Goal: Task Accomplishment & Management: Manage account settings

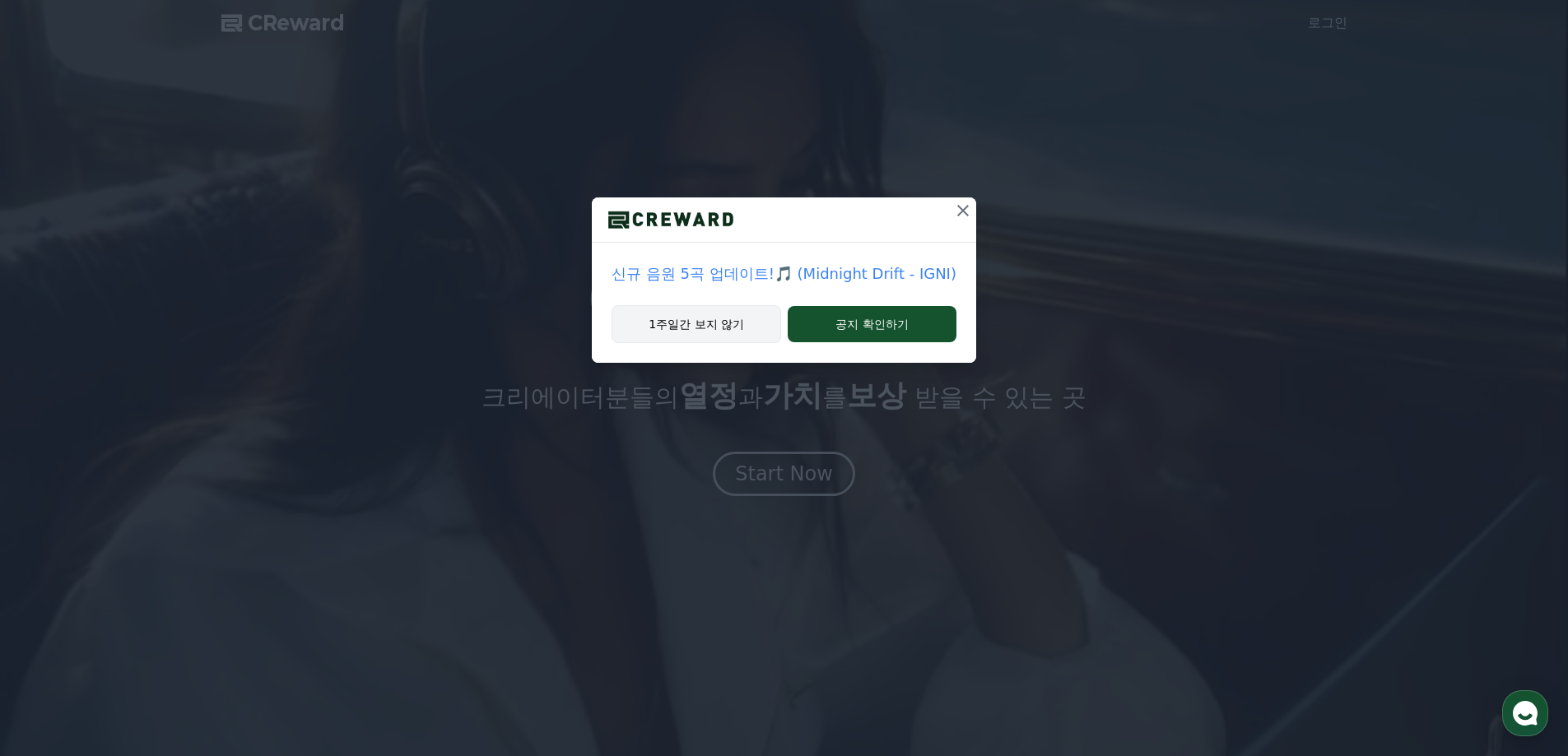
click at [721, 323] on button "1주일간 보지 않기" at bounding box center [695, 324] width 170 height 38
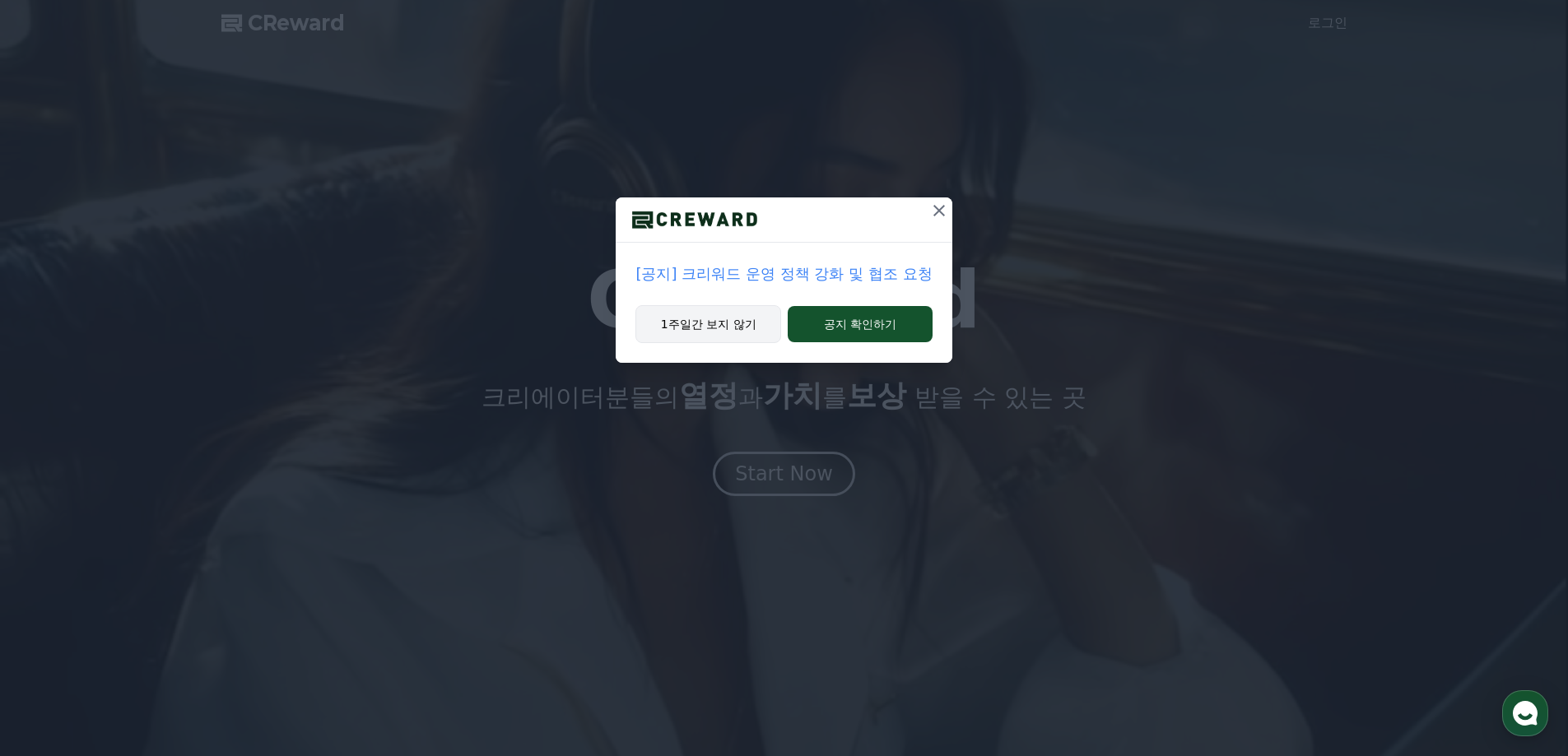
click at [717, 316] on button "1주일간 보지 않기" at bounding box center [709, 324] width 146 height 38
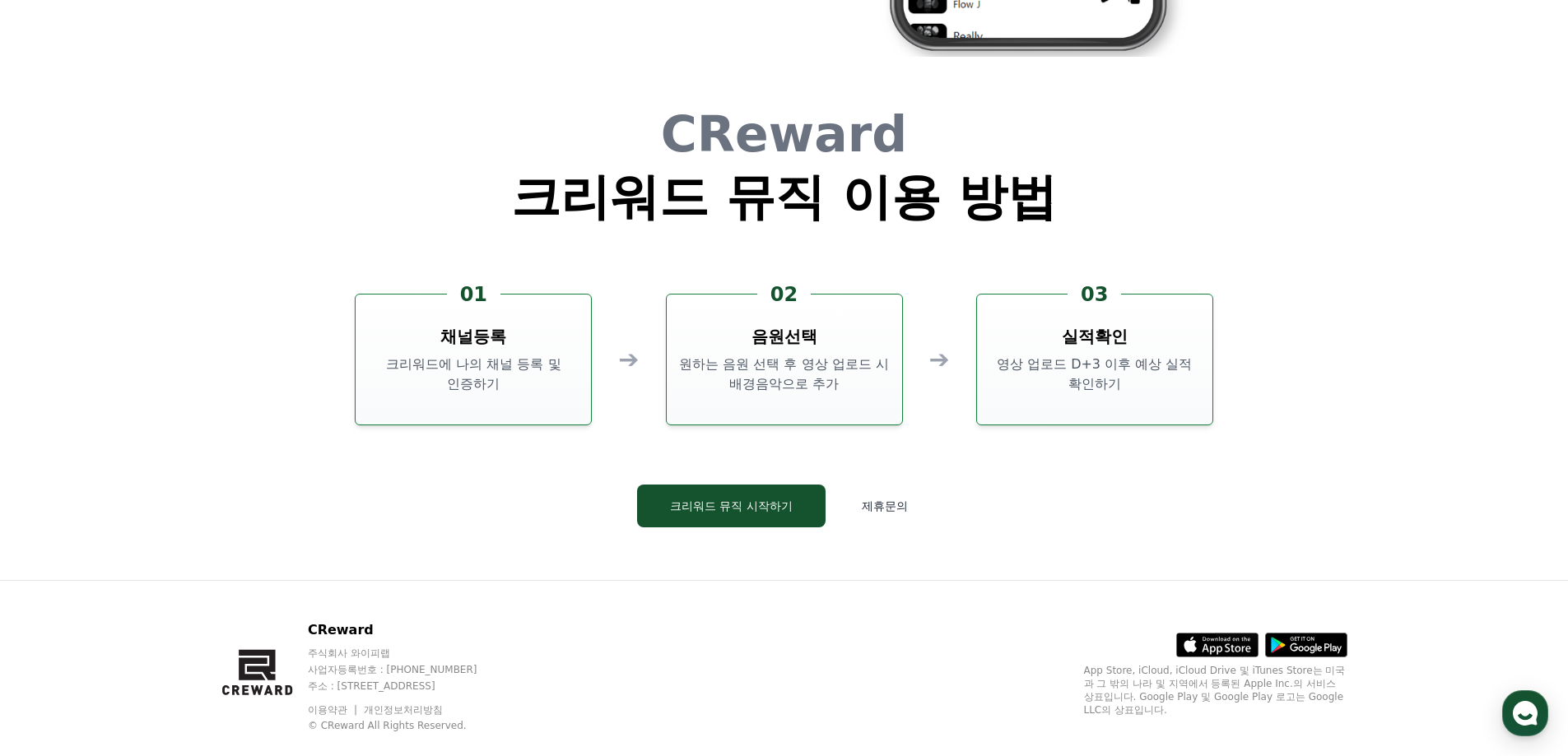
scroll to position [4458, 0]
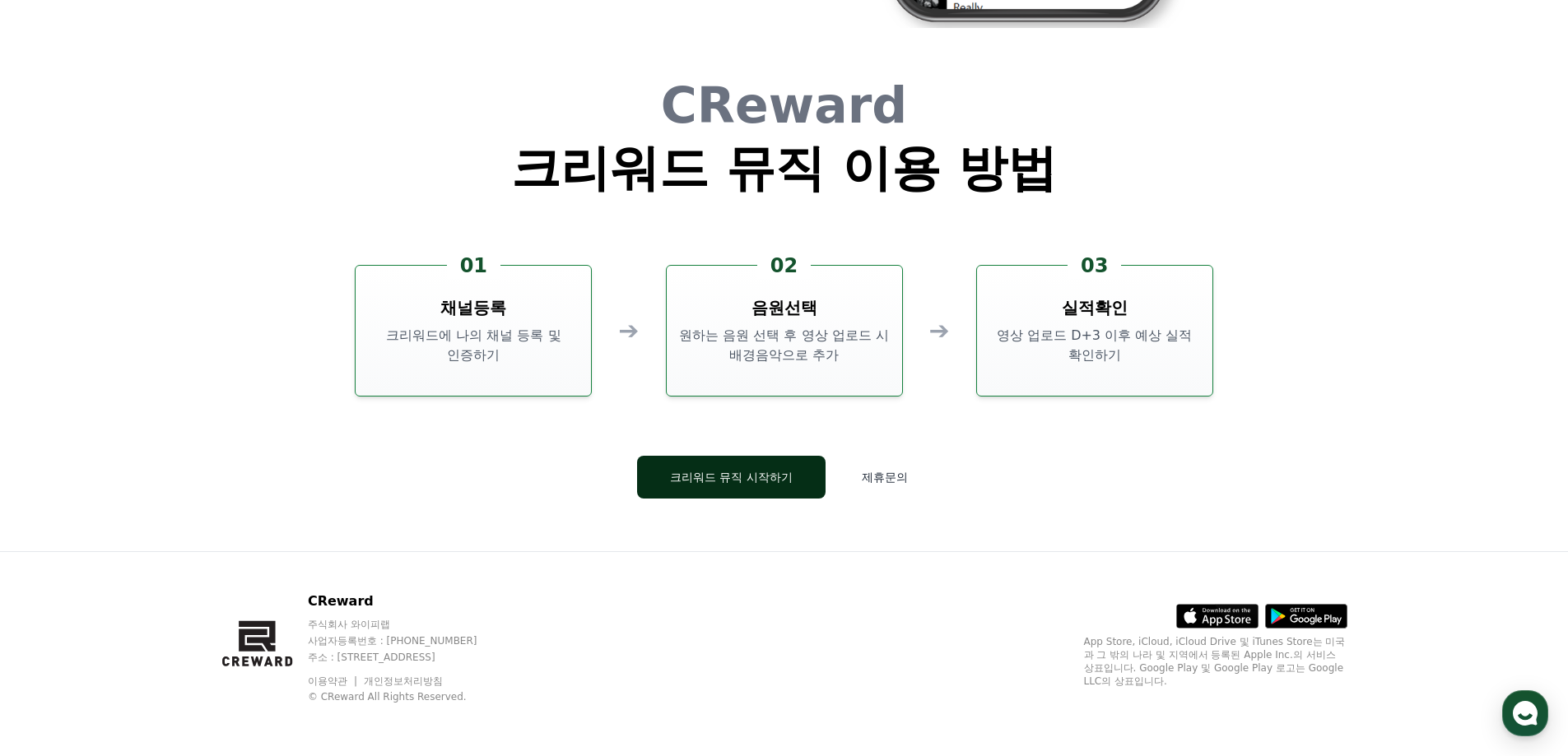
click at [708, 485] on button "크리워드 뮤직 시작하기" at bounding box center [730, 477] width 189 height 43
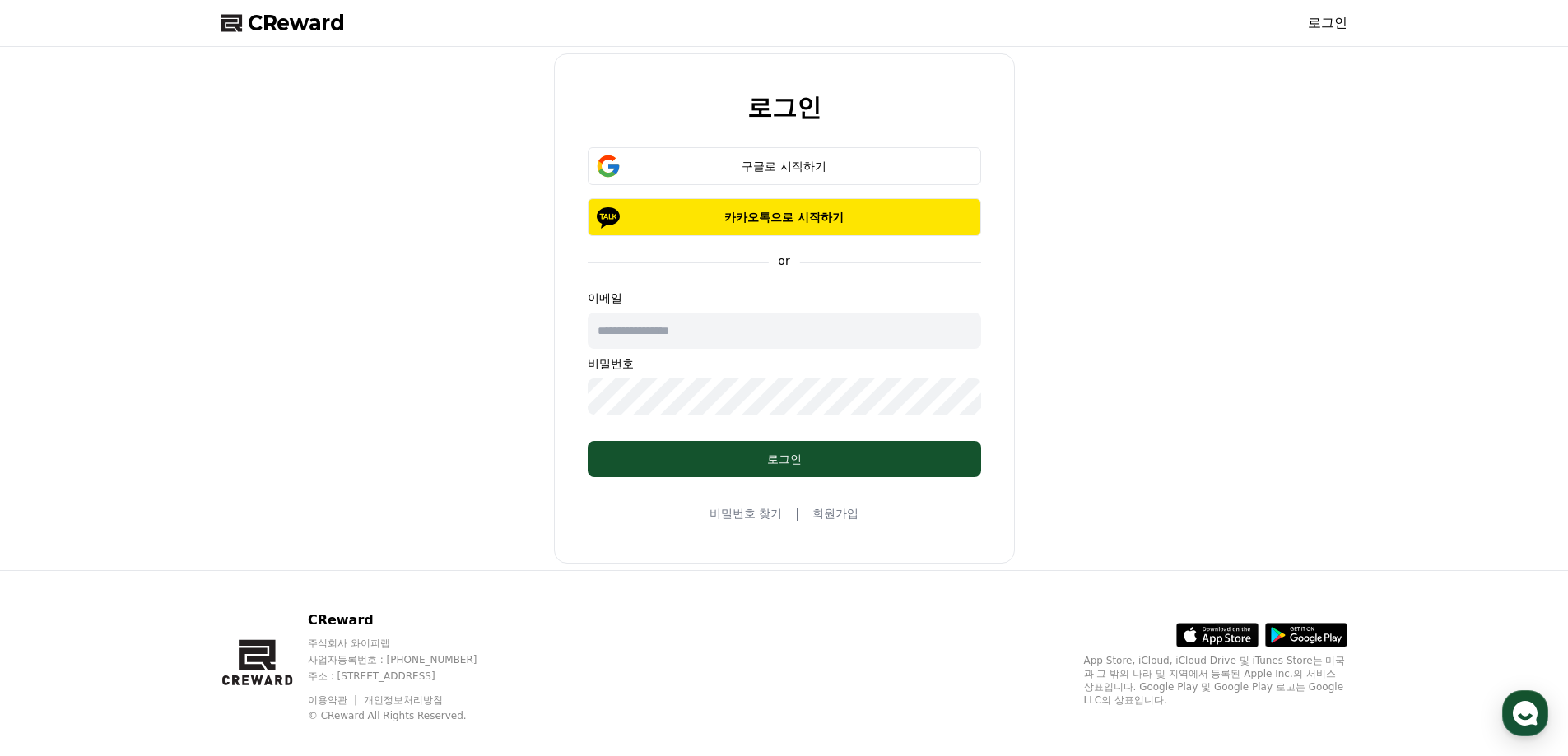
click at [714, 334] on input "text" at bounding box center [784, 331] width 393 height 36
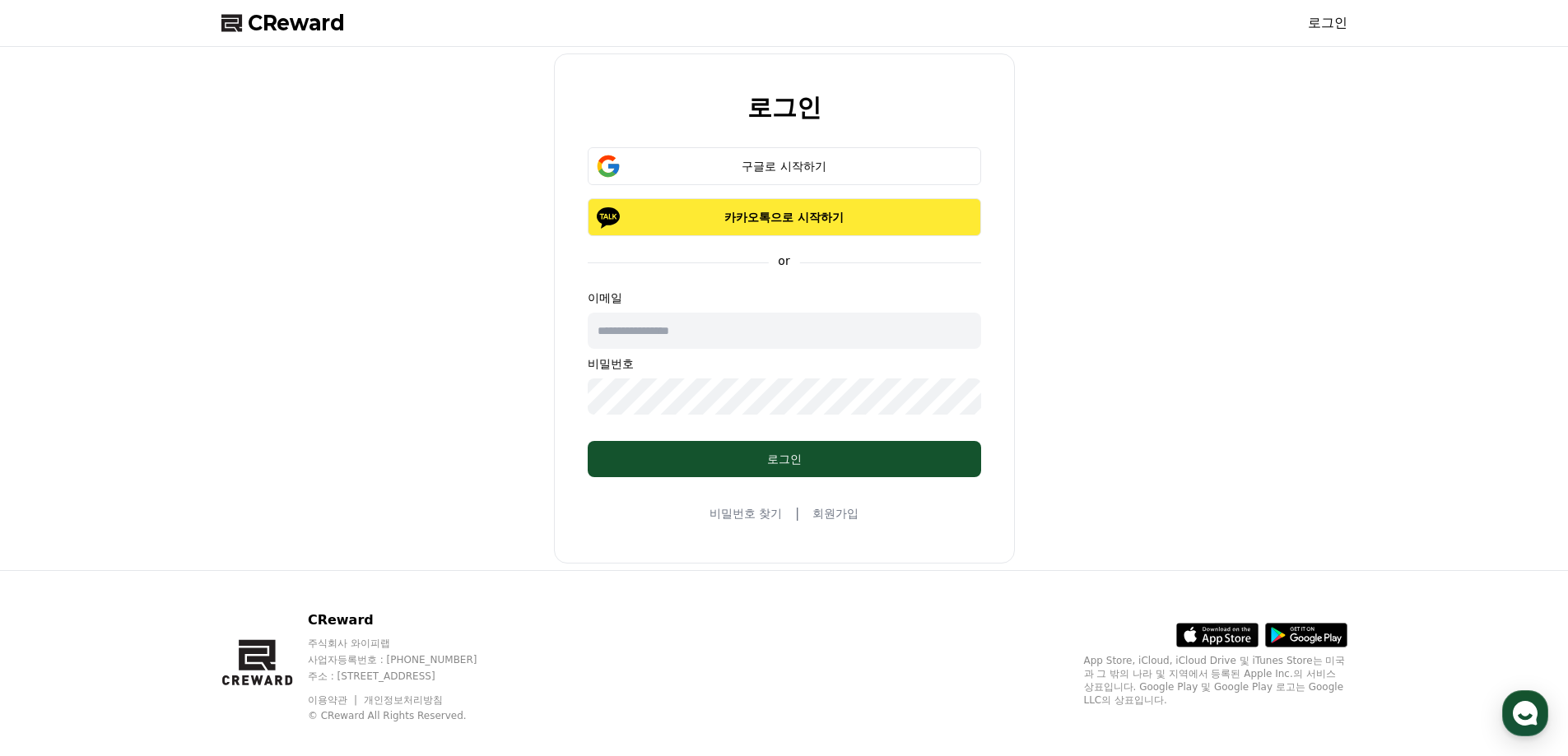
click at [708, 225] on button "카카오톡으로 시작하기" at bounding box center [784, 217] width 393 height 38
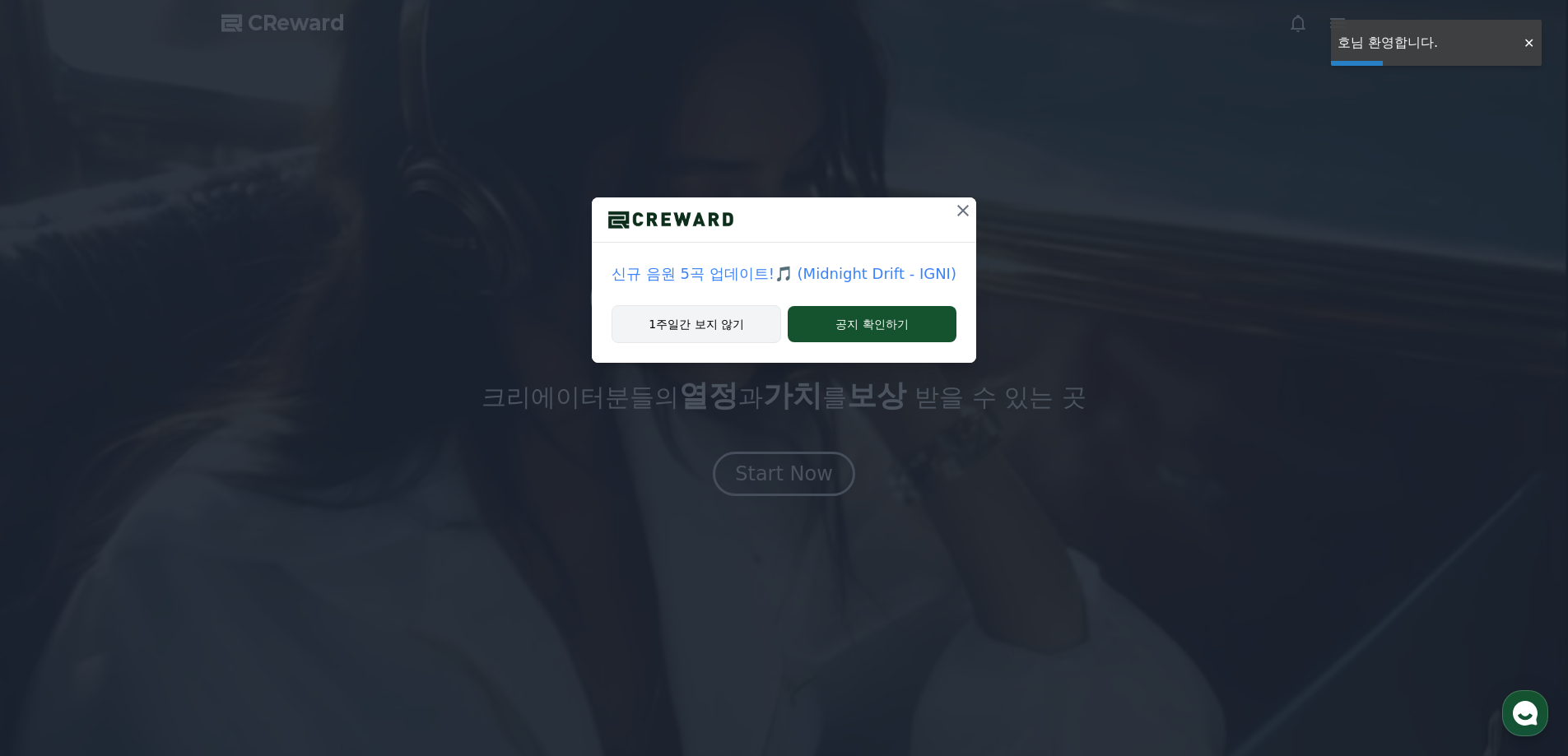
click at [719, 320] on button "1주일간 보지 않기" at bounding box center [695, 324] width 170 height 38
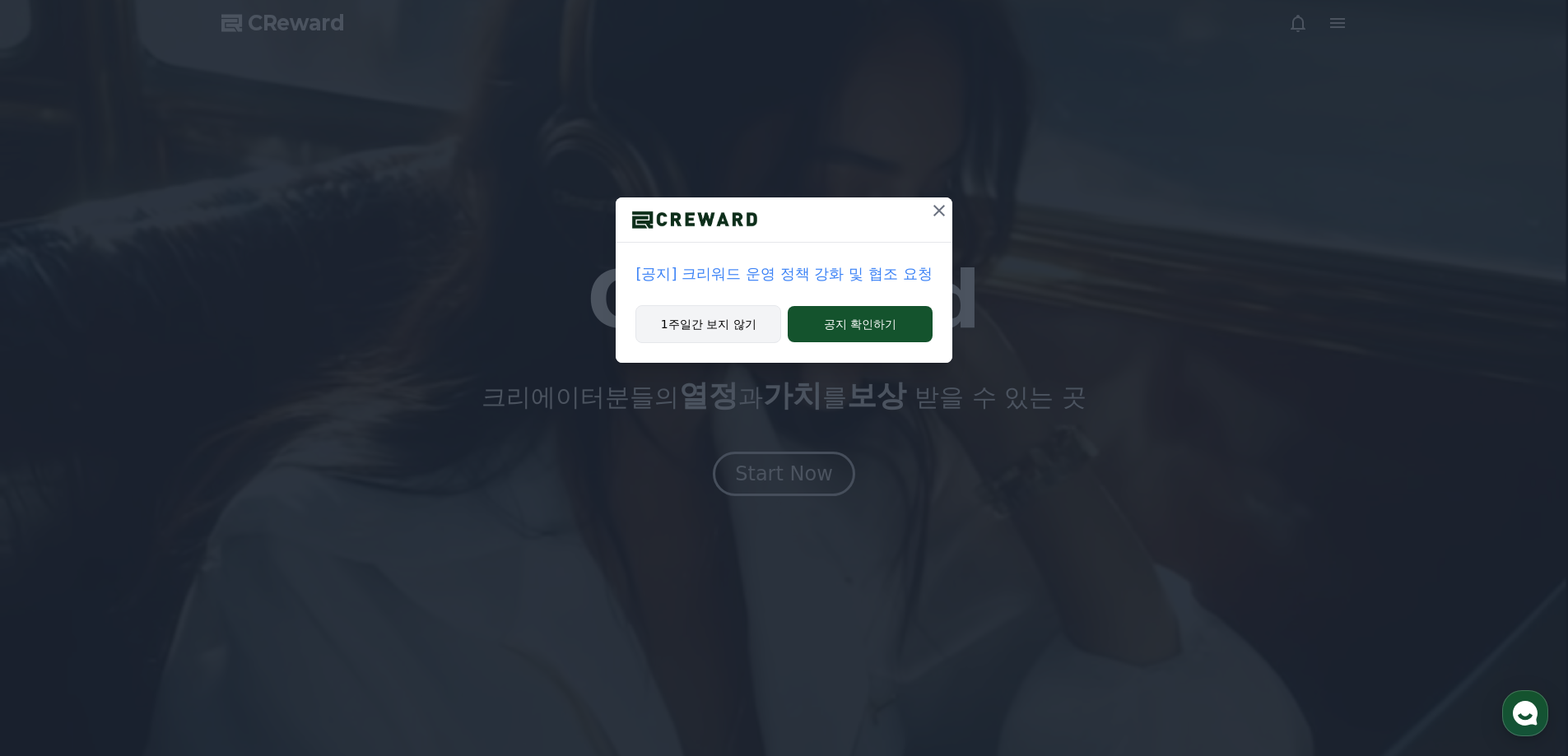
click at [712, 333] on button "1주일간 보지 않기" at bounding box center [709, 324] width 146 height 38
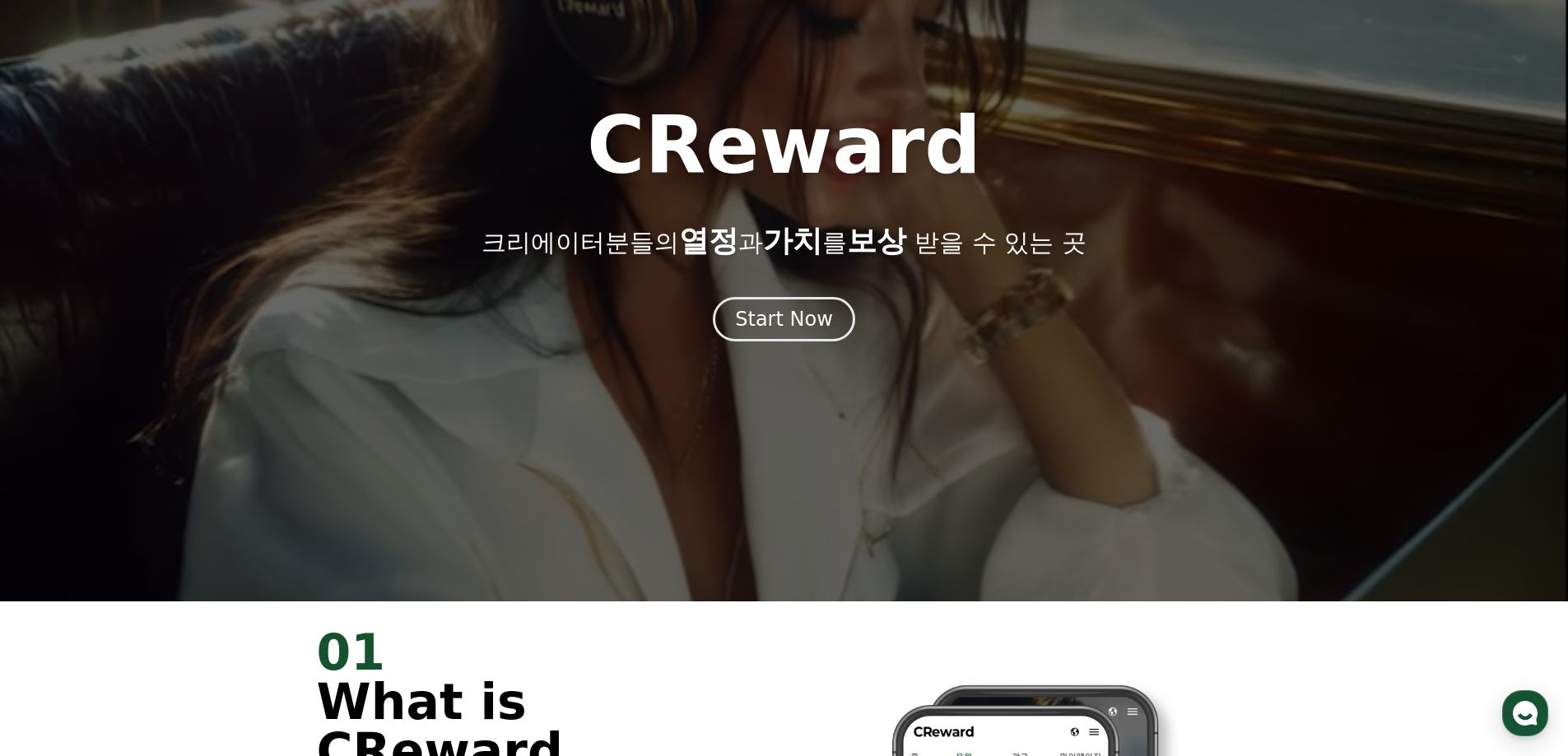
scroll to position [60, 0]
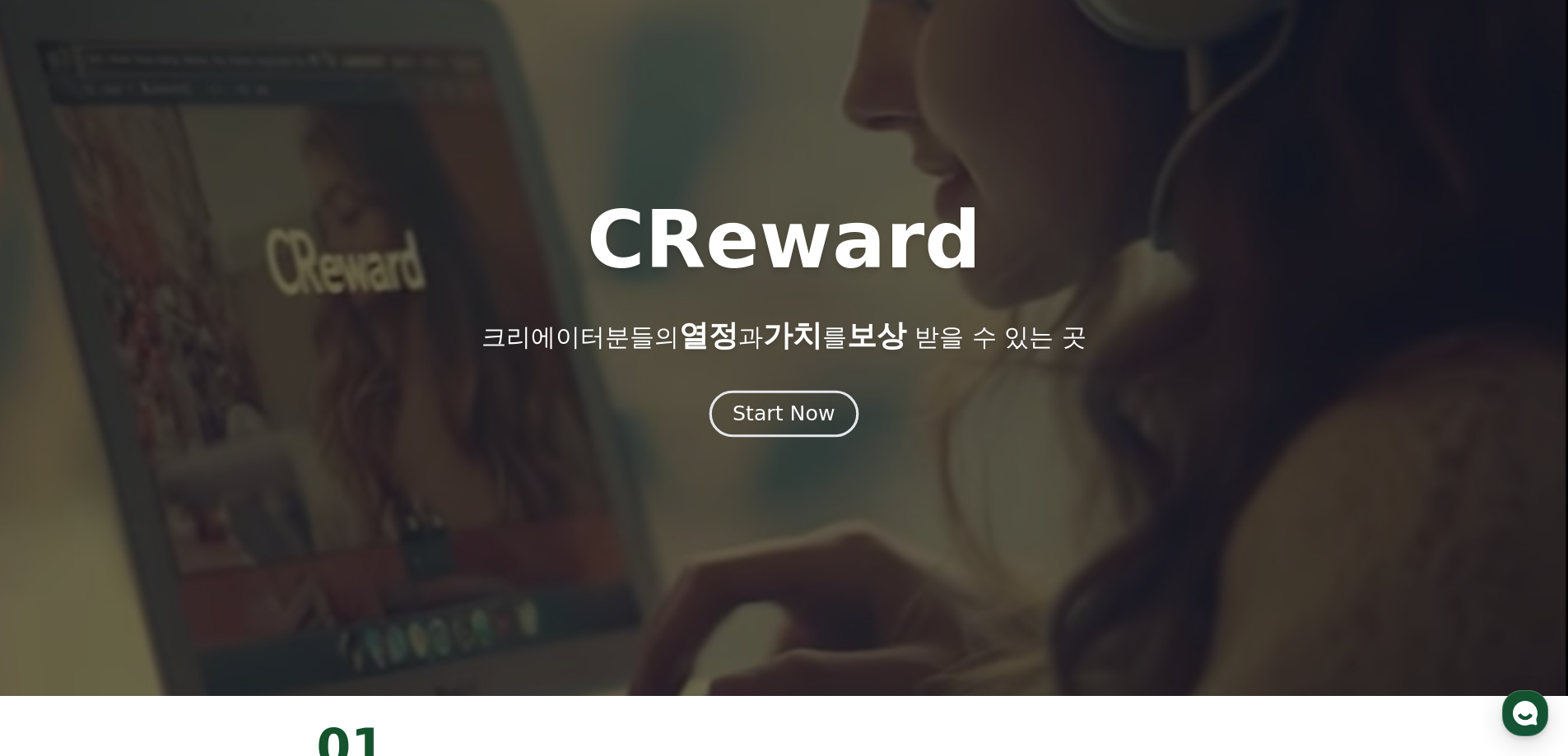
click at [823, 402] on div "Start Now" at bounding box center [784, 414] width 102 height 28
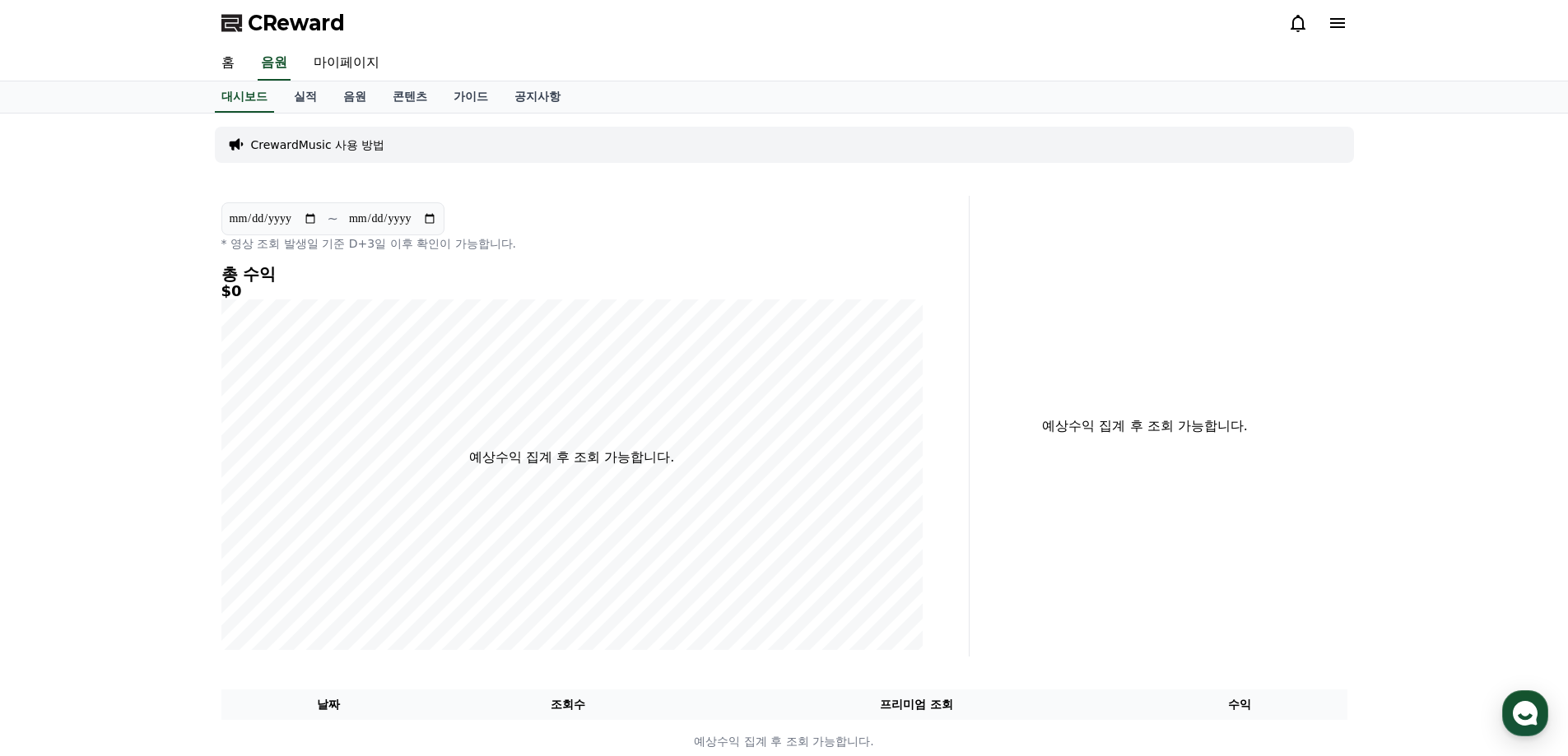
click at [1352, 24] on div "CReward" at bounding box center [784, 23] width 1152 height 46
click at [1344, 22] on icon at bounding box center [1337, 23] width 20 height 20
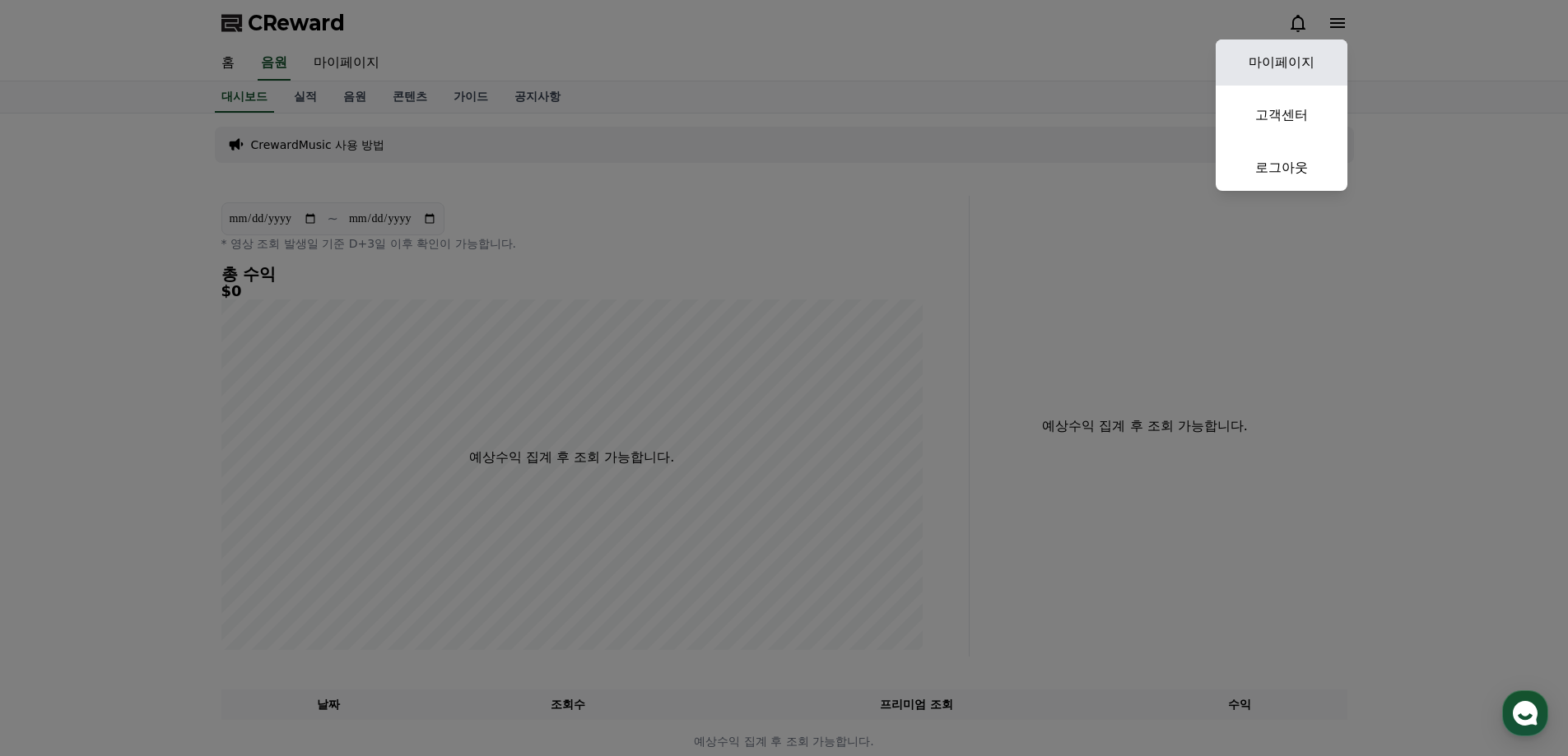
click at [1317, 70] on link "마이페이지" at bounding box center [1281, 63] width 132 height 46
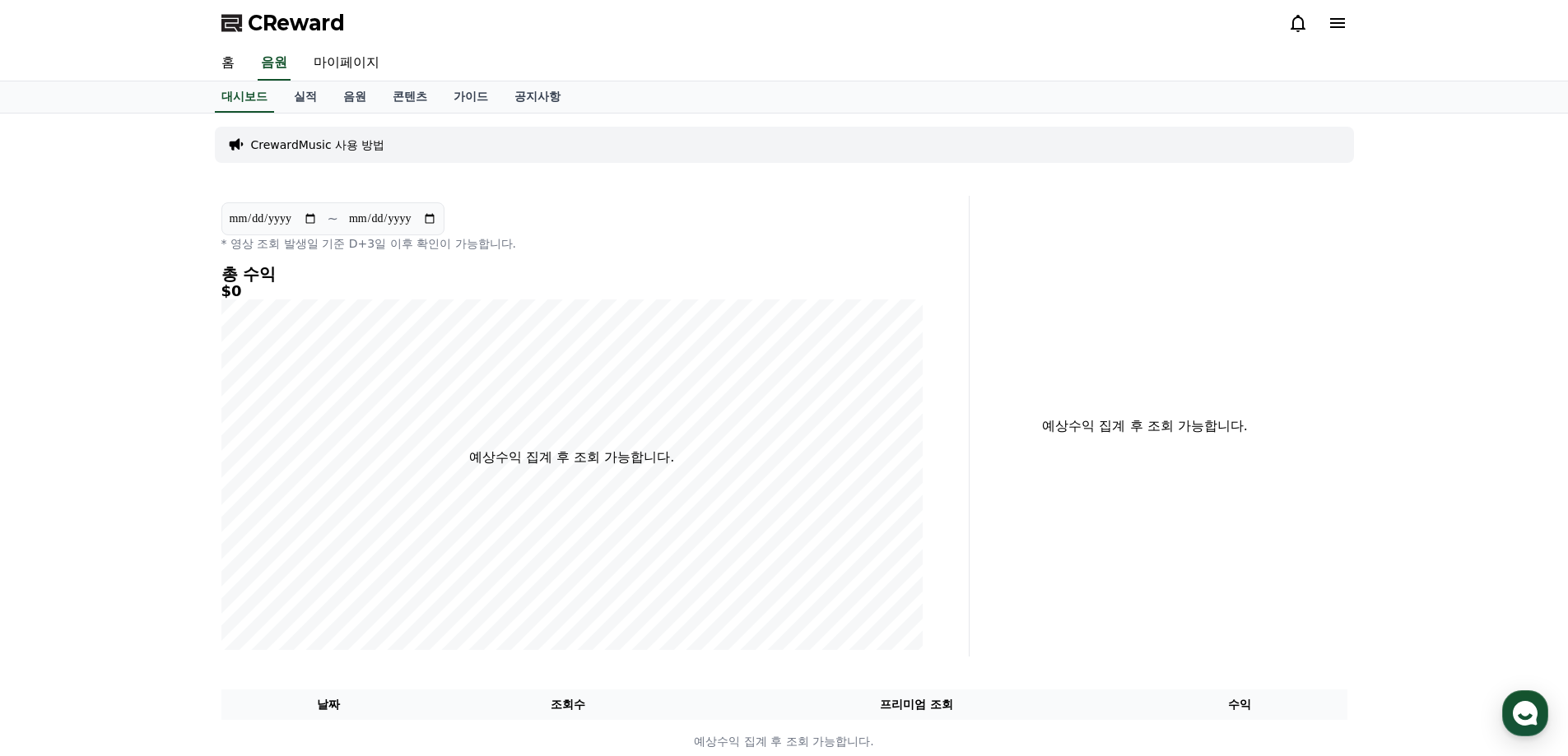
select select "**********"
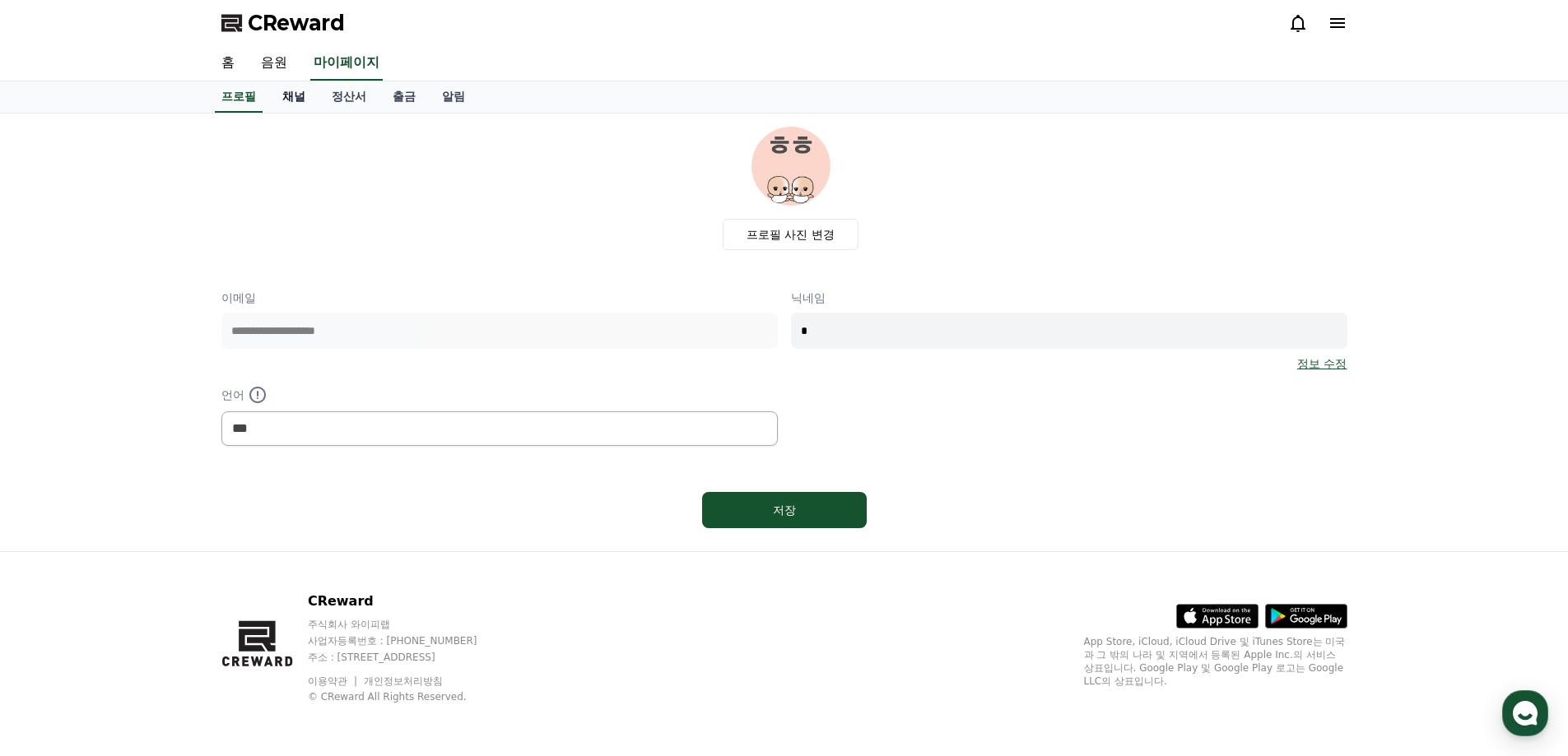
click at [303, 98] on link "채널" at bounding box center [294, 97] width 49 height 31
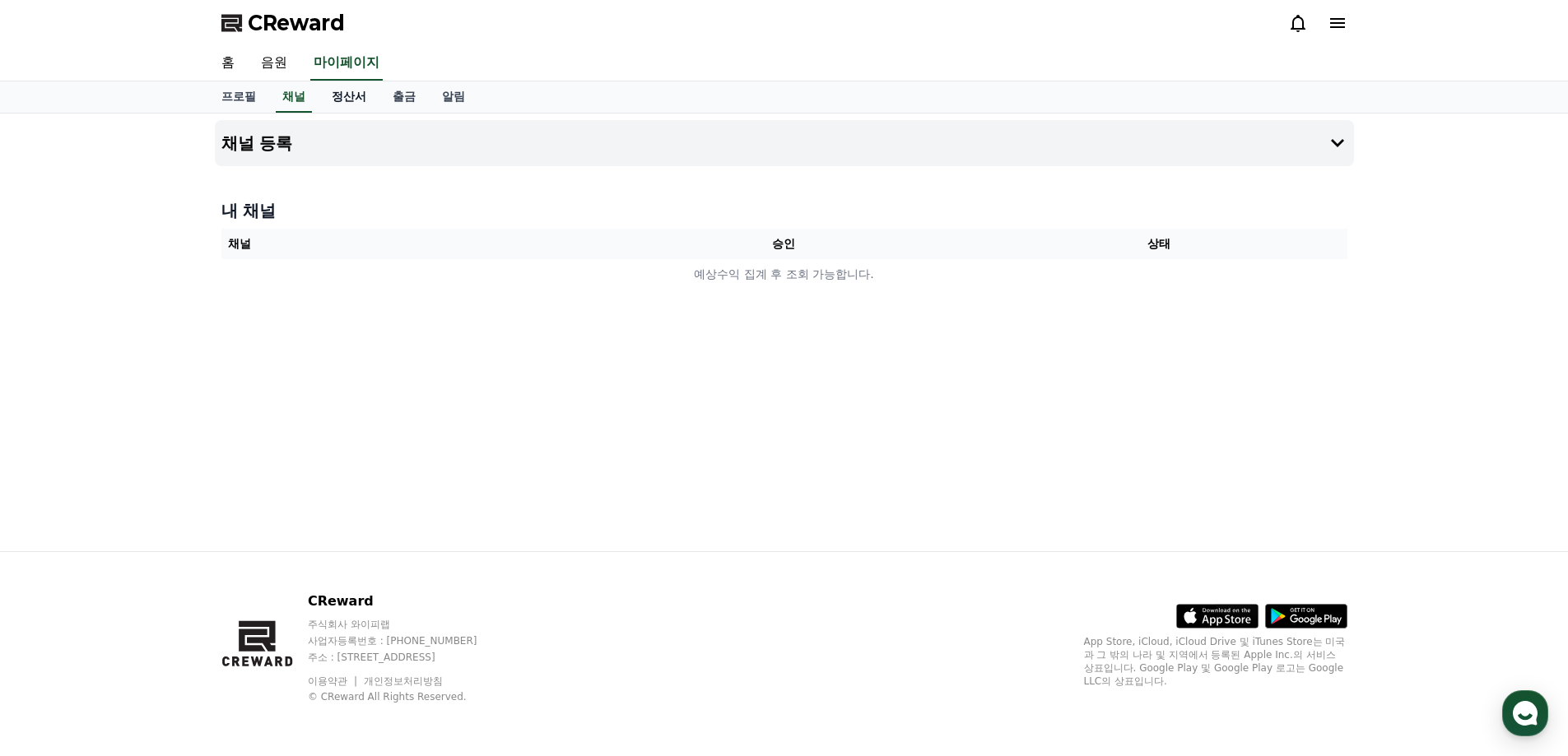
click at [337, 95] on link "정산서" at bounding box center [349, 97] width 61 height 31
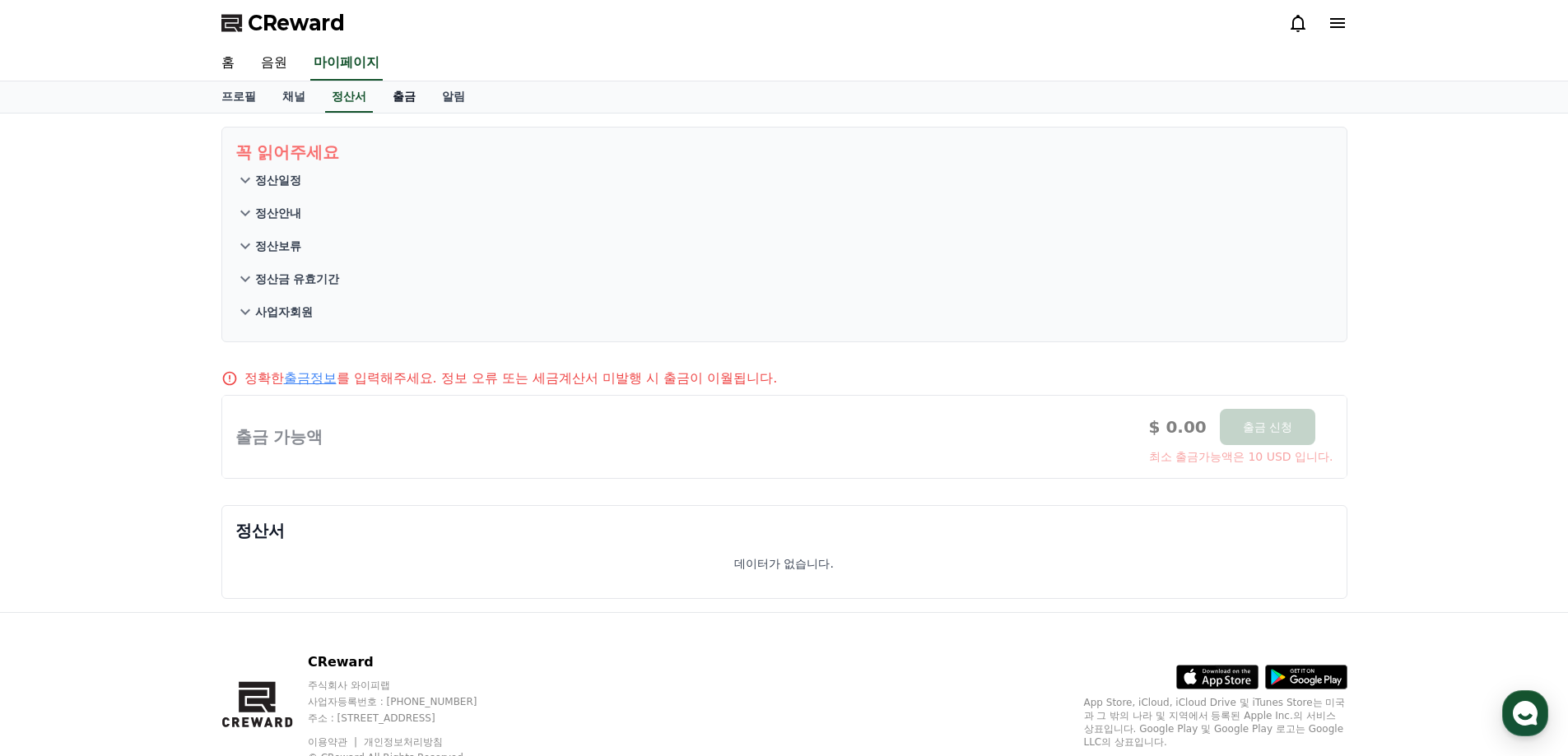
click at [399, 95] on link "출금" at bounding box center [404, 97] width 49 height 31
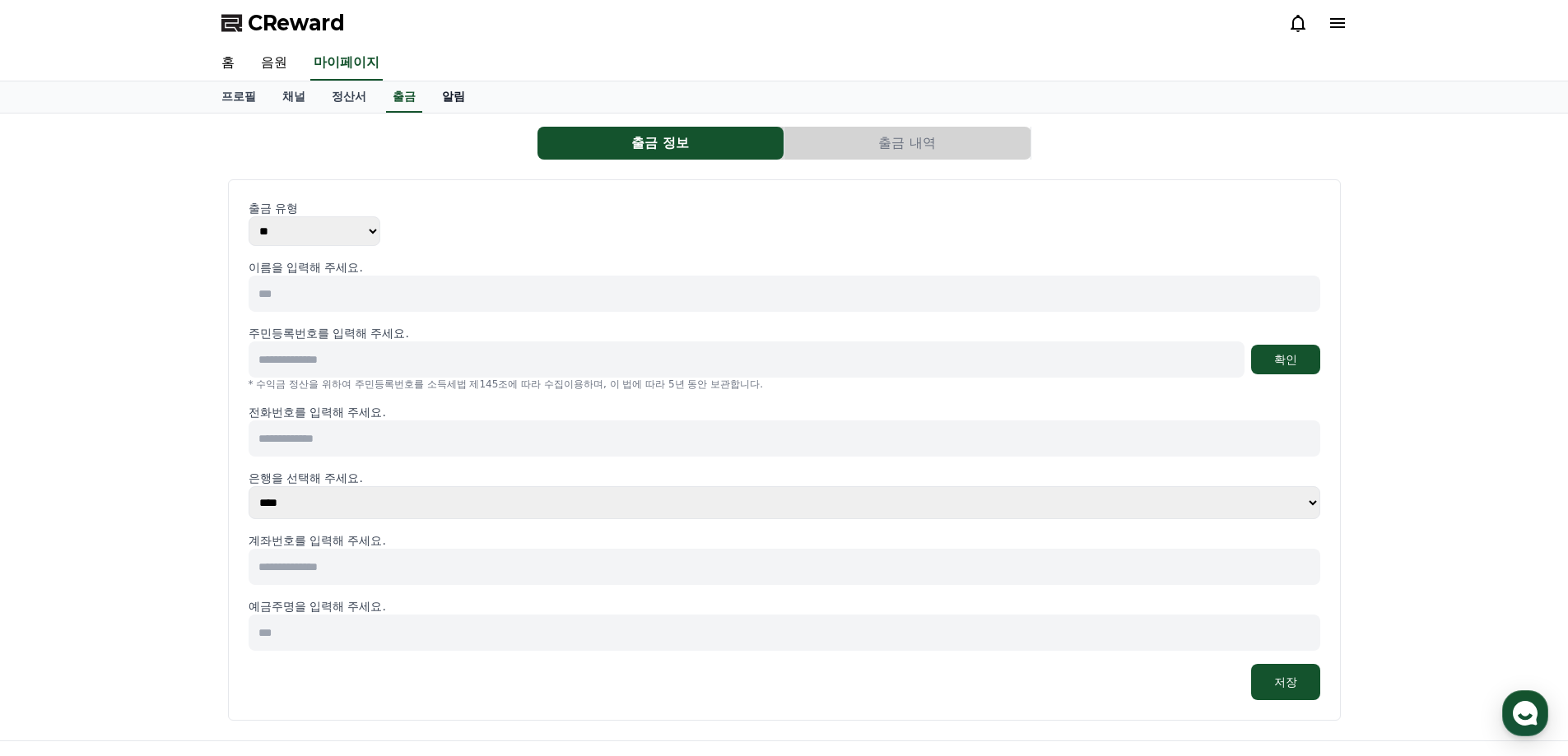
click at [454, 94] on link "알림" at bounding box center [454, 97] width 49 height 31
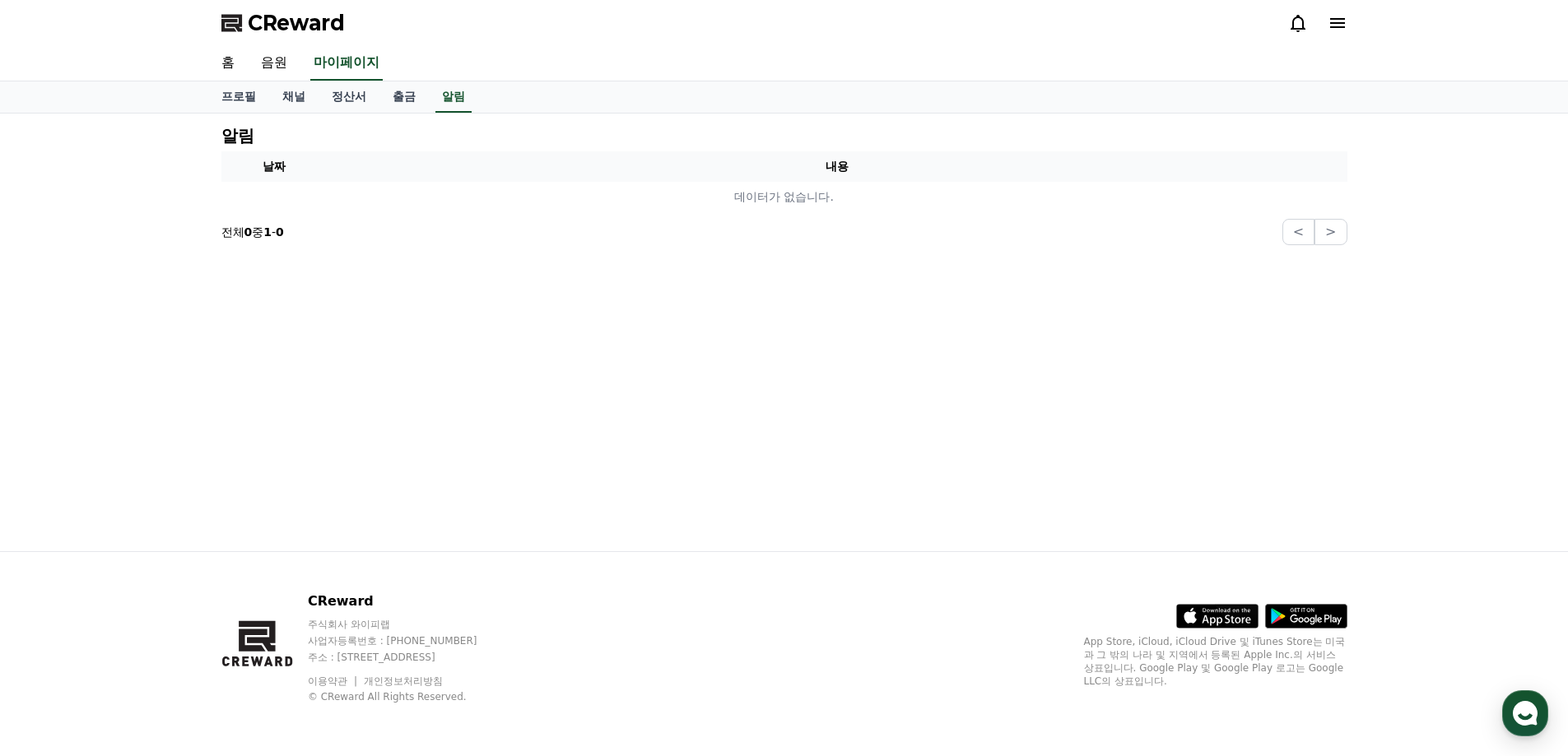
click at [275, 96] on link "채널" at bounding box center [294, 97] width 49 height 31
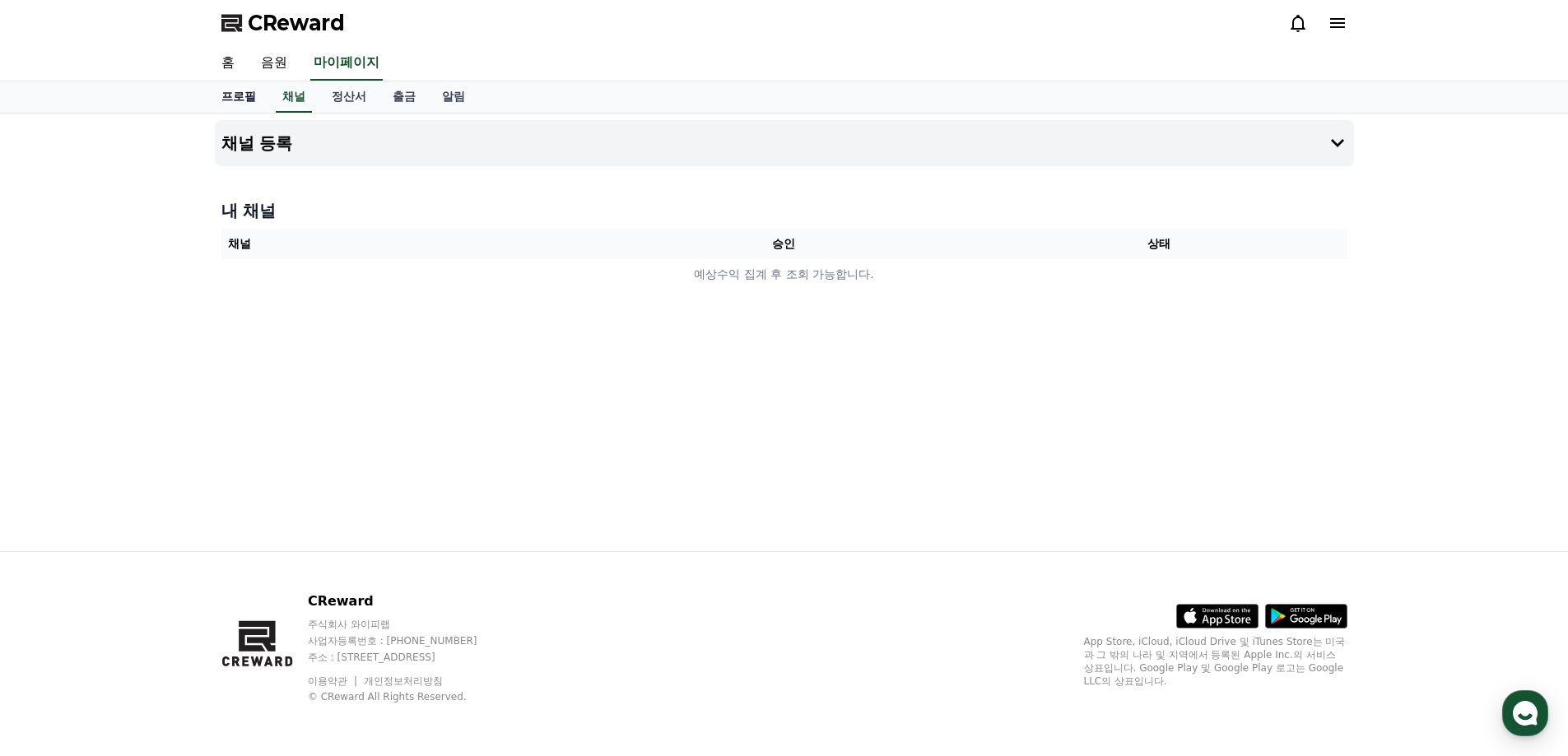
click at [240, 96] on link "프로필" at bounding box center [239, 97] width 61 height 31
select select "**********"
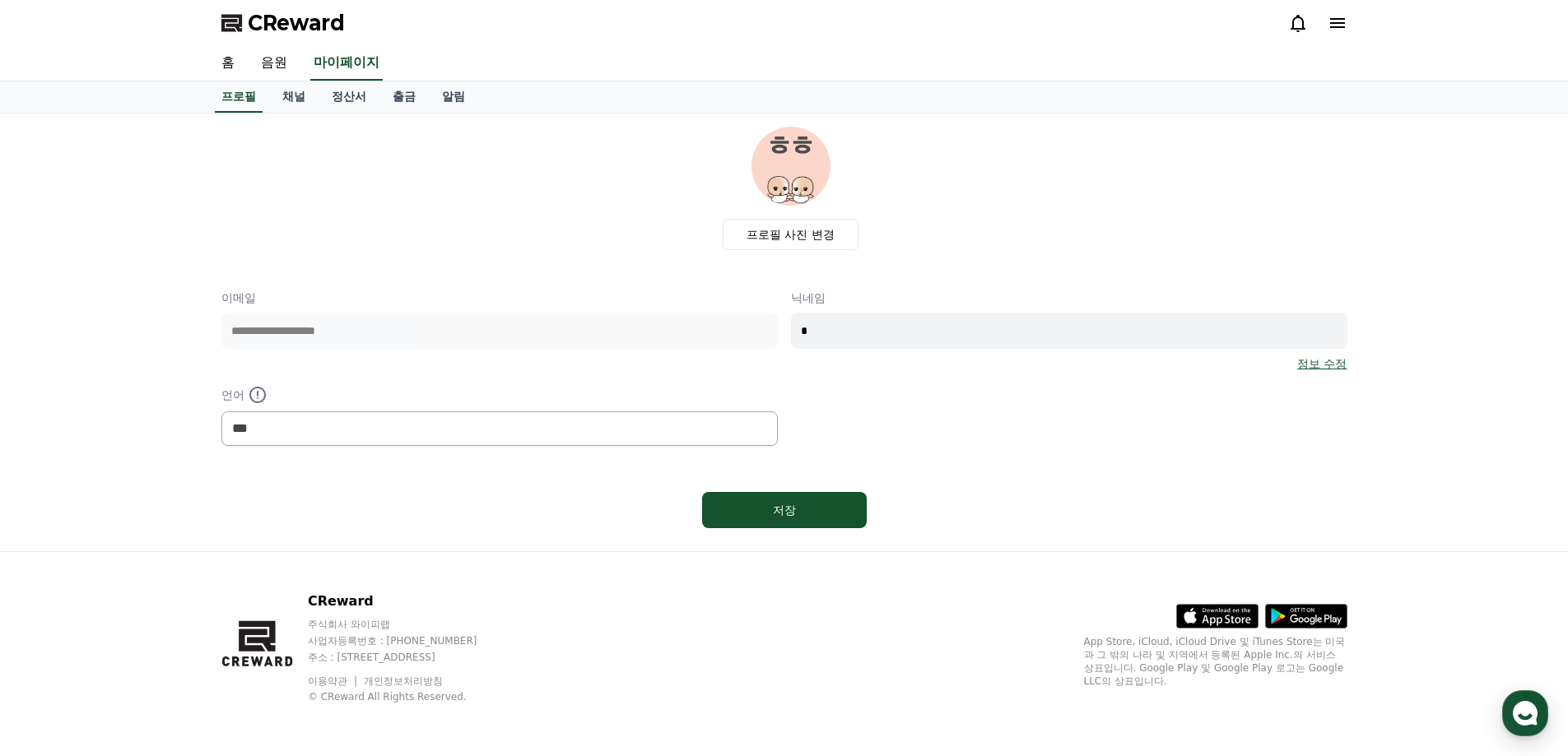
click at [1307, 366] on link "정보 수정" at bounding box center [1322, 363] width 49 height 16
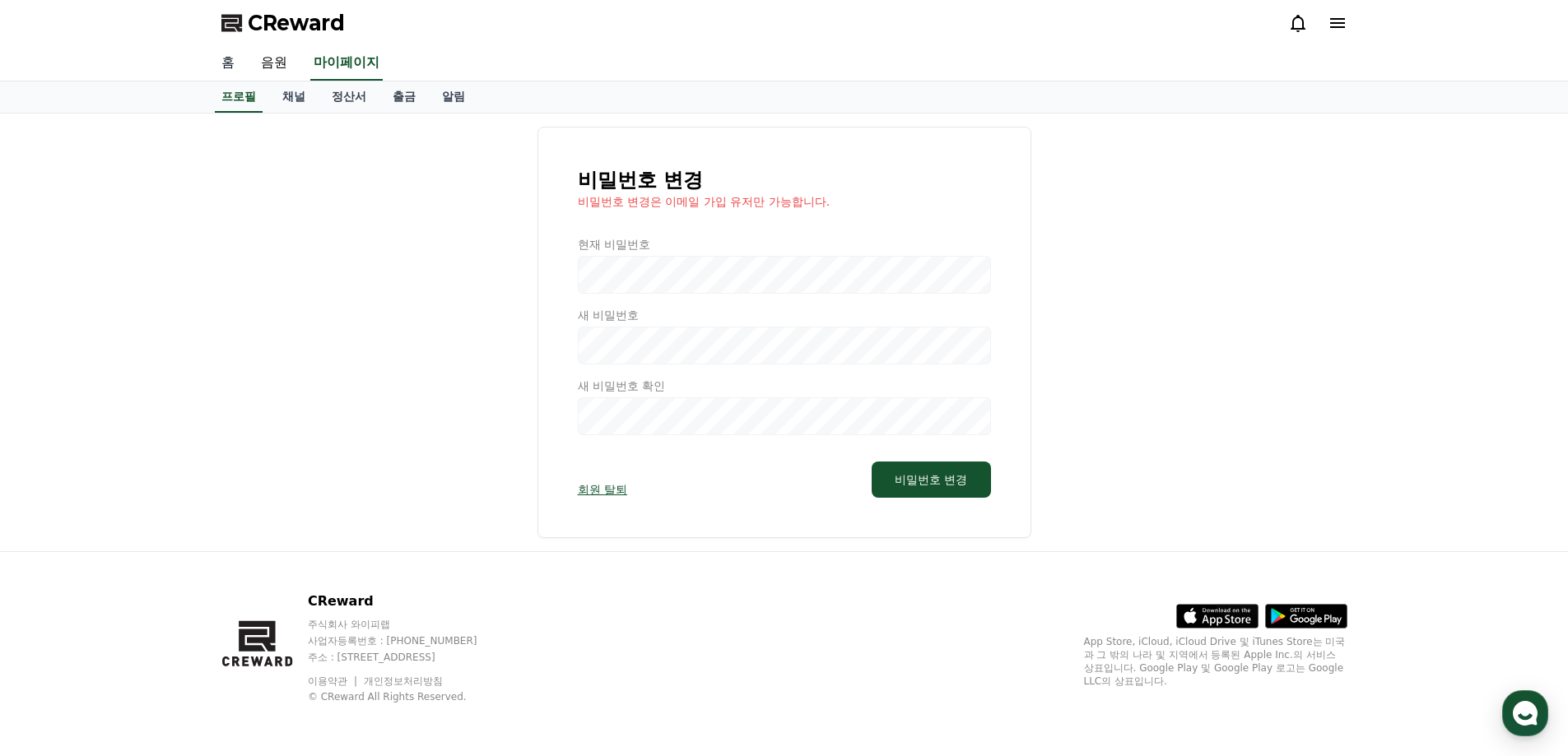
click at [237, 70] on link "홈" at bounding box center [228, 63] width 40 height 34
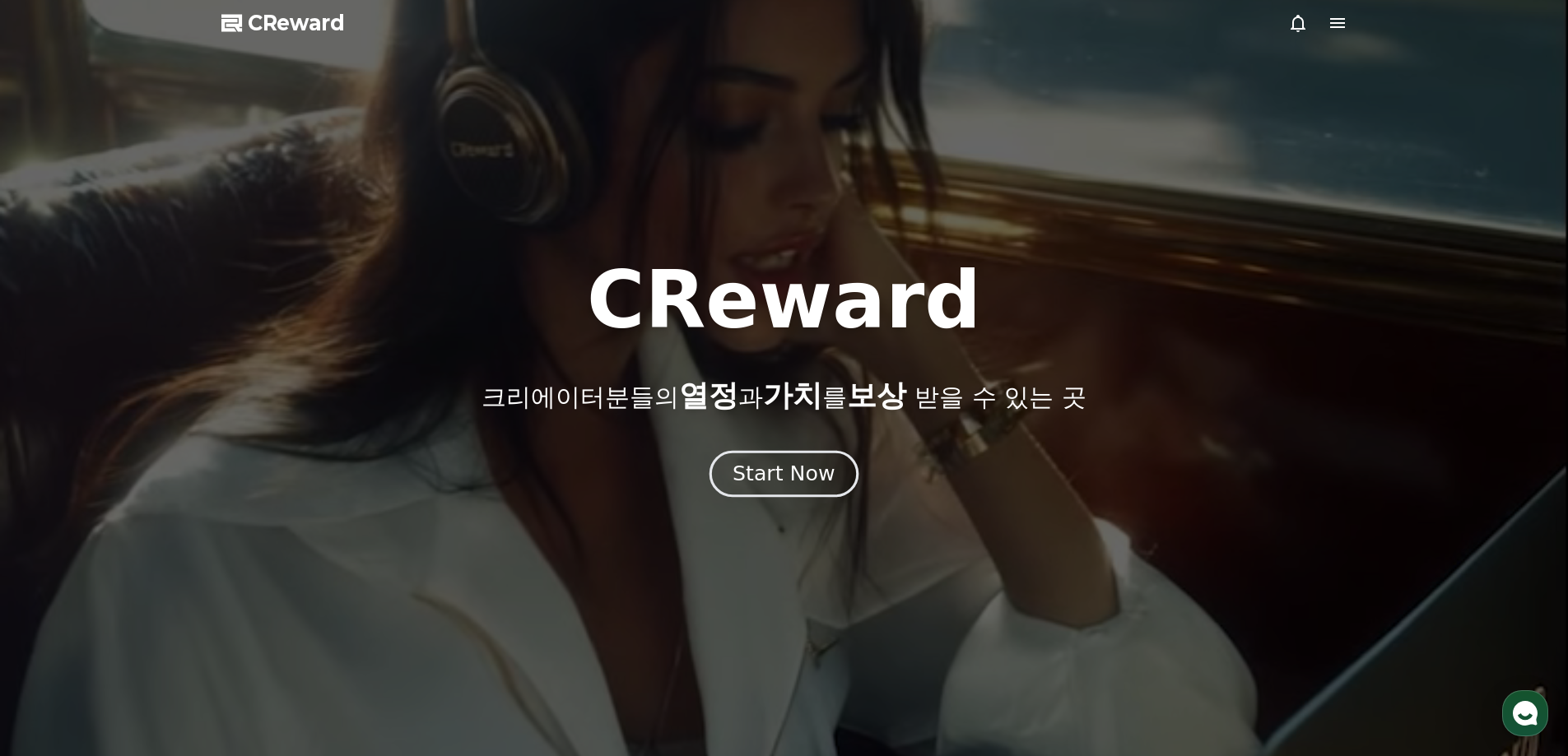
click at [804, 493] on button "Start Now" at bounding box center [784, 474] width 149 height 47
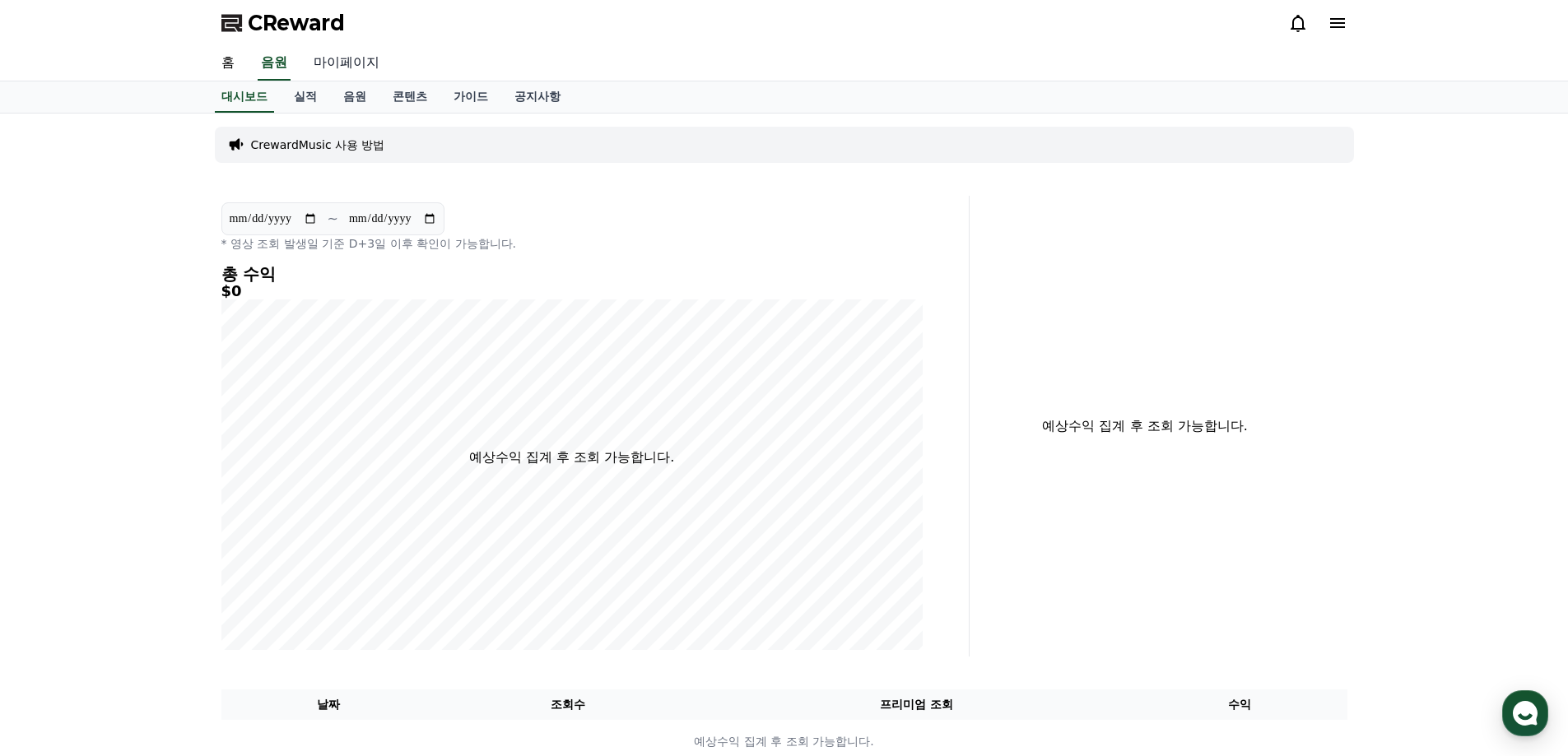
click at [341, 65] on link "마이페이지" at bounding box center [346, 63] width 92 height 34
select select "**********"
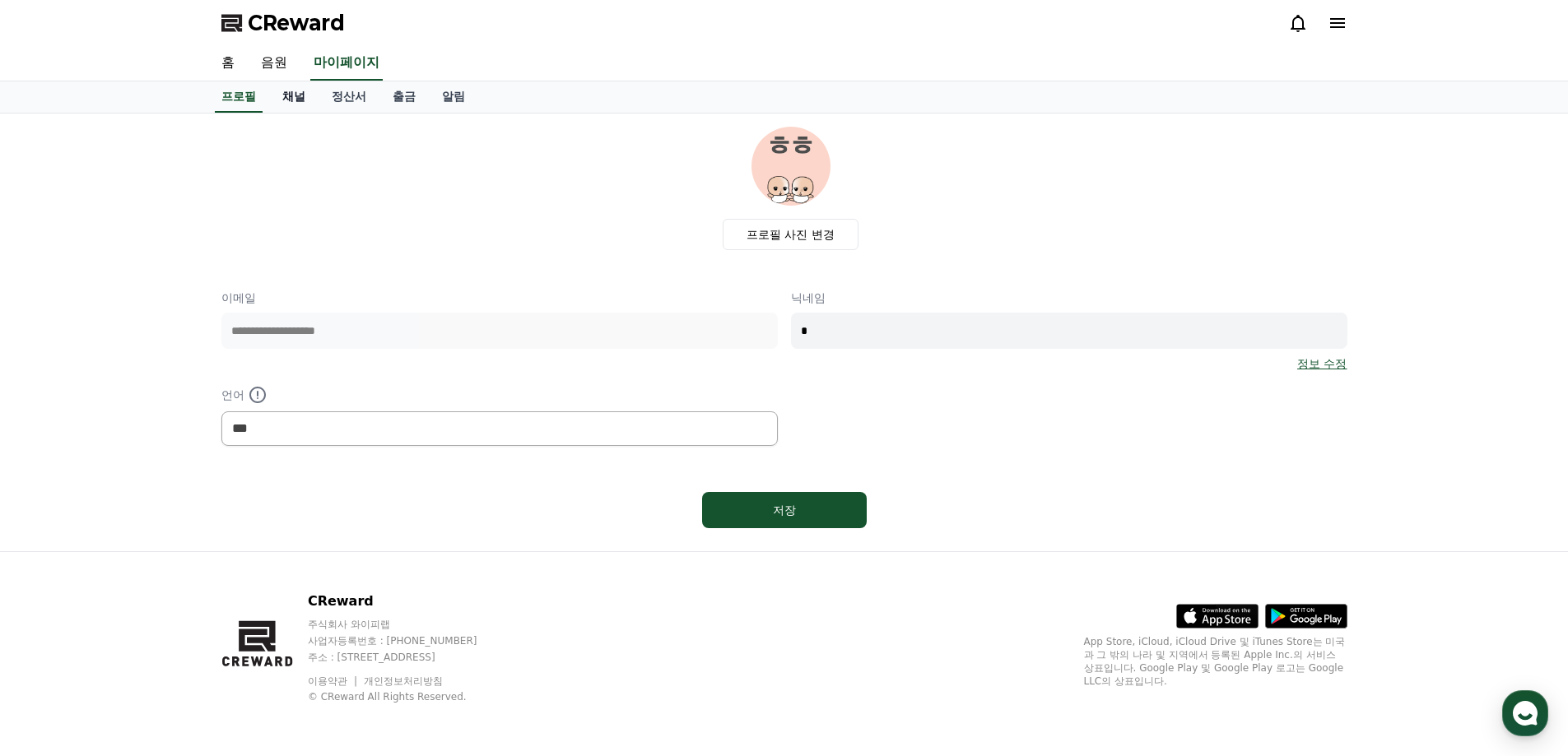
click at [299, 95] on link "채널" at bounding box center [294, 97] width 49 height 31
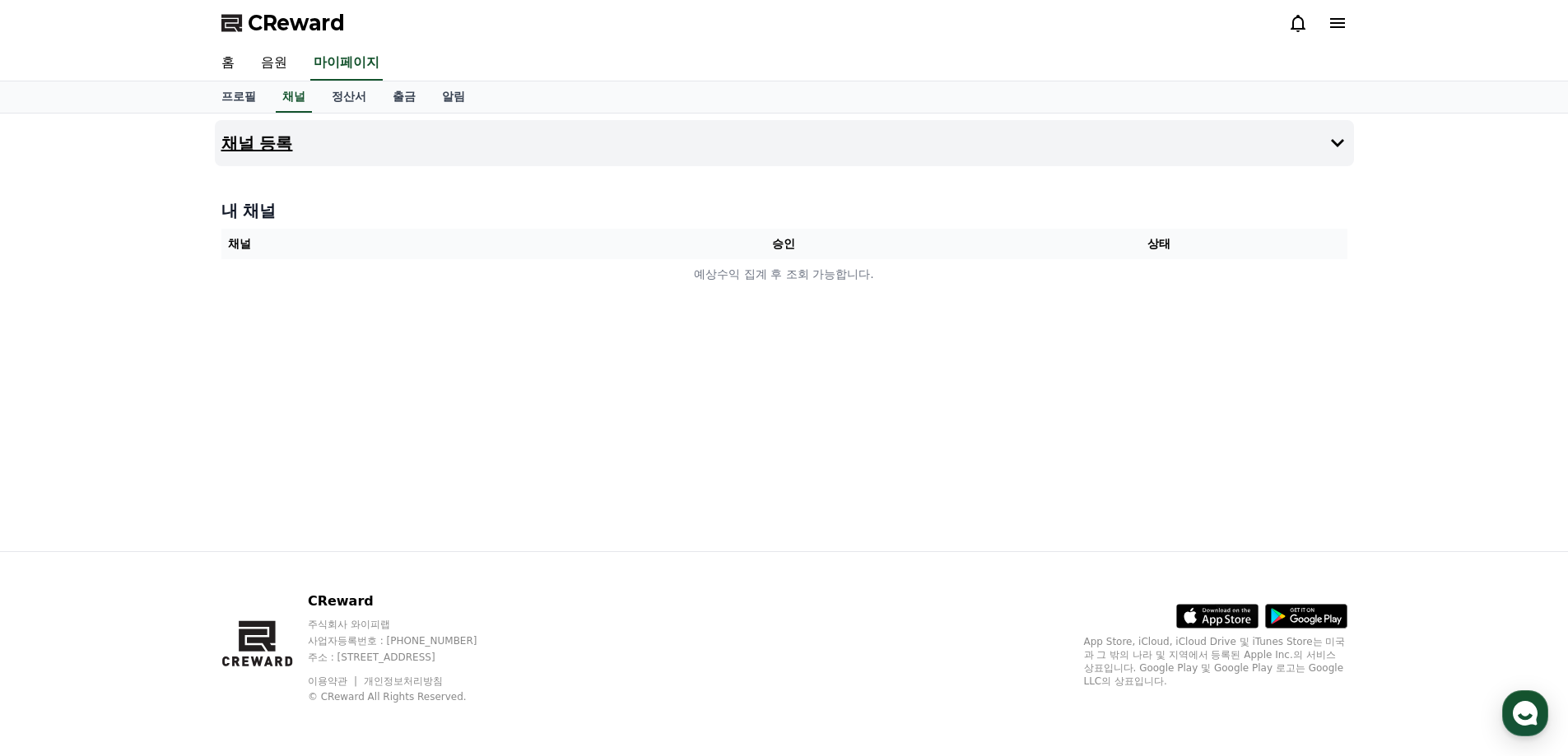
click at [1258, 153] on button "채널 등록" at bounding box center [784, 143] width 1139 height 46
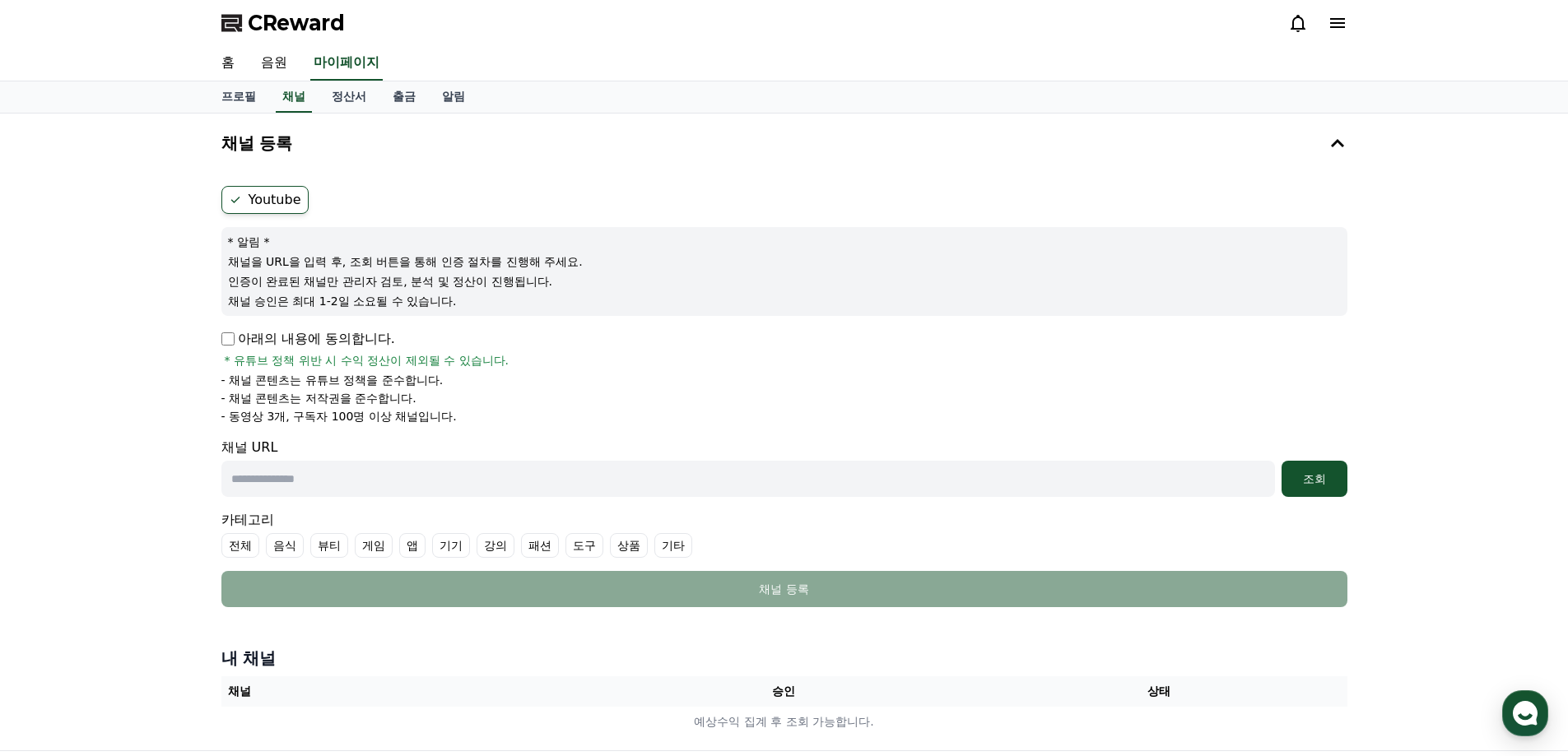
drag, startPoint x: 327, startPoint y: 417, endPoint x: 466, endPoint y: 425, distance: 139.2
click at [466, 425] on form "Youtube * 알림 * 채널을 URL을 입력 후, 조회 버튼을 통해 인증 절차를 진행해 주세요. 인증이 완료된 채널만 관리자 검토, 분석 …" at bounding box center [784, 396] width 1126 height 422
click at [429, 431] on form "Youtube * 알림 * 채널을 URL을 입력 후, 조회 버튼을 통해 인증 절차를 진행해 주세요. 인증이 완료된 채널만 관리자 검토, 분석 …" at bounding box center [784, 396] width 1126 height 422
click at [281, 66] on link "음원" at bounding box center [274, 63] width 53 height 34
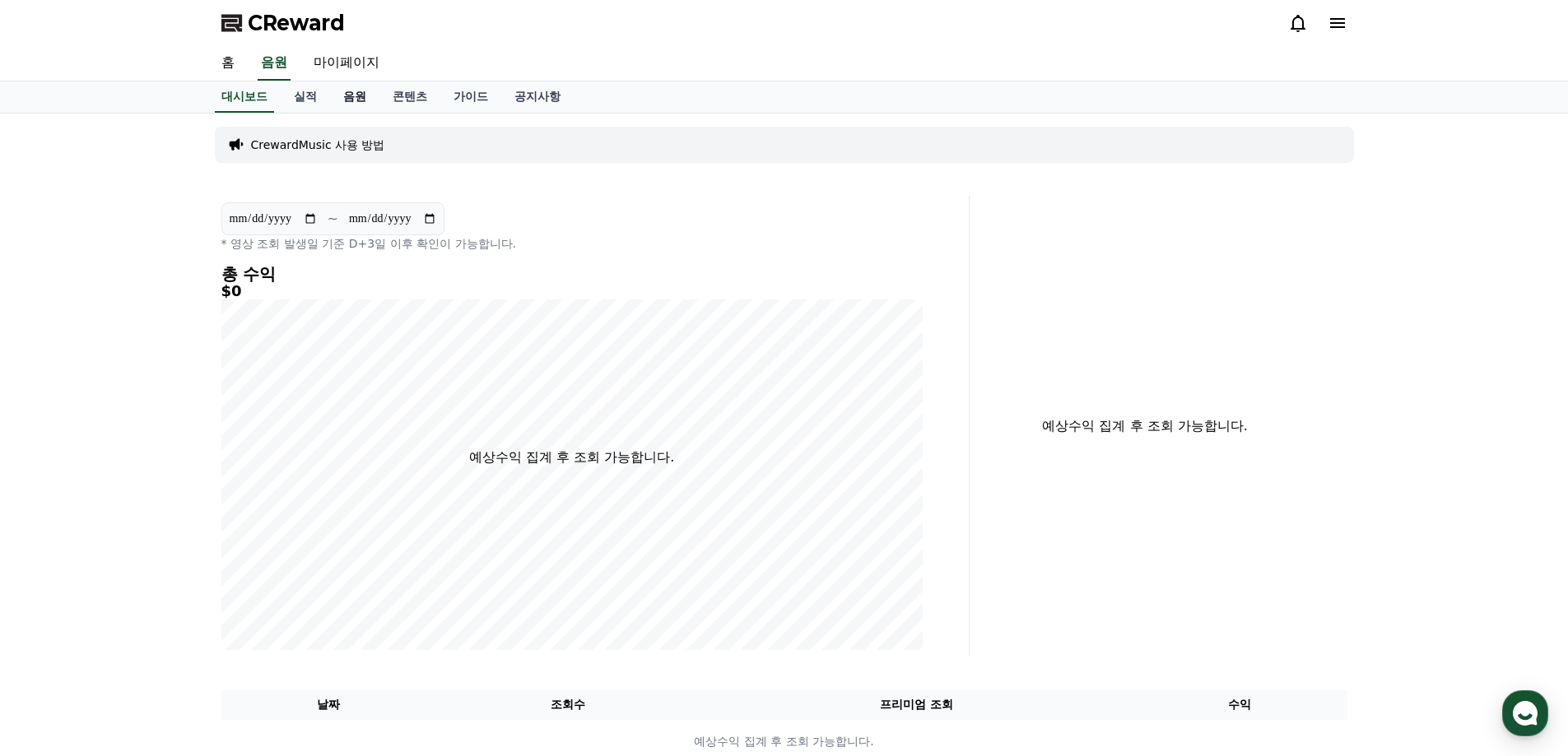
click at [341, 99] on link "음원" at bounding box center [354, 97] width 49 height 31
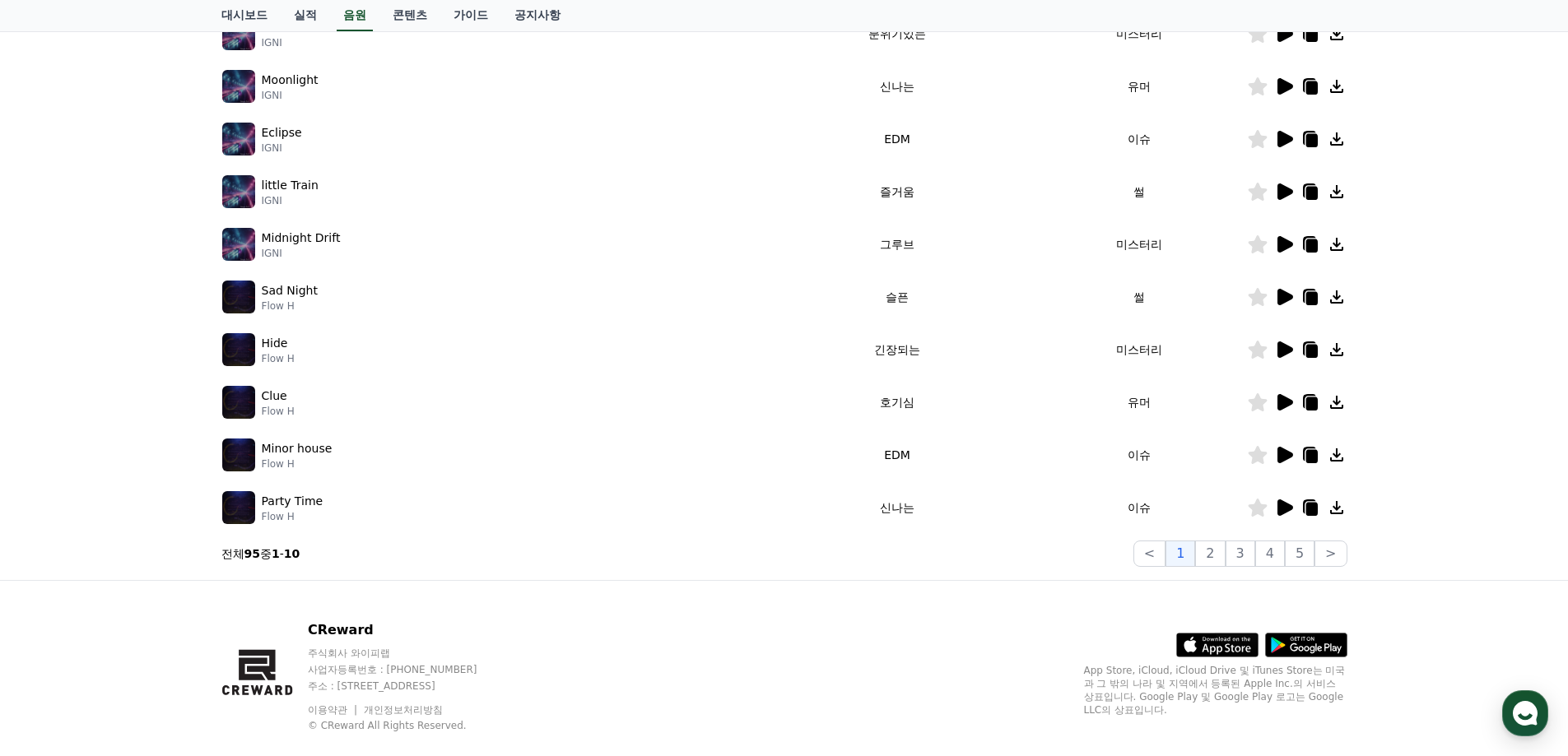
scroll to position [358, 0]
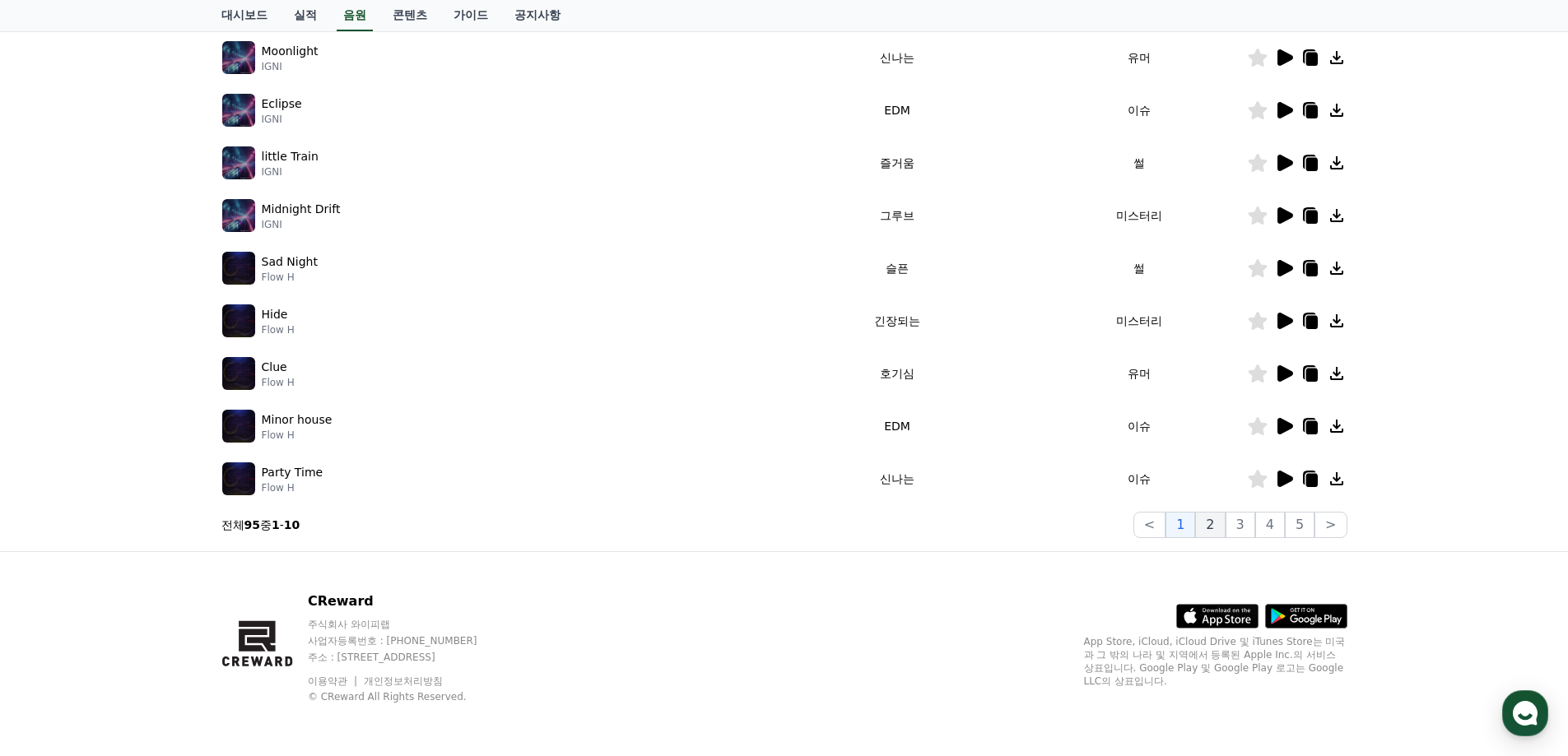
click at [1207, 523] on button "2" at bounding box center [1209, 525] width 29 height 27
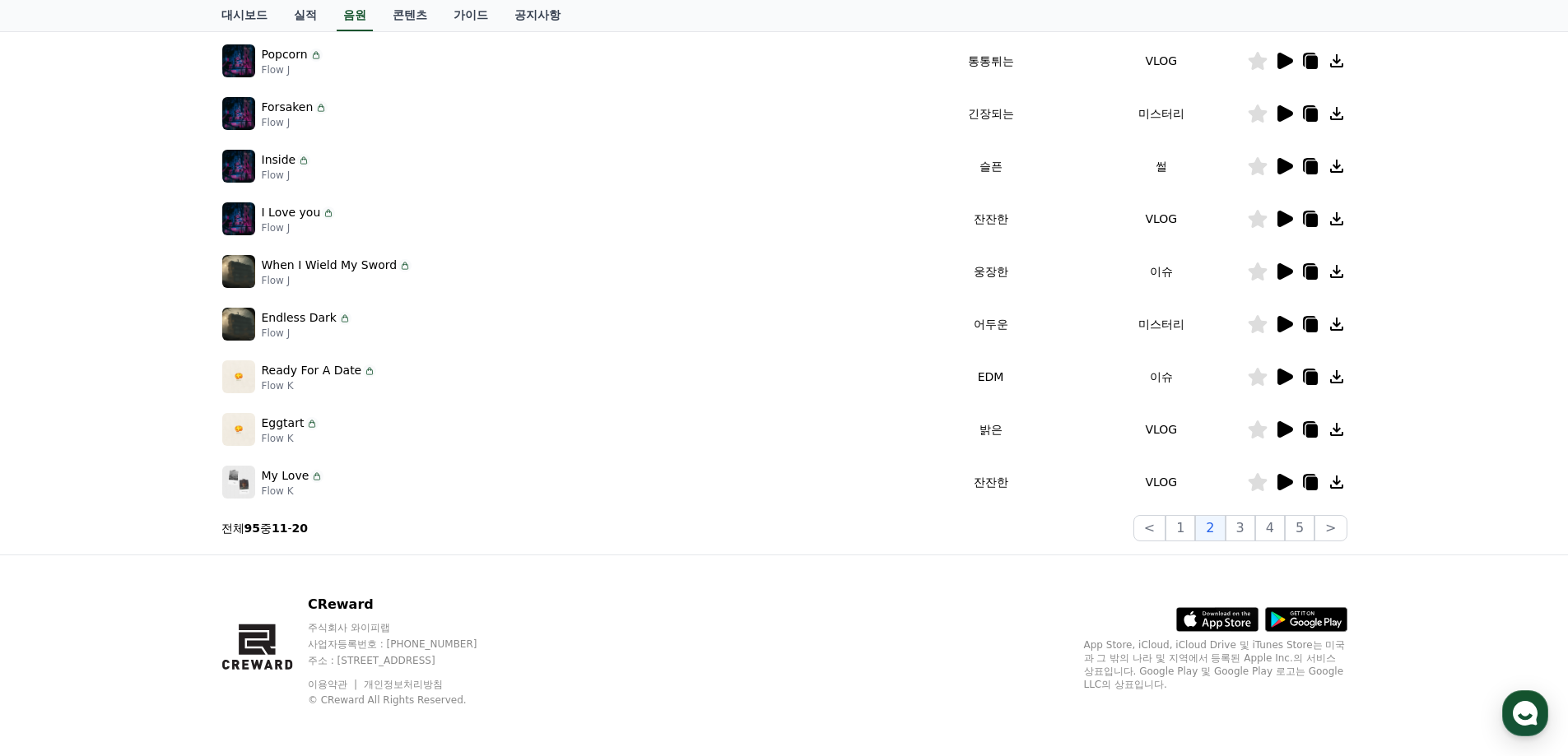
scroll to position [358, 0]
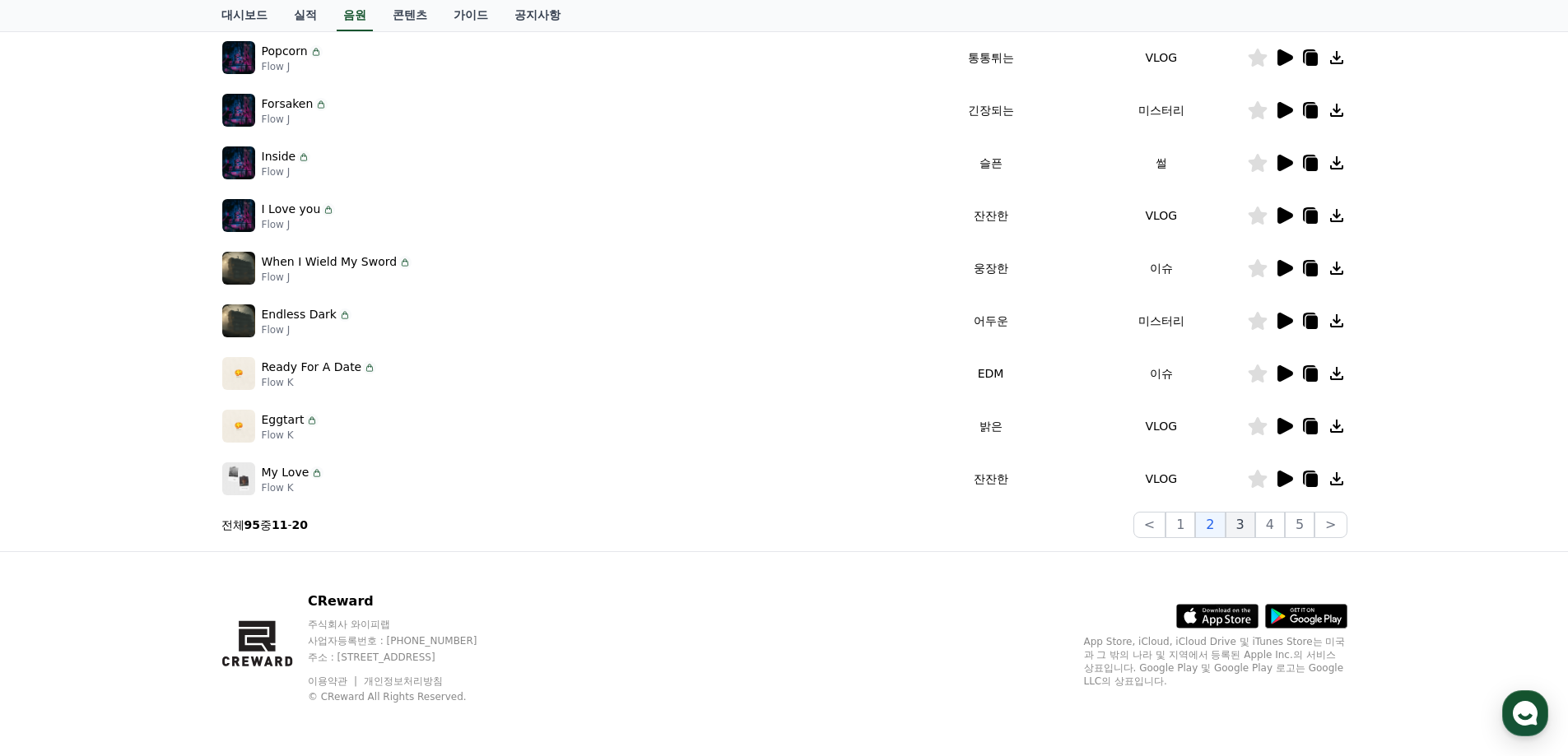
click at [1249, 532] on button "3" at bounding box center [1239, 525] width 29 height 27
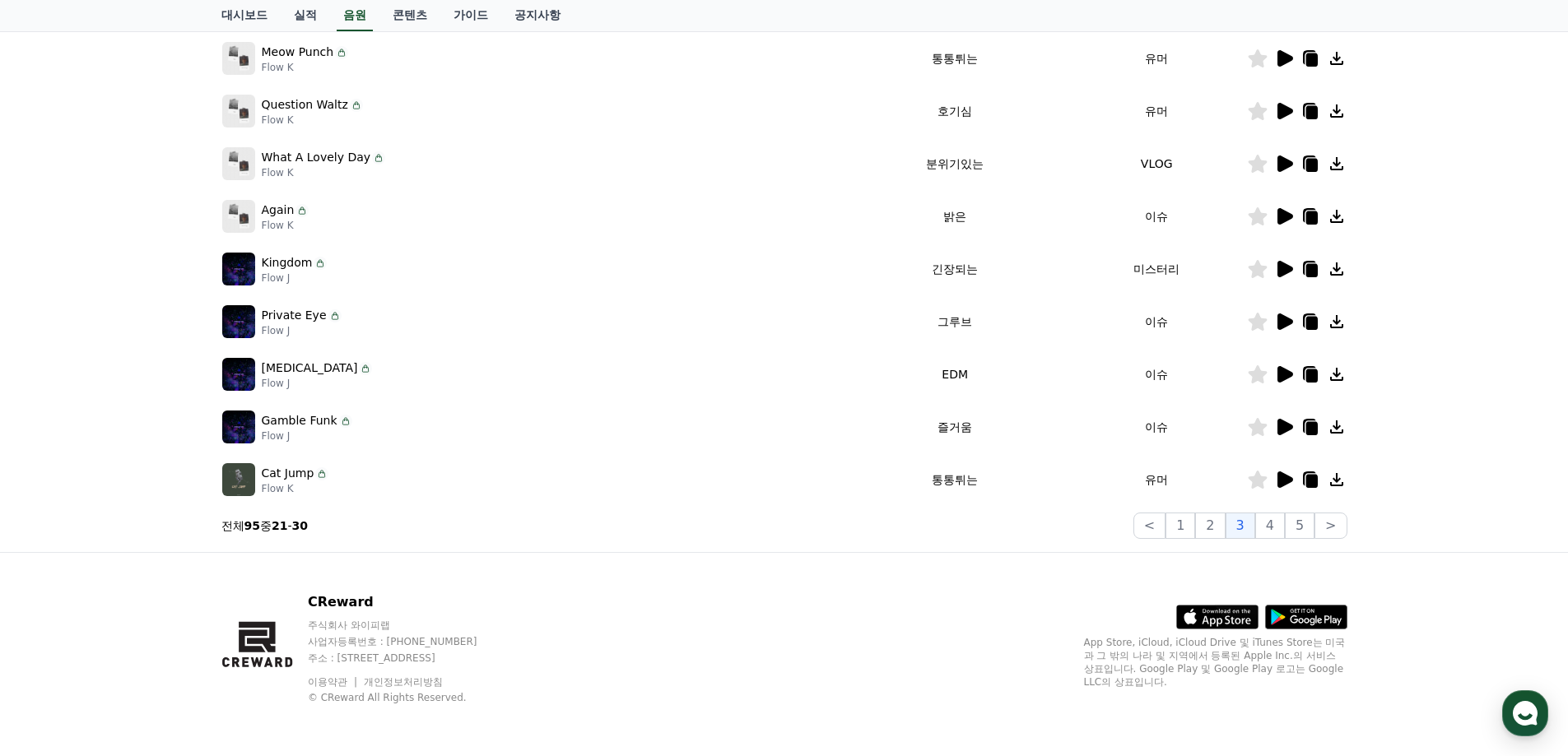
scroll to position [358, 0]
click at [1274, 528] on button "4" at bounding box center [1270, 525] width 29 height 27
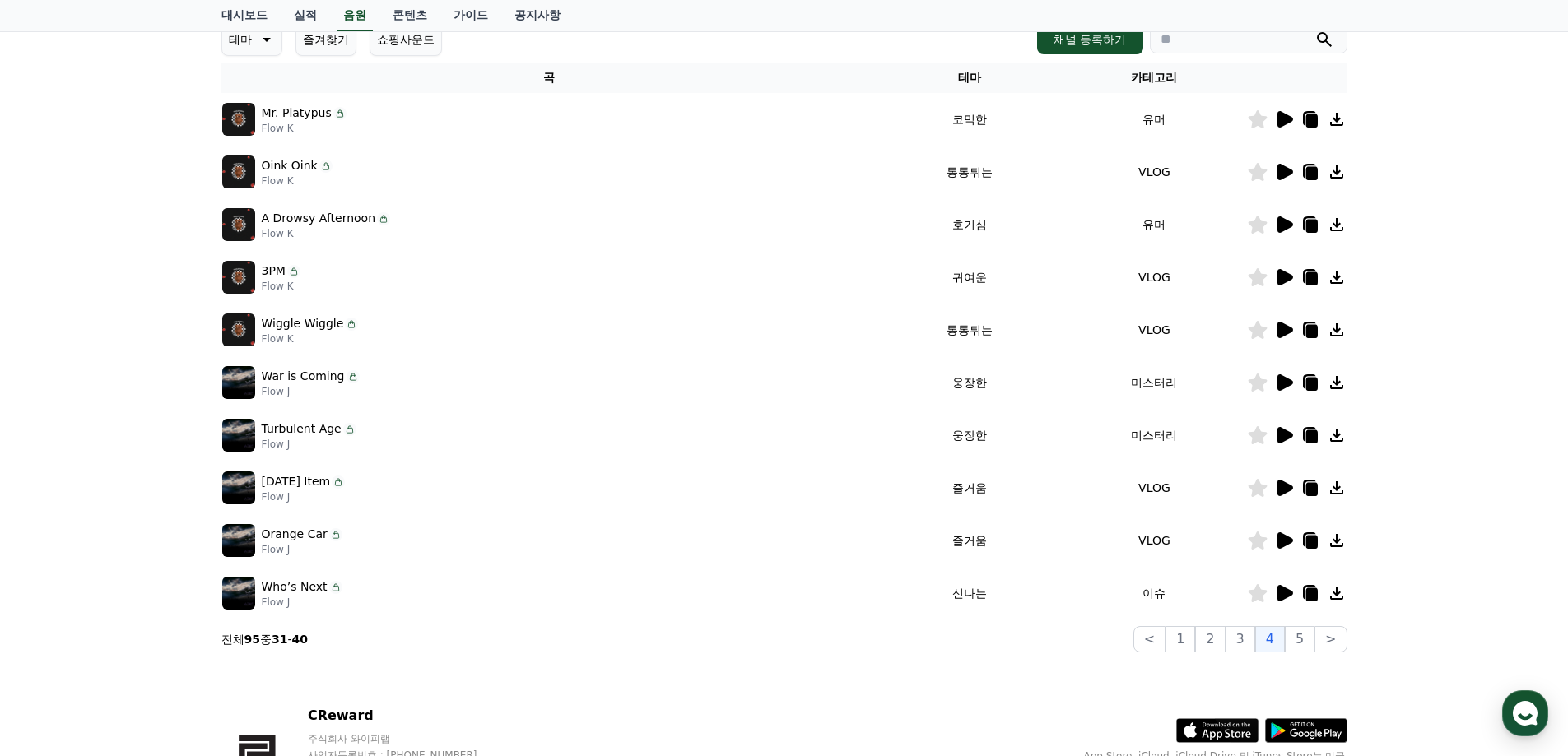
scroll to position [358, 0]
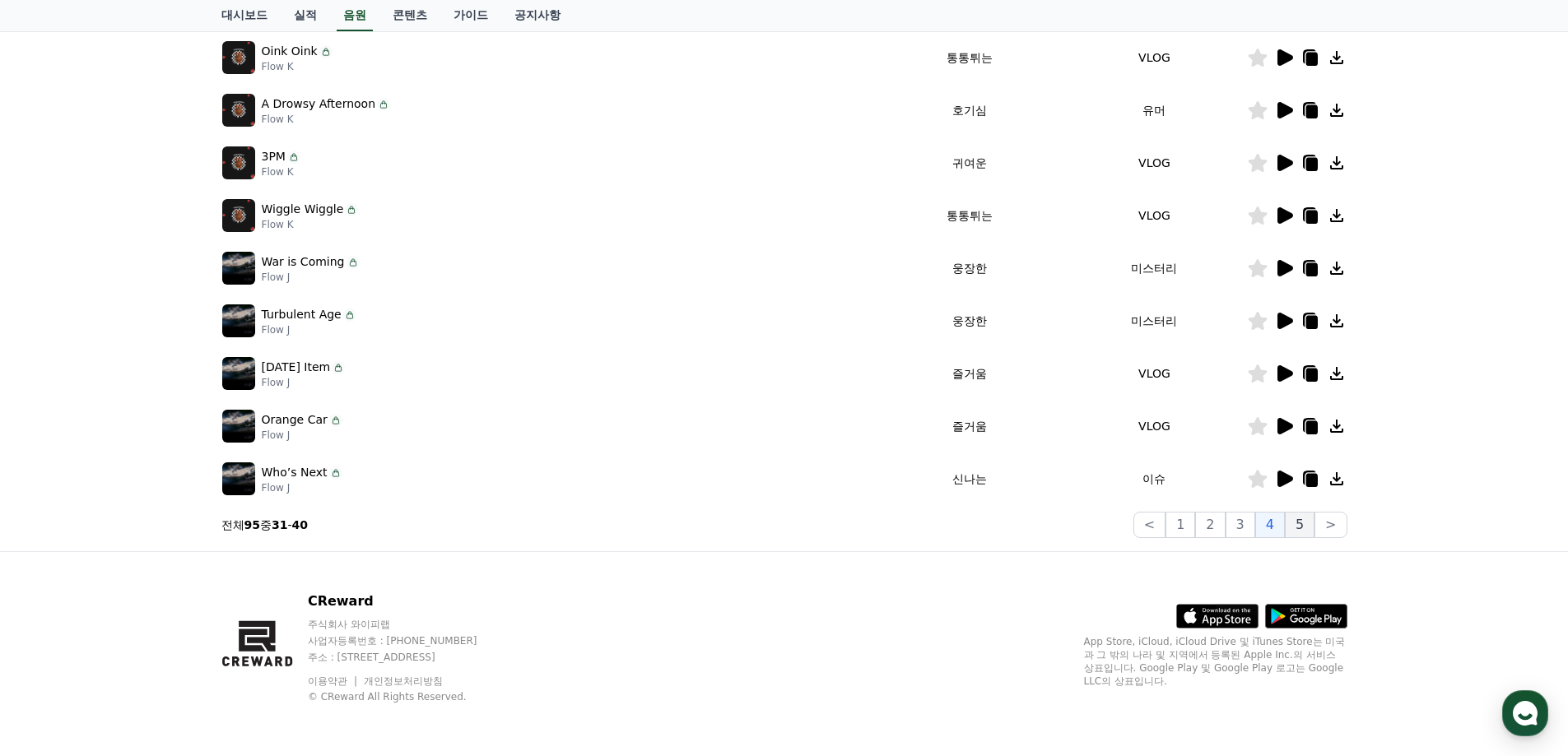
click at [1299, 517] on button "5" at bounding box center [1299, 525] width 29 height 27
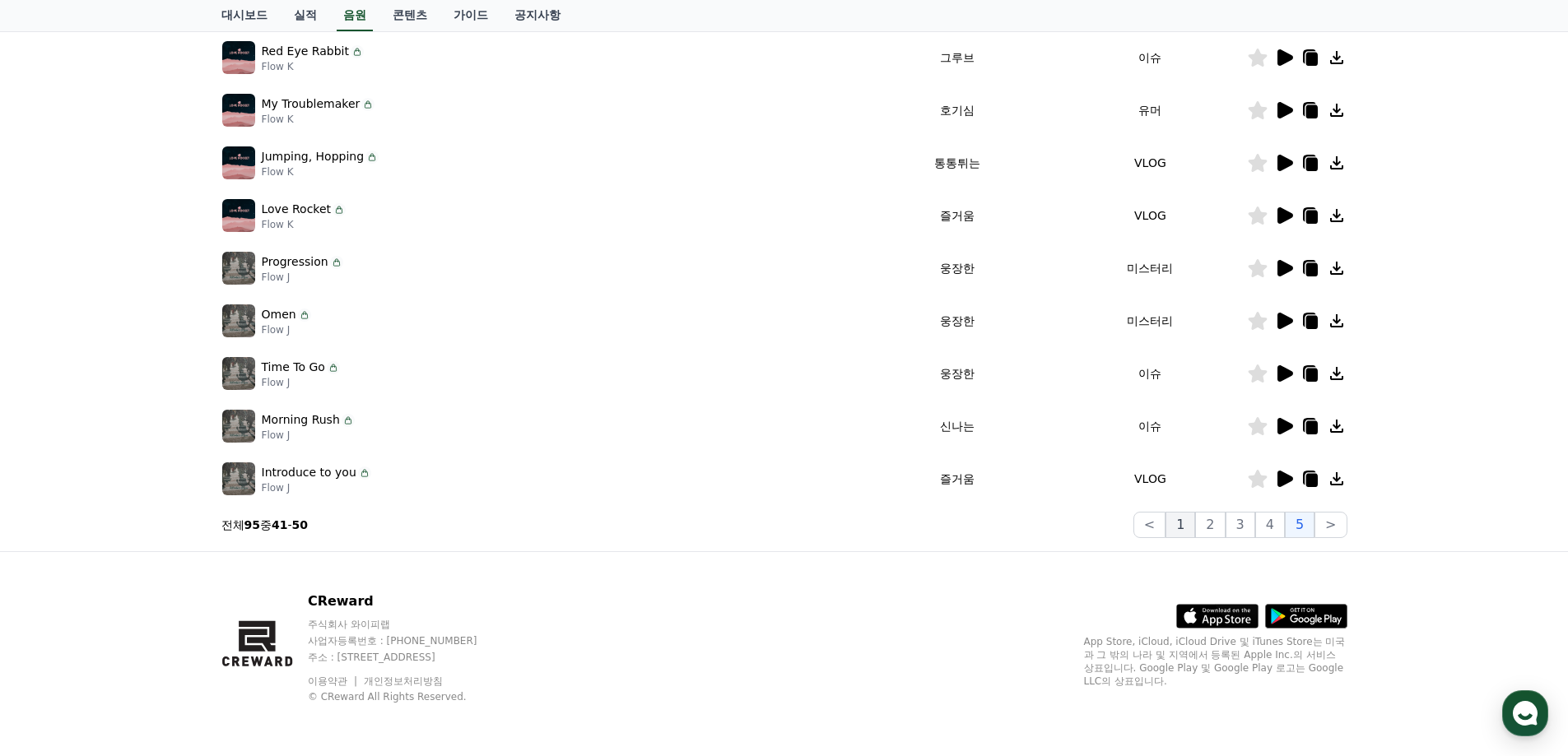
click at [1189, 517] on button "1" at bounding box center [1180, 525] width 29 height 27
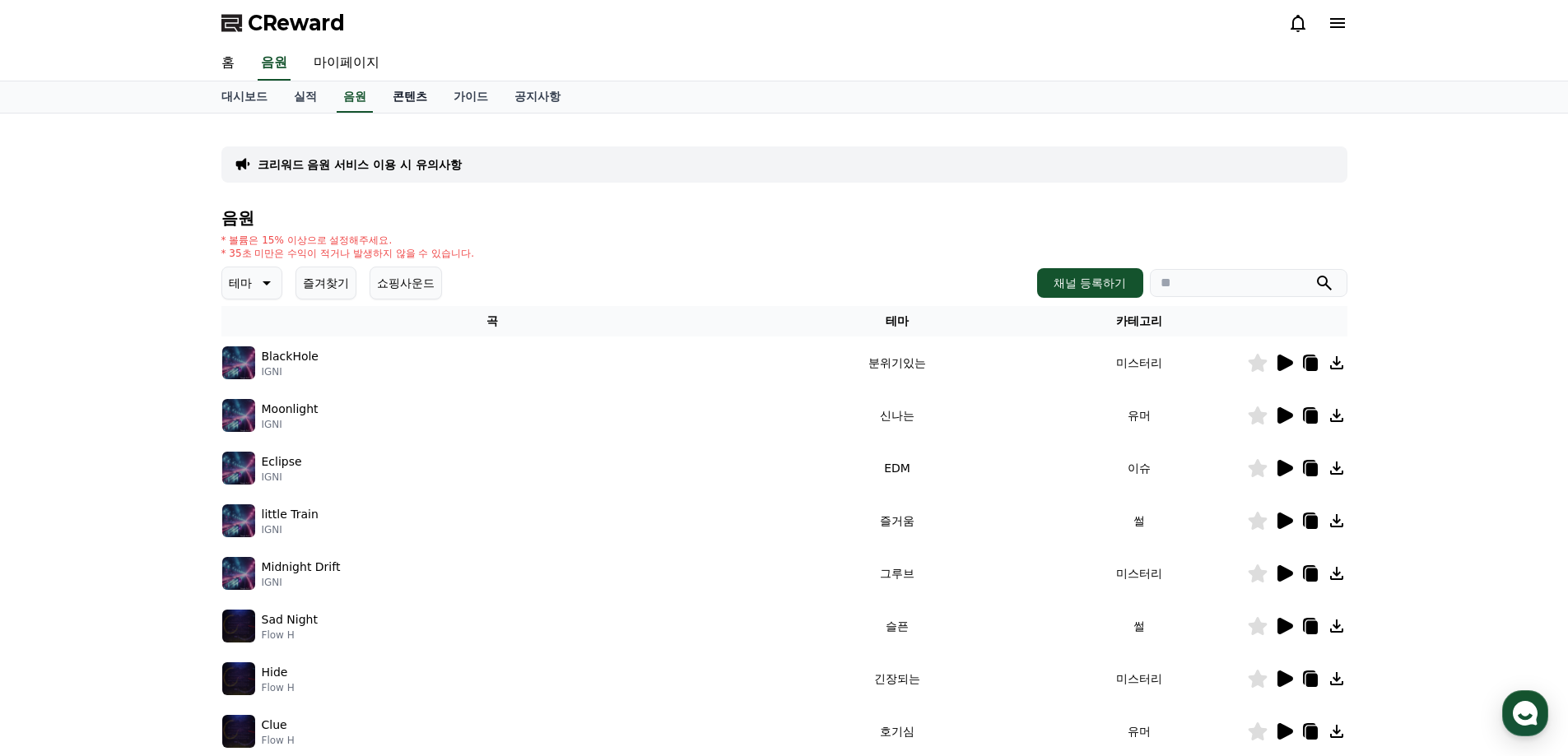
click at [406, 108] on link "콘텐츠" at bounding box center [409, 97] width 61 height 31
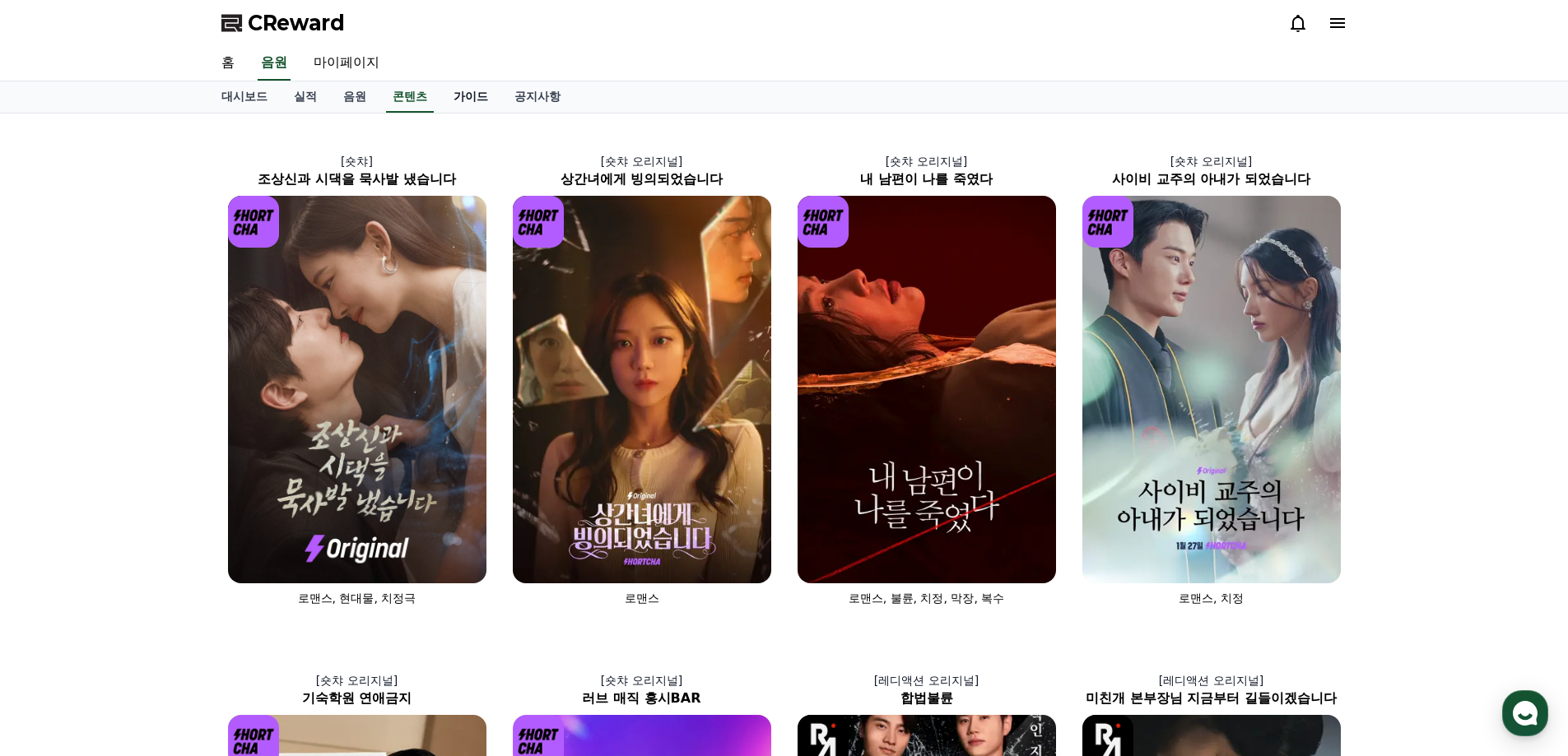
click at [461, 88] on link "가이드" at bounding box center [471, 97] width 61 height 31
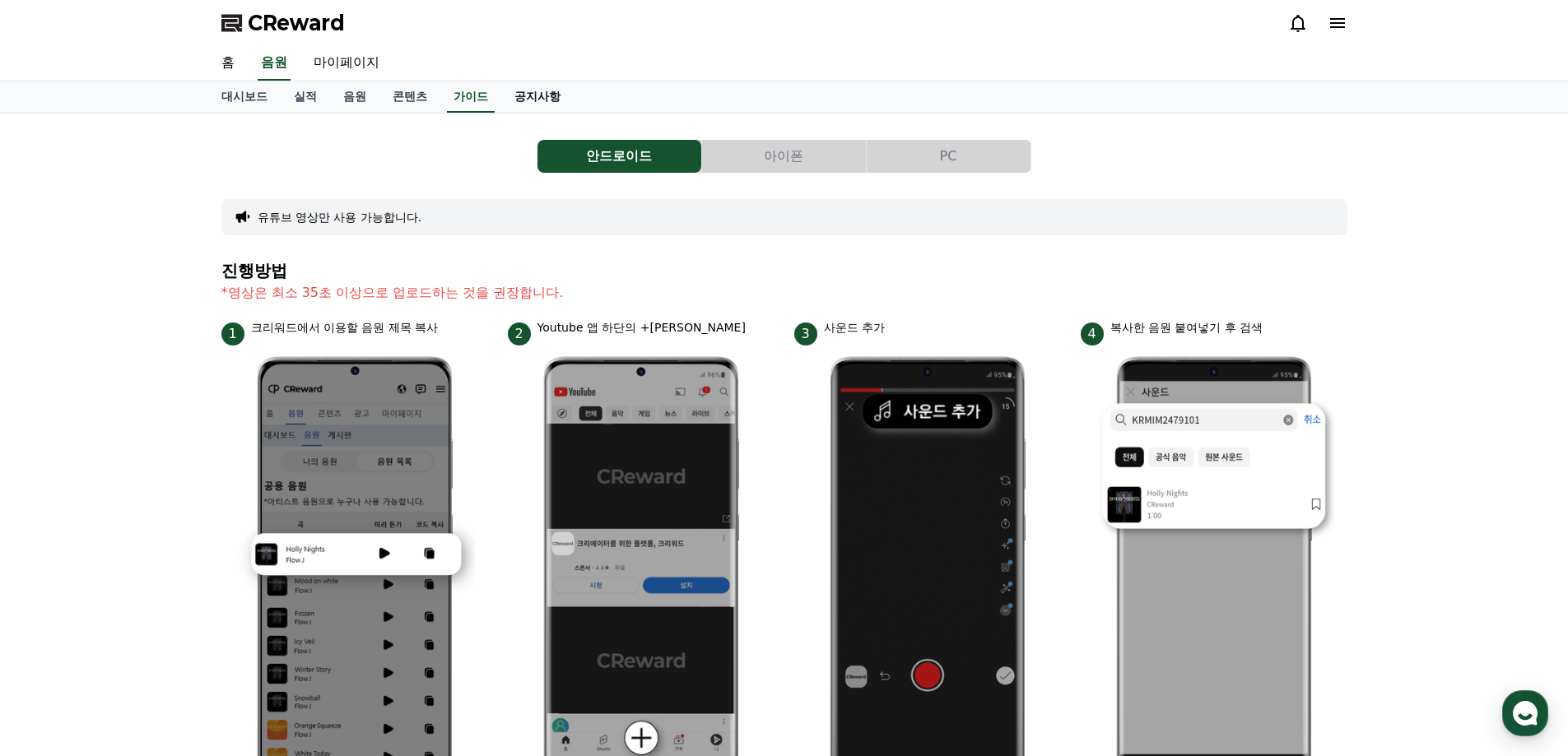
click at [533, 93] on link "공지사항" at bounding box center [537, 97] width 72 height 31
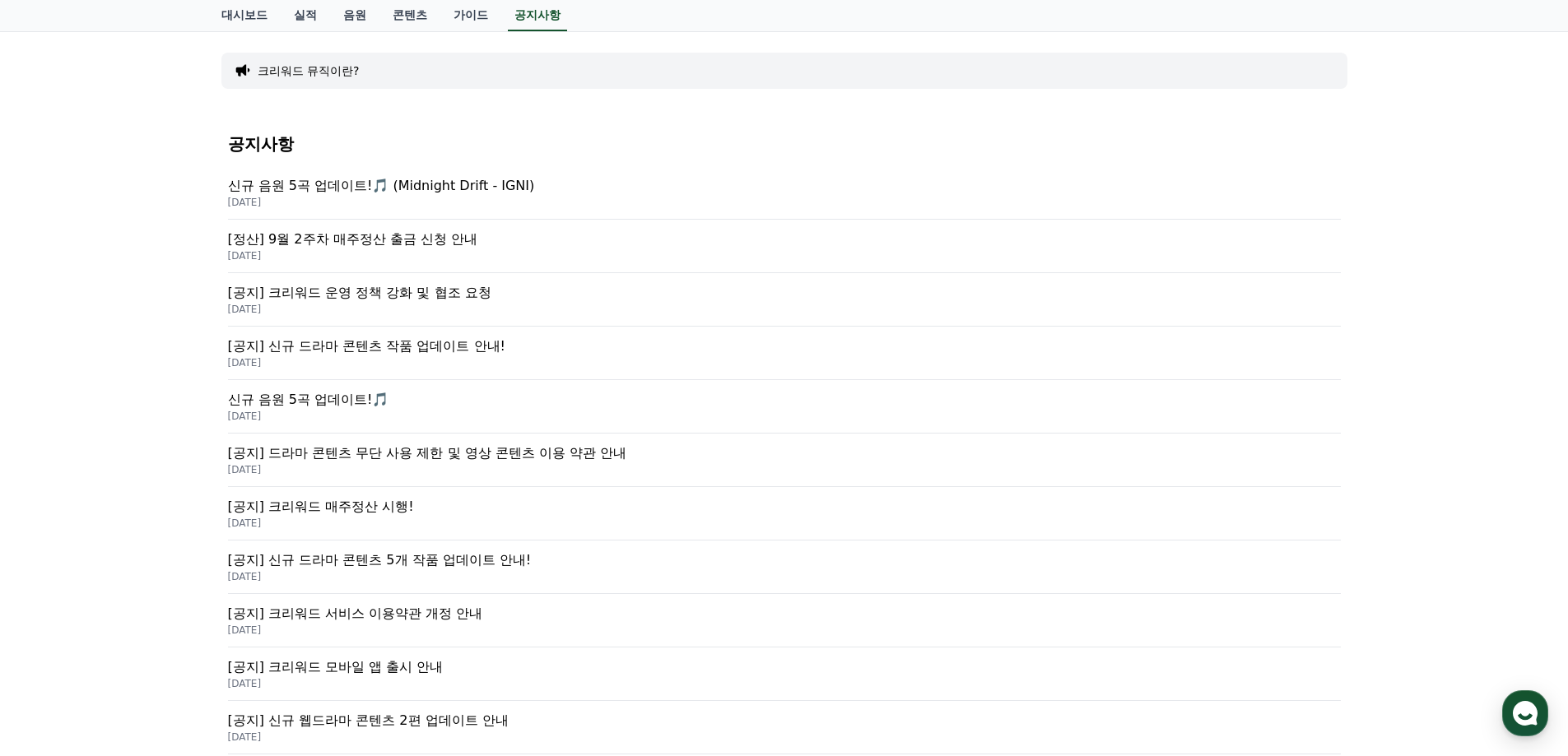
scroll to position [165, 0]
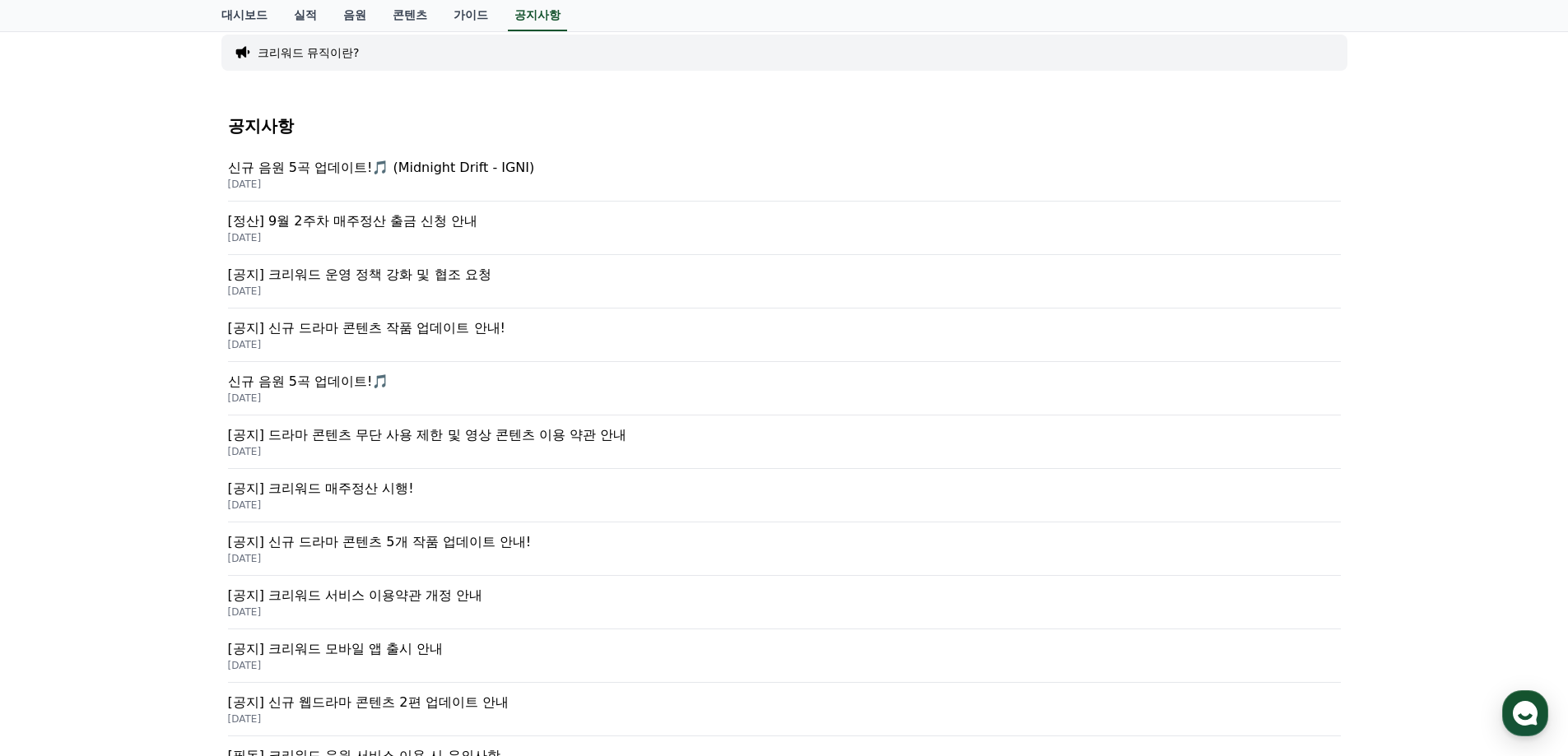
click at [412, 275] on p "[공지] 크리워드 운영 정책 강화 및 협조 요청" at bounding box center [784, 275] width 1112 height 20
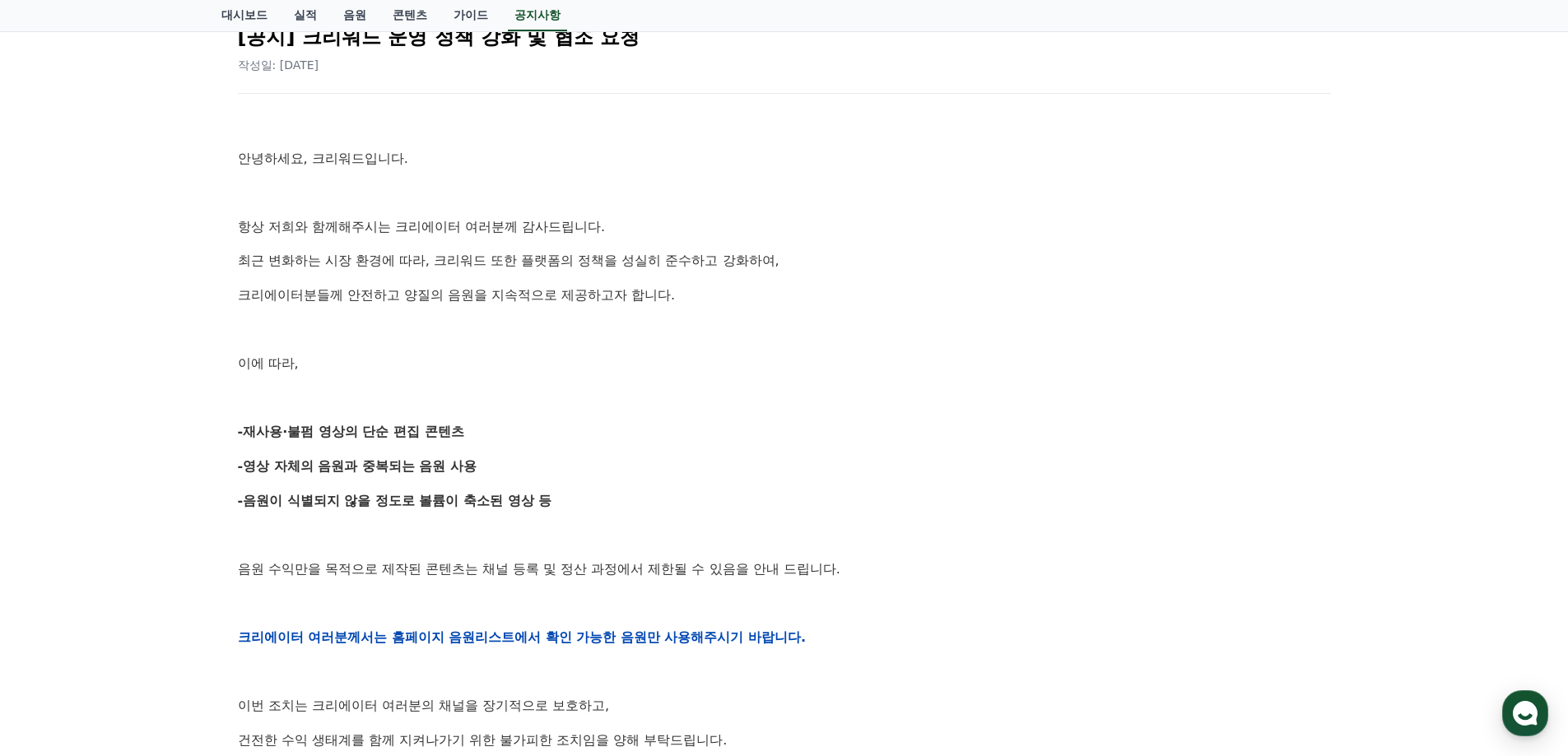
scroll to position [165, 0]
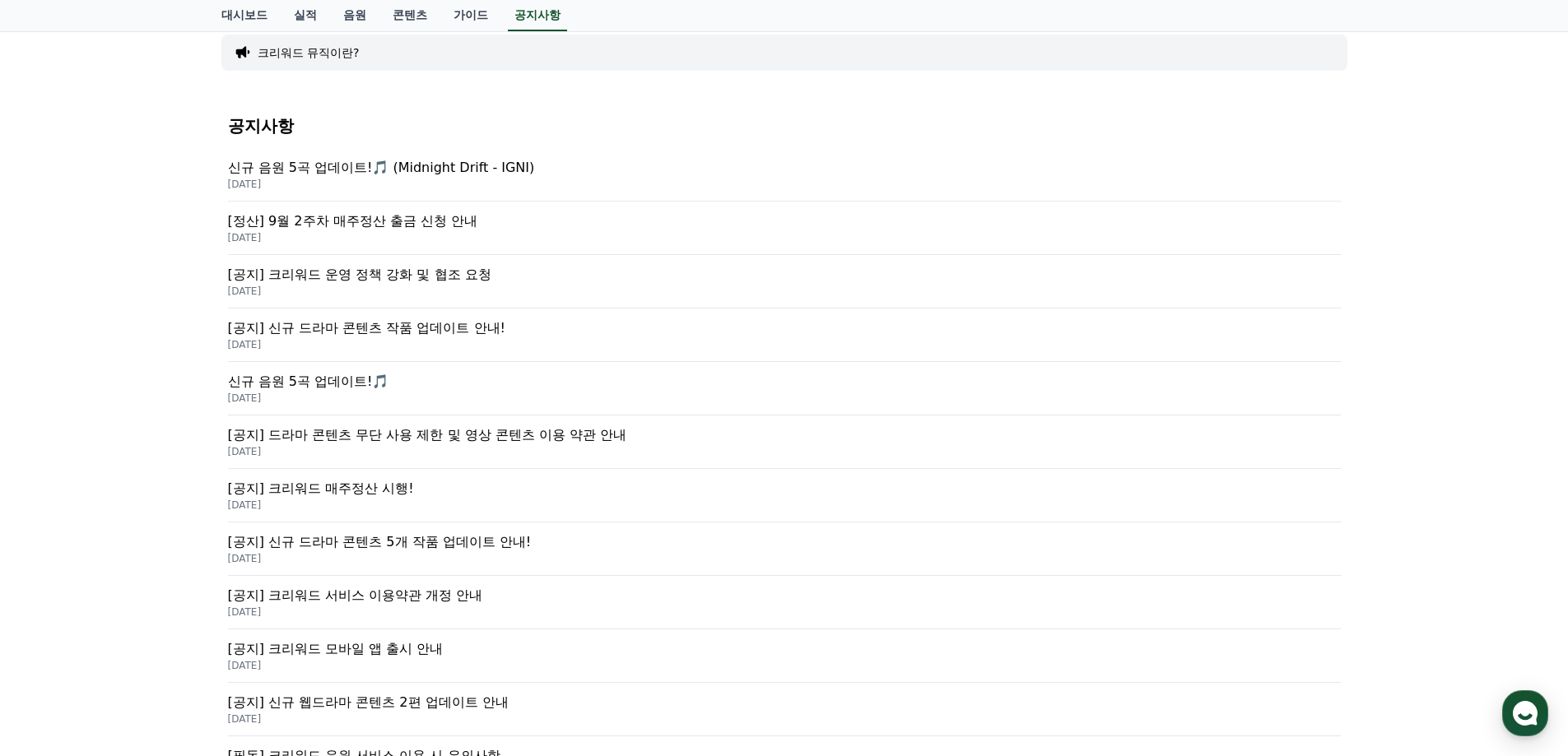
click at [388, 275] on p "[공지] 크리워드 운영 정책 강화 및 협조 요청" at bounding box center [784, 275] width 1112 height 20
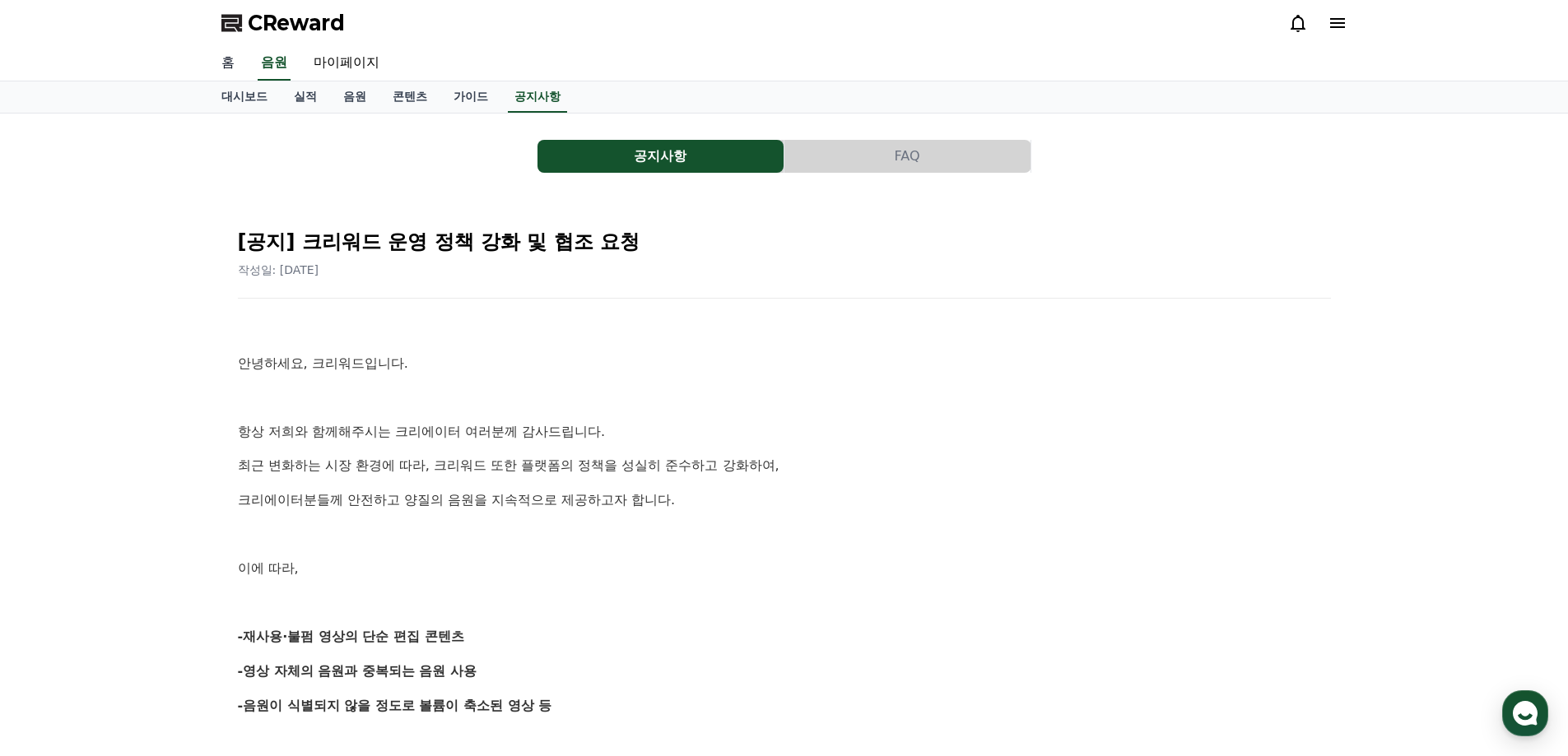
click at [233, 65] on link "홈" at bounding box center [228, 63] width 40 height 34
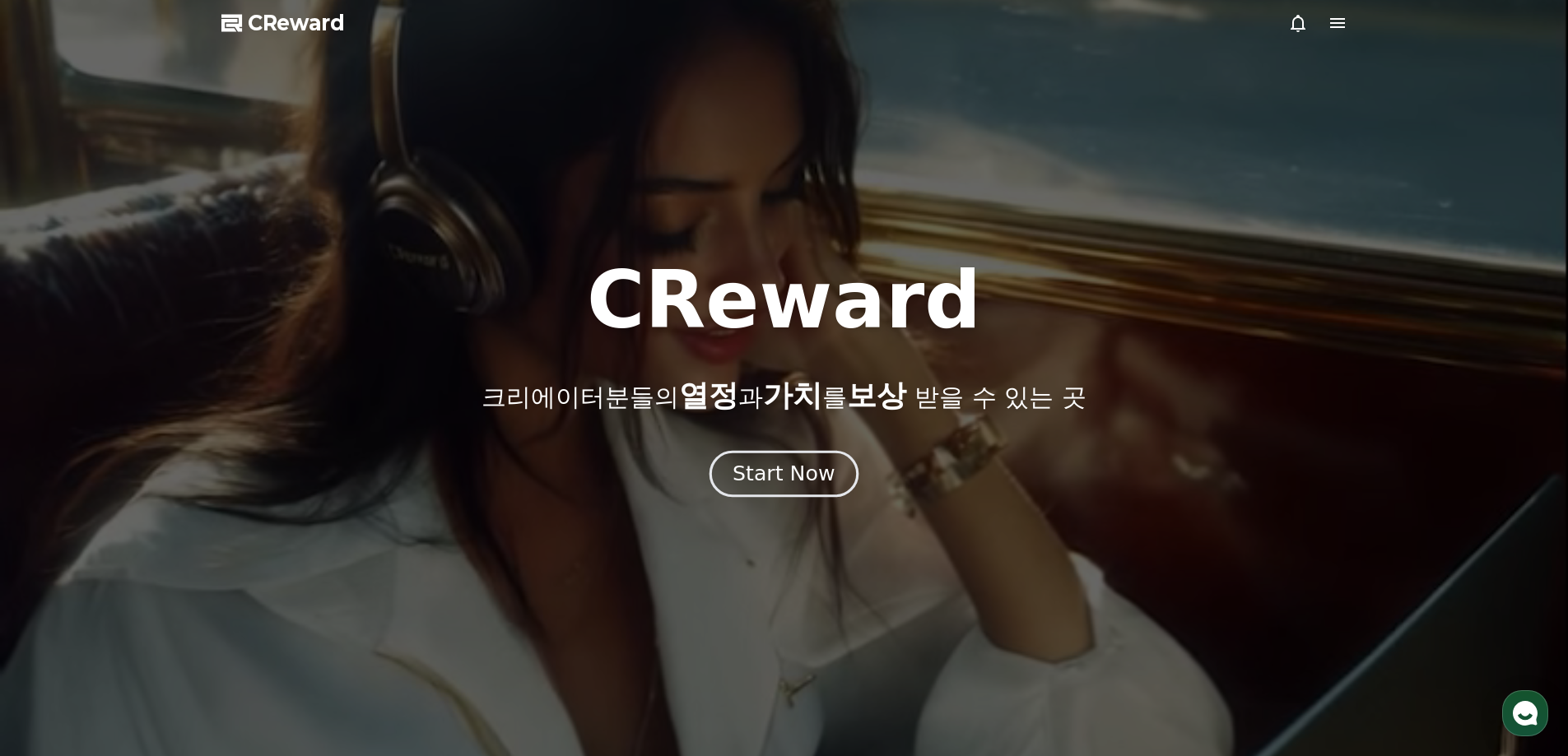
click at [746, 460] on div "Start Now" at bounding box center [784, 475] width 102 height 28
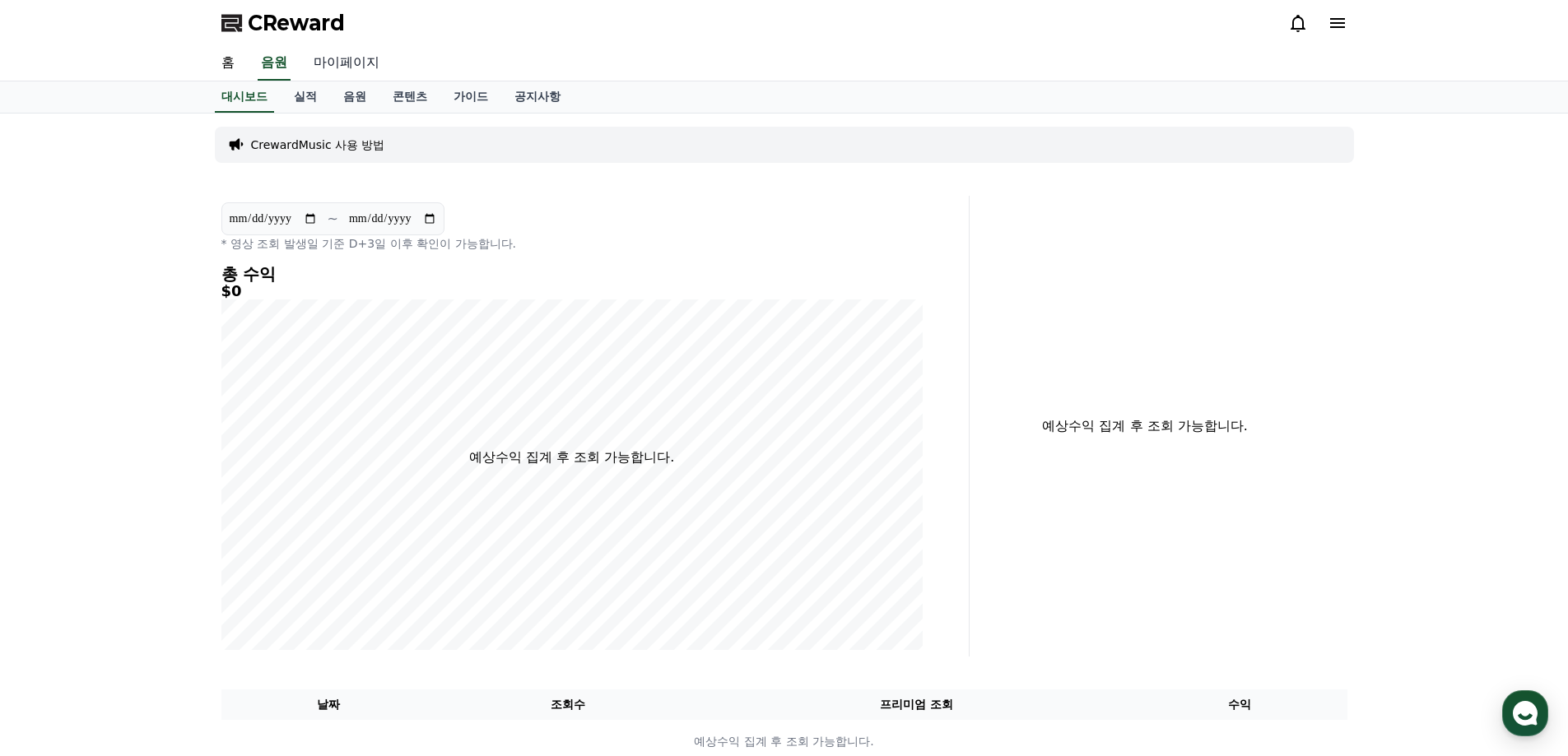
click at [349, 60] on link "마이페이지" at bounding box center [346, 63] width 92 height 34
select select "**********"
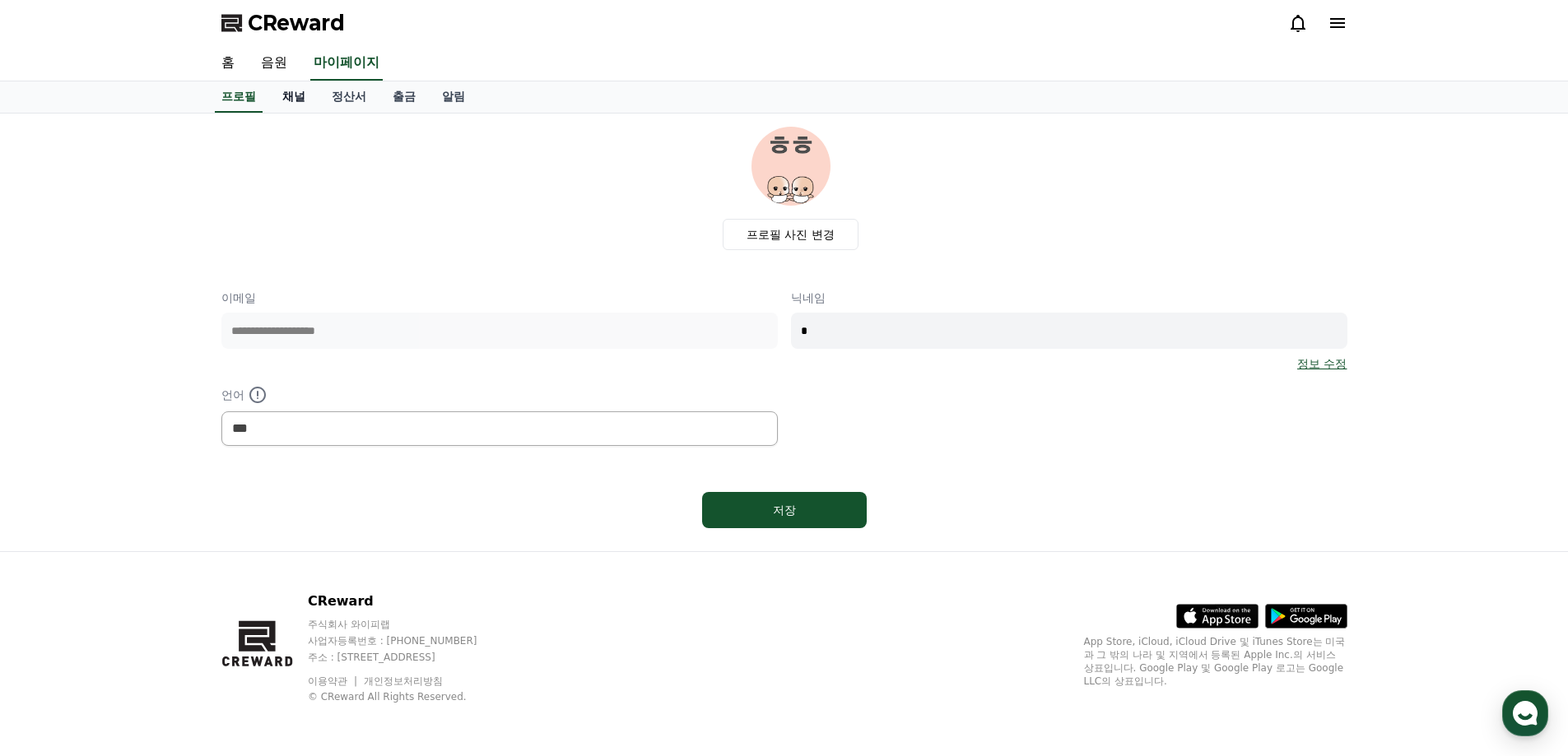
click at [297, 105] on link "채널" at bounding box center [294, 97] width 49 height 31
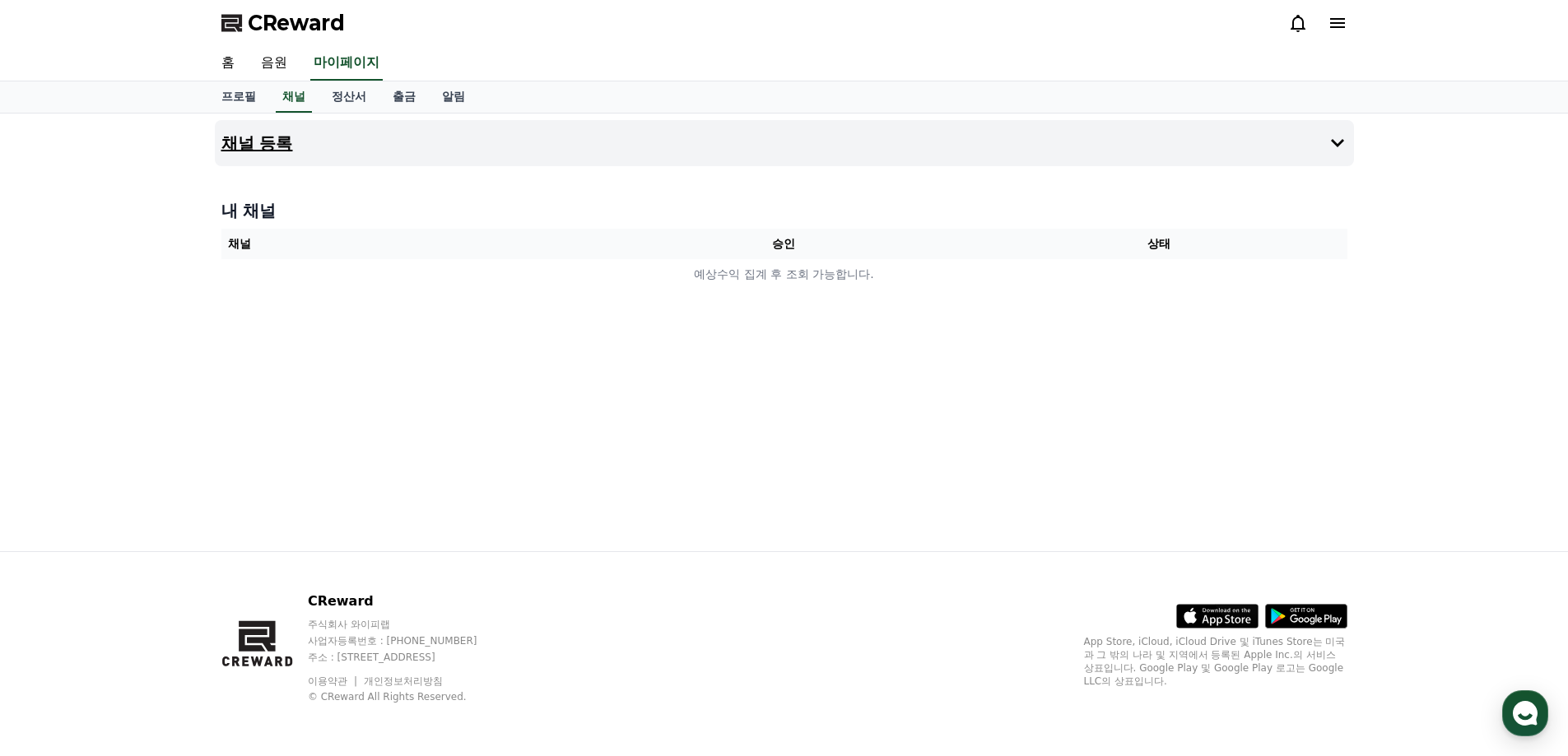
click at [398, 141] on button "채널 등록" at bounding box center [784, 143] width 1139 height 46
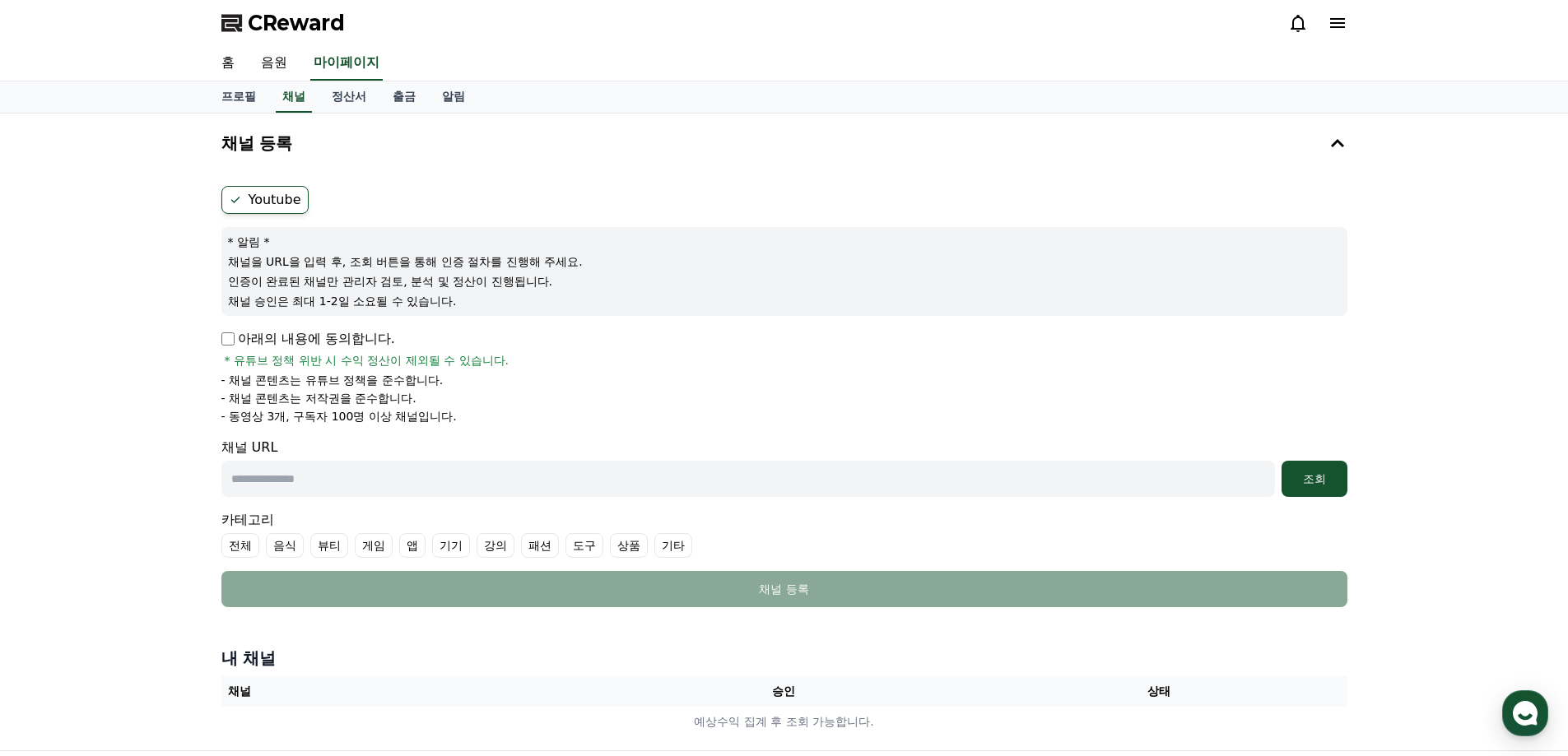
click at [306, 473] on input "text" at bounding box center [748, 478] width 1054 height 36
paste input "**********"
click at [1311, 485] on div "조회" at bounding box center [1314, 478] width 53 height 16
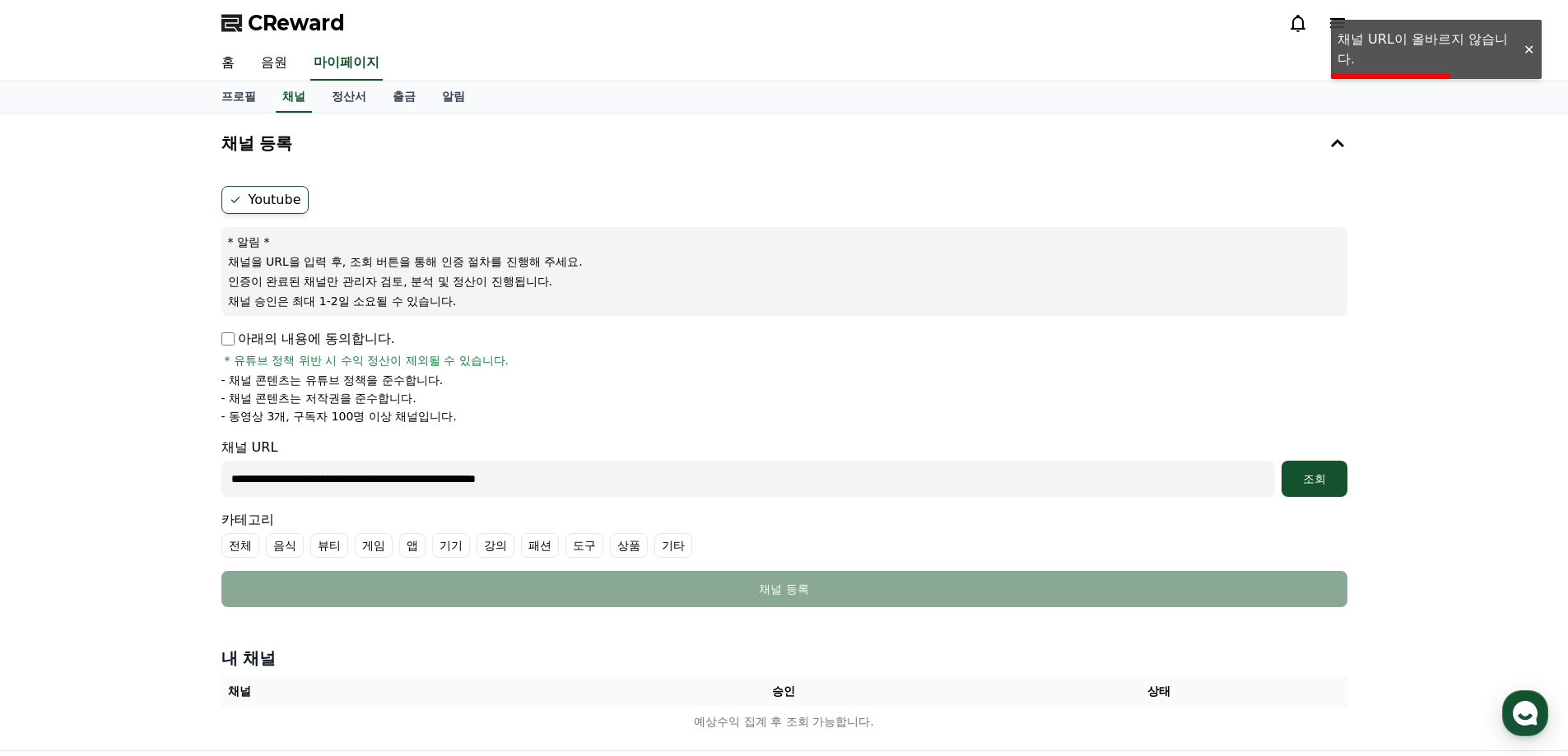
click at [507, 475] on input "**********" at bounding box center [748, 478] width 1054 height 36
paste input "**"
type input "**********"
click at [1295, 489] on button "조회" at bounding box center [1313, 478] width 65 height 36
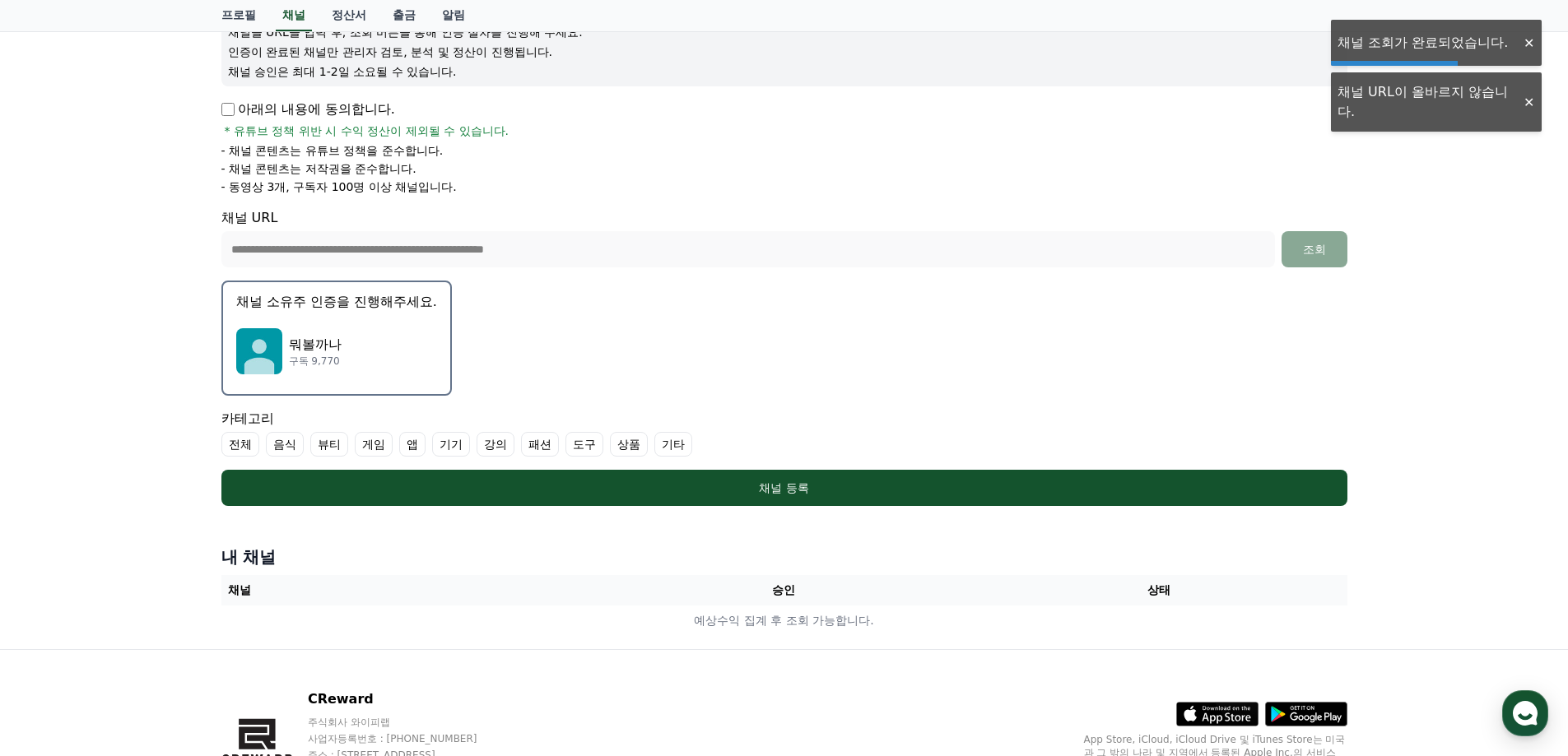
scroll to position [247, 0]
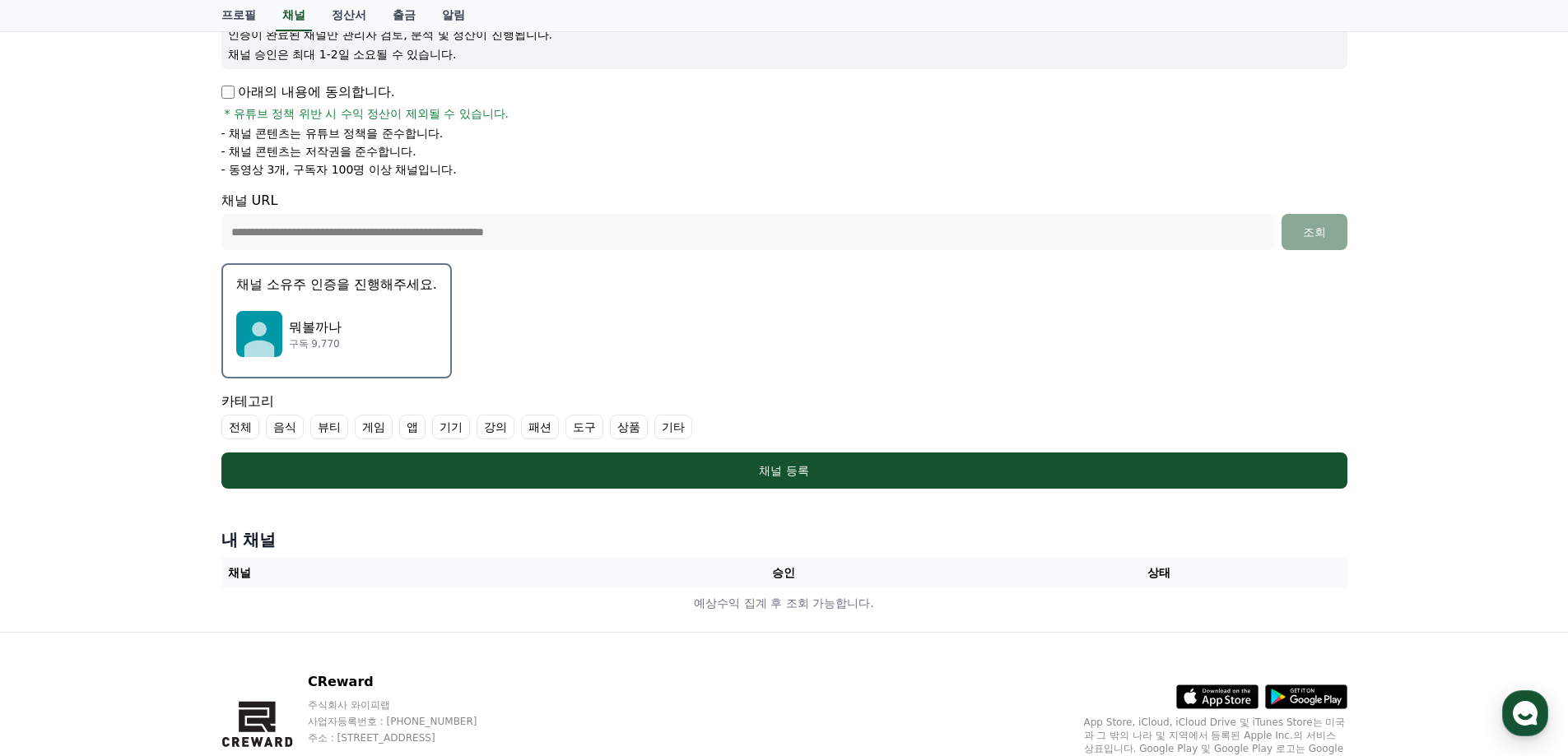
click at [399, 310] on div "뭐볼까나 구독 9,770" at bounding box center [336, 333] width 201 height 65
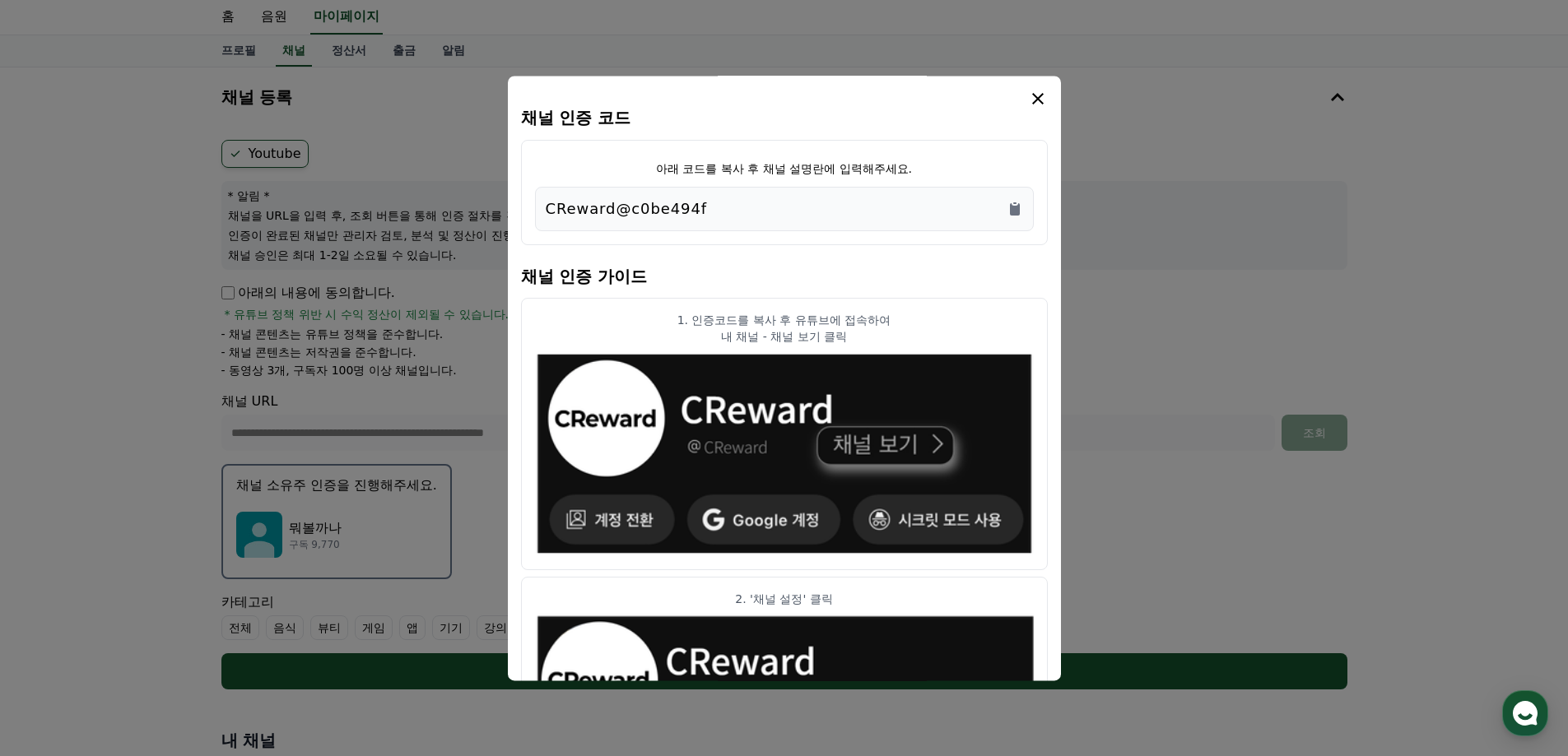
scroll to position [0, 0]
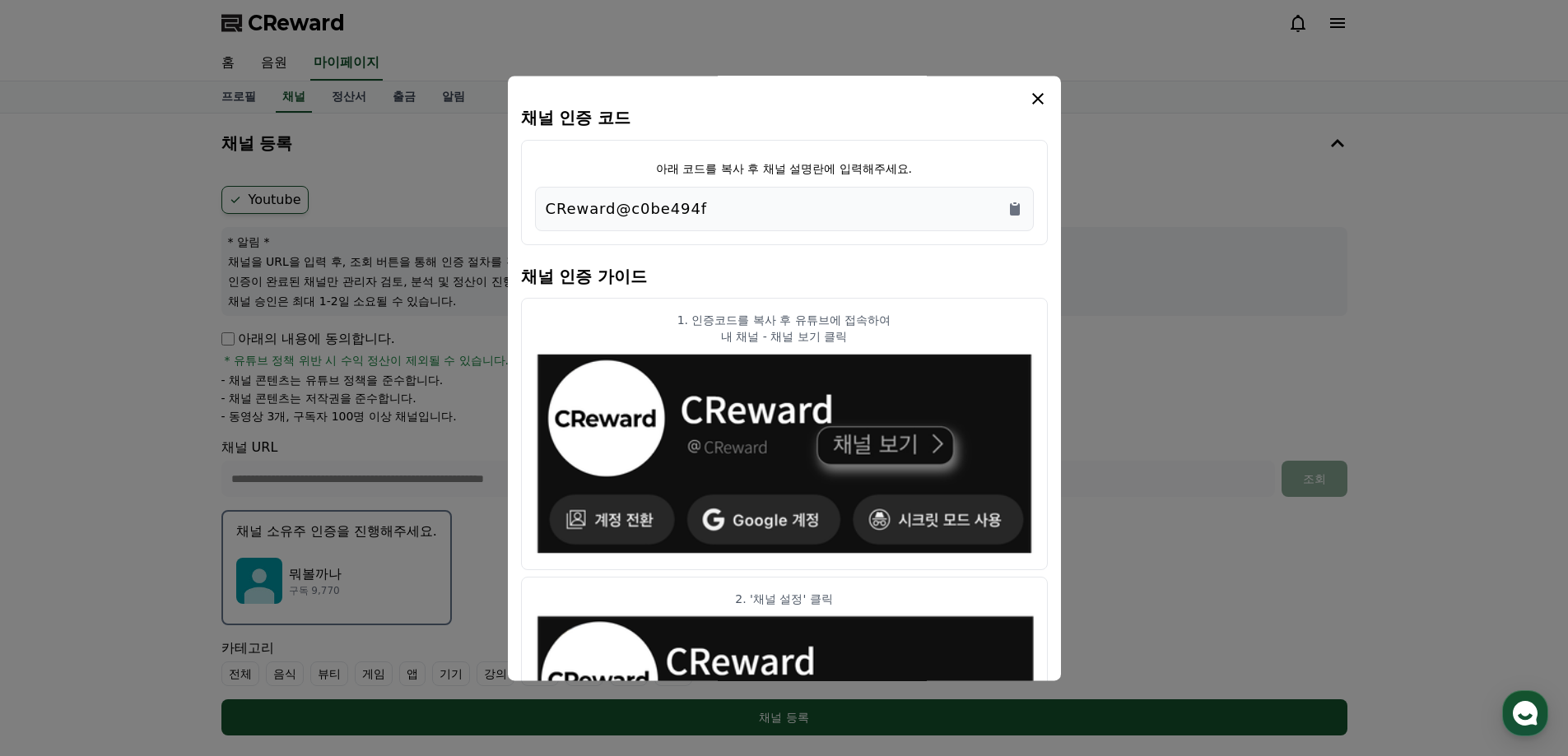
click at [1004, 213] on div "CReward@c0be494f" at bounding box center [784, 208] width 478 height 23
click at [1016, 213] on icon "Copy to clipboard" at bounding box center [1015, 209] width 9 height 12
click at [1034, 101] on icon "modal" at bounding box center [1037, 99] width 20 height 20
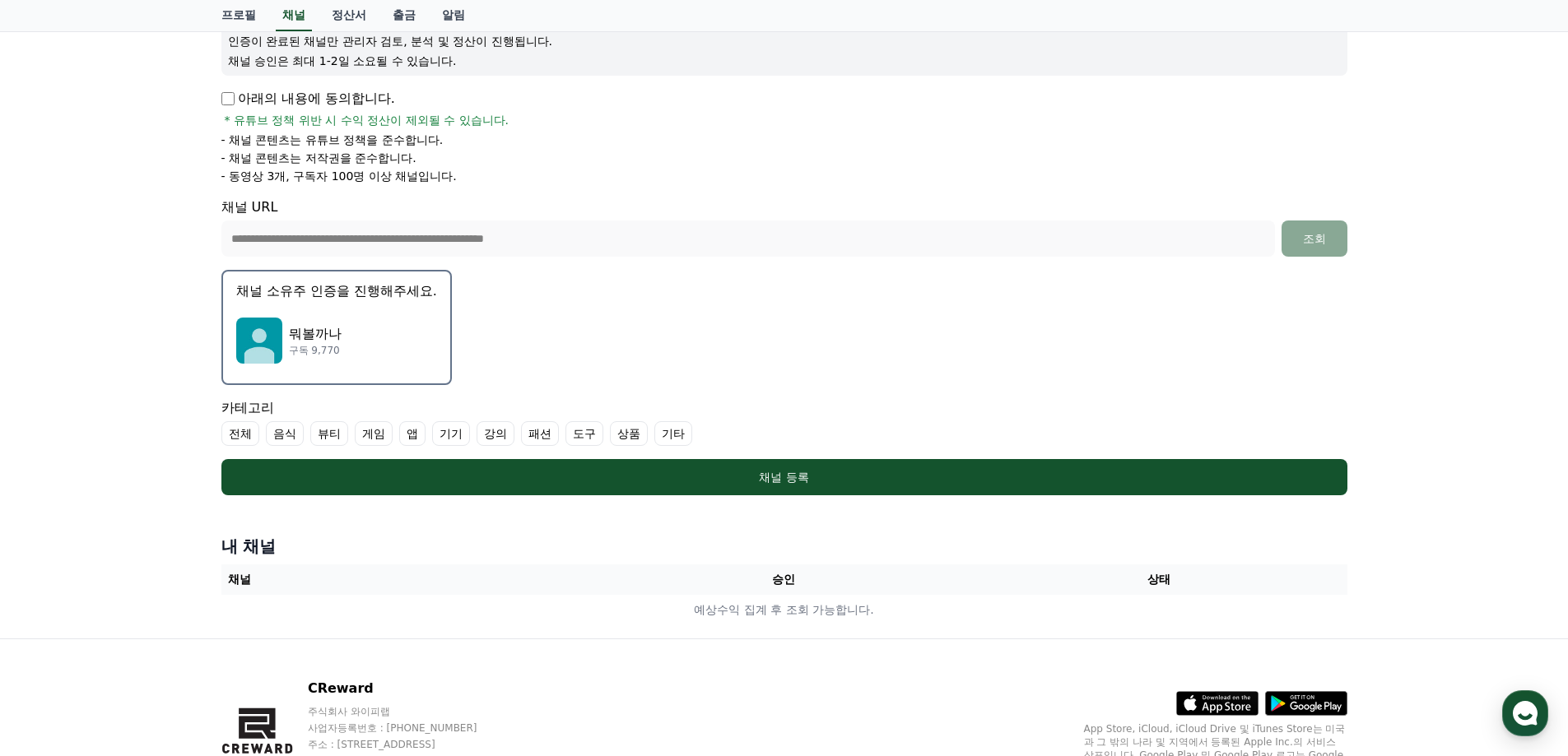
scroll to position [247, 0]
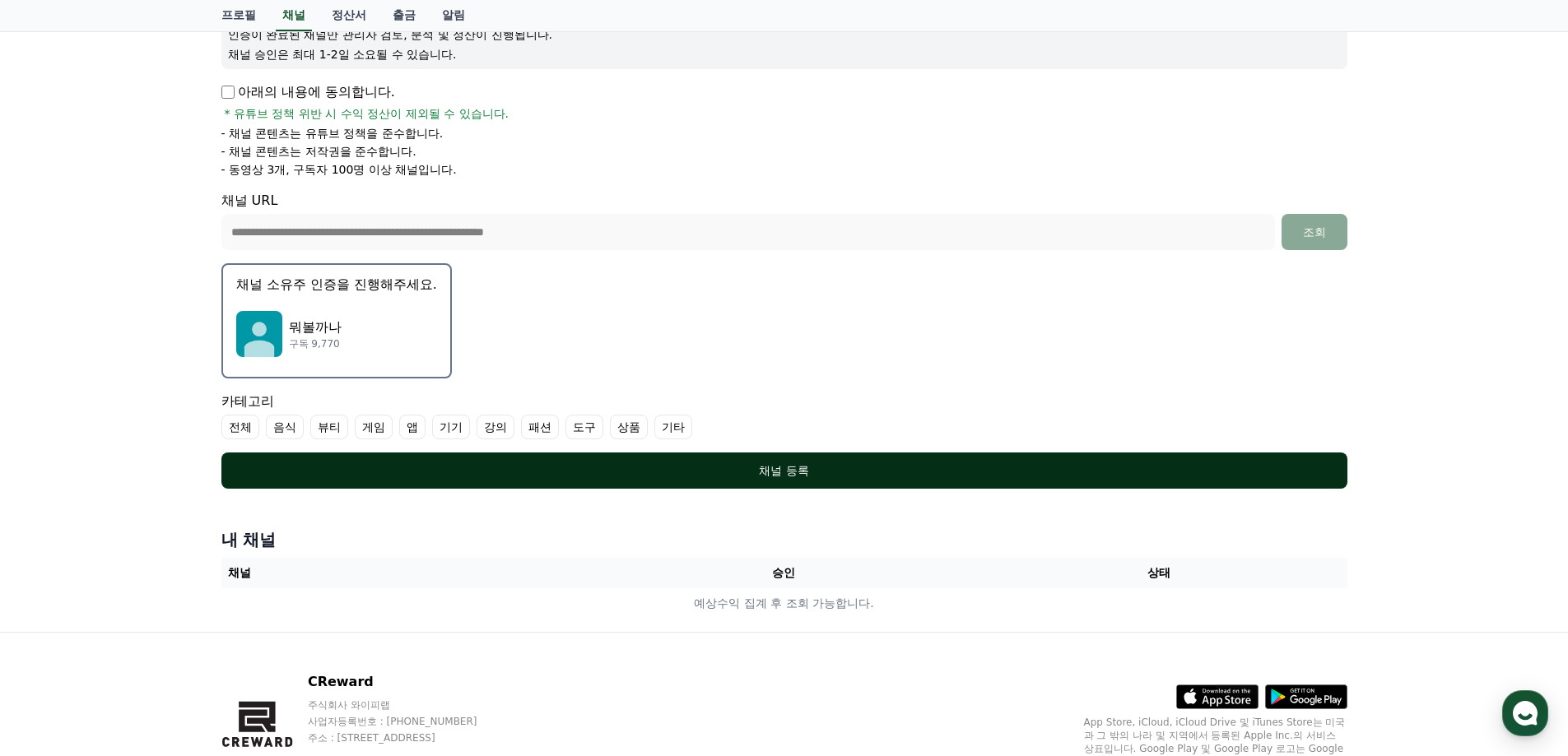
click at [693, 475] on div "채널 등록" at bounding box center [784, 470] width 1060 height 16
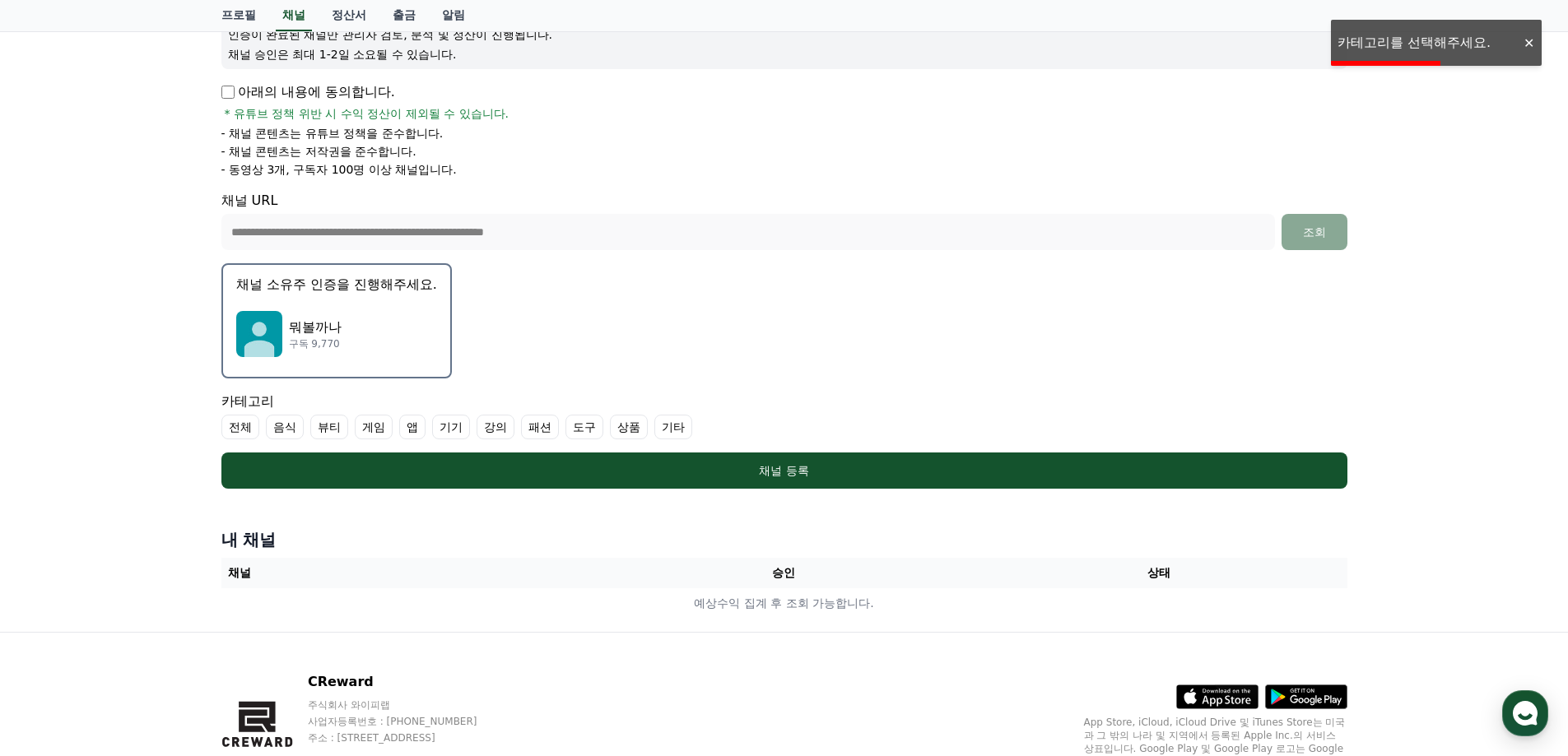
click at [243, 425] on label "전체" at bounding box center [241, 427] width 38 height 25
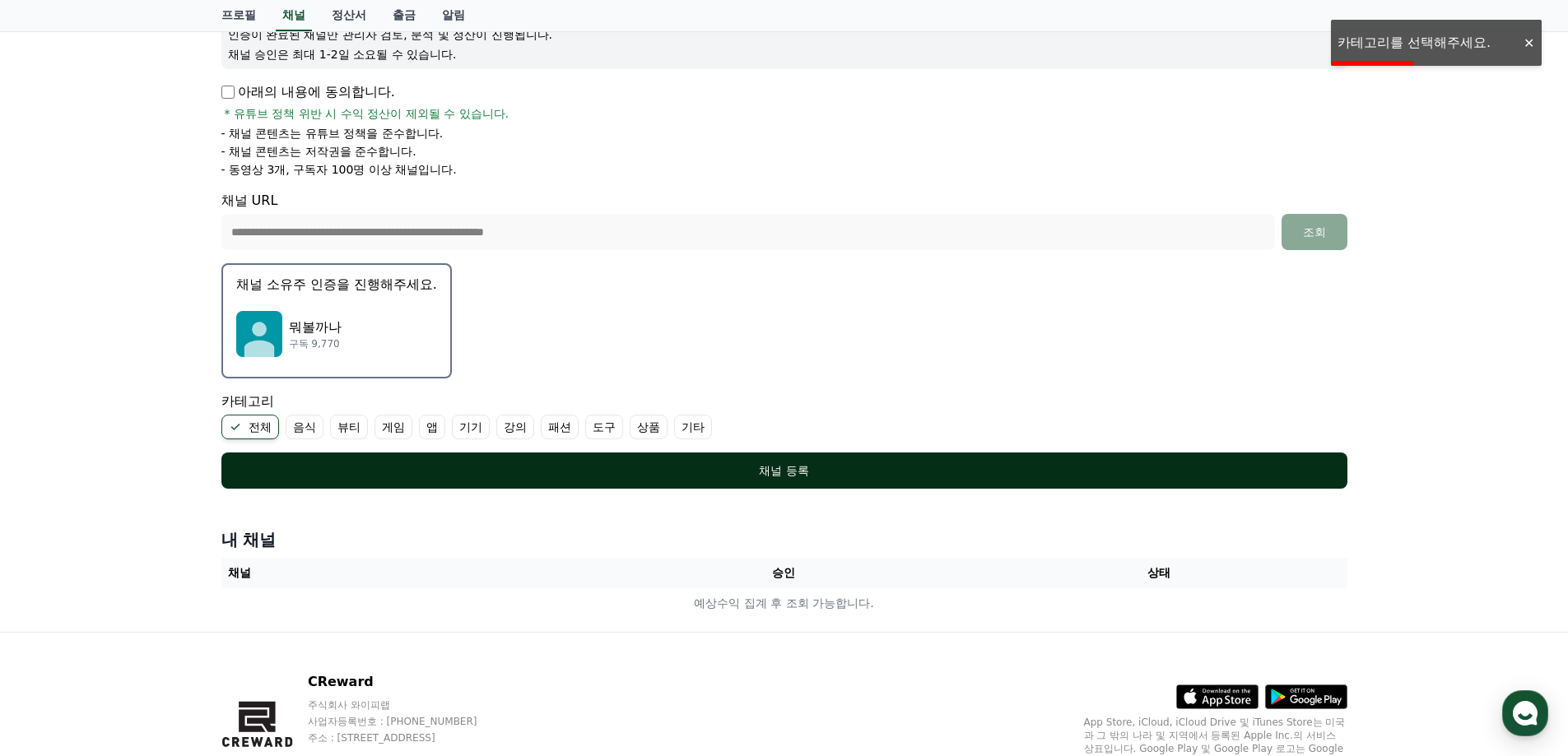
click at [460, 469] on div "채널 등록" at bounding box center [784, 470] width 1060 height 16
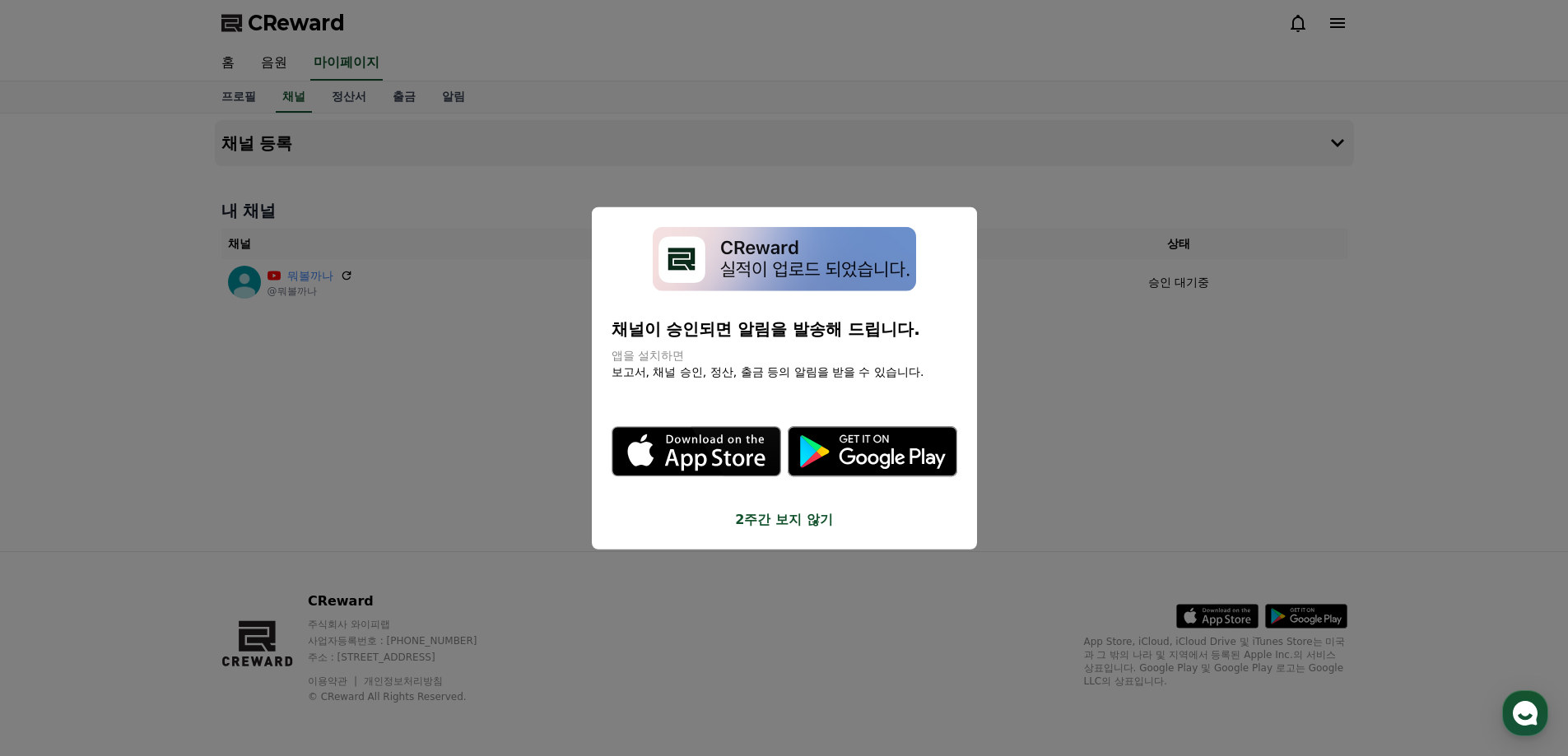
click at [853, 160] on button "close modal" at bounding box center [784, 378] width 1568 height 756
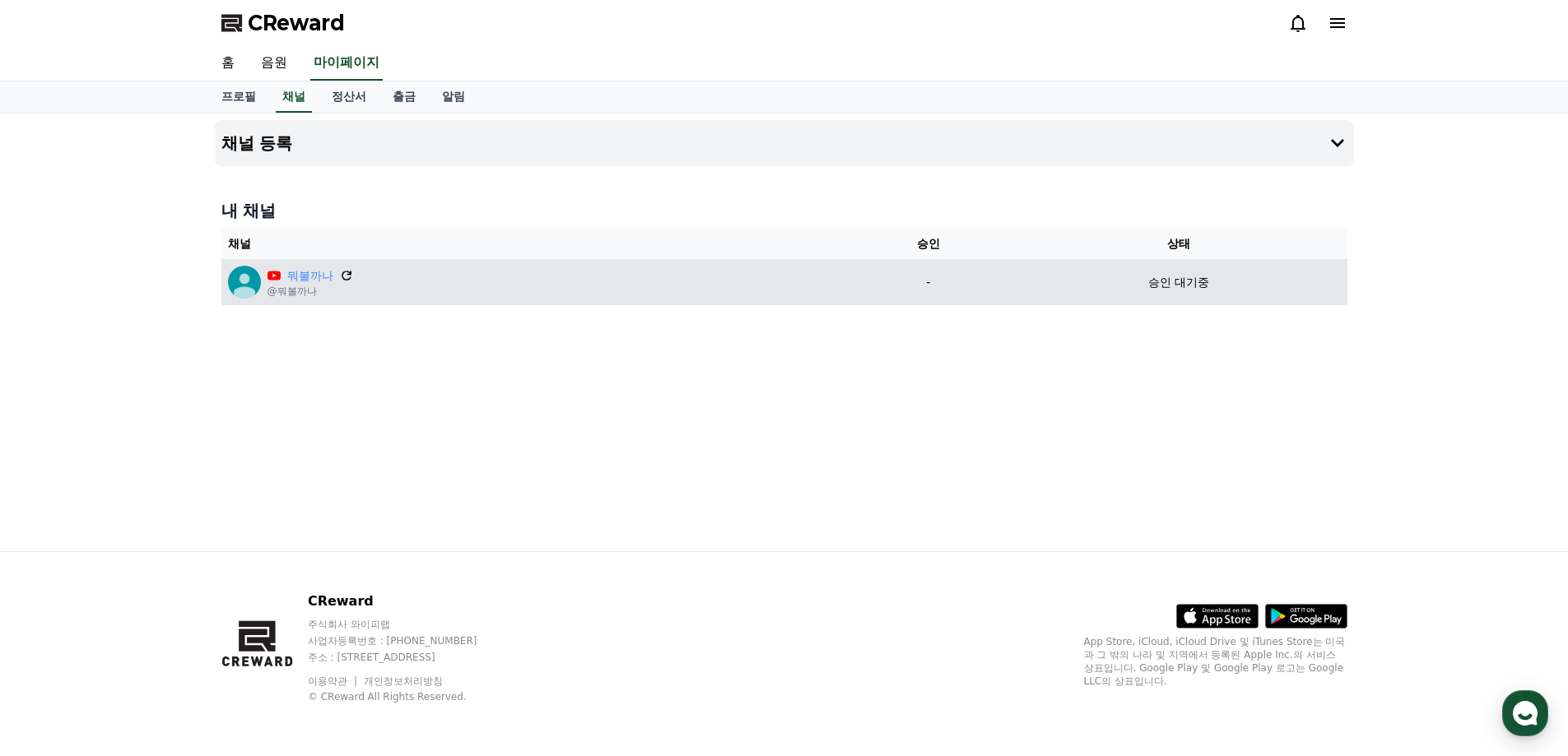
click at [348, 278] on icon at bounding box center [347, 276] width 15 height 15
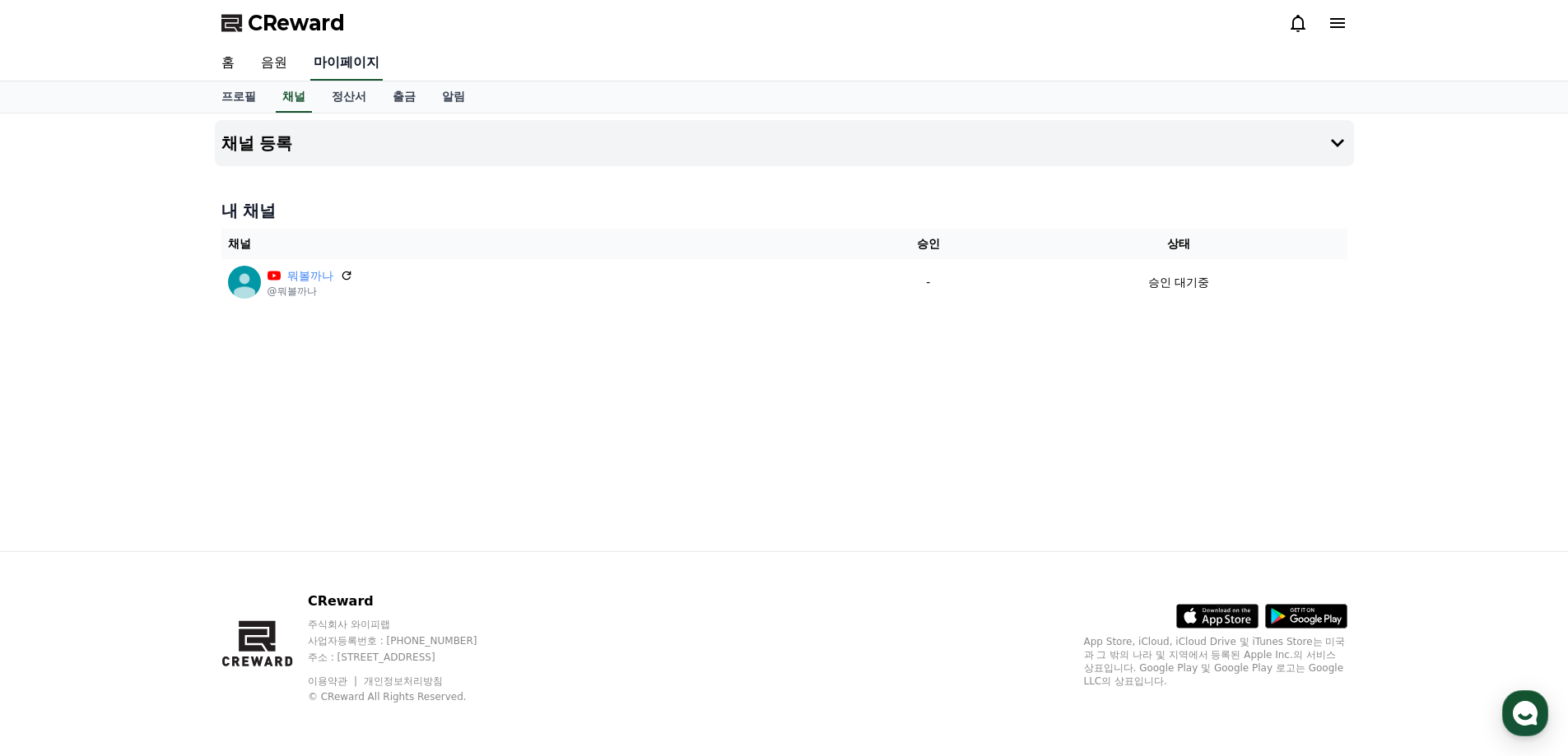
click at [329, 62] on link "마이페이지" at bounding box center [346, 63] width 72 height 34
select select "**********"
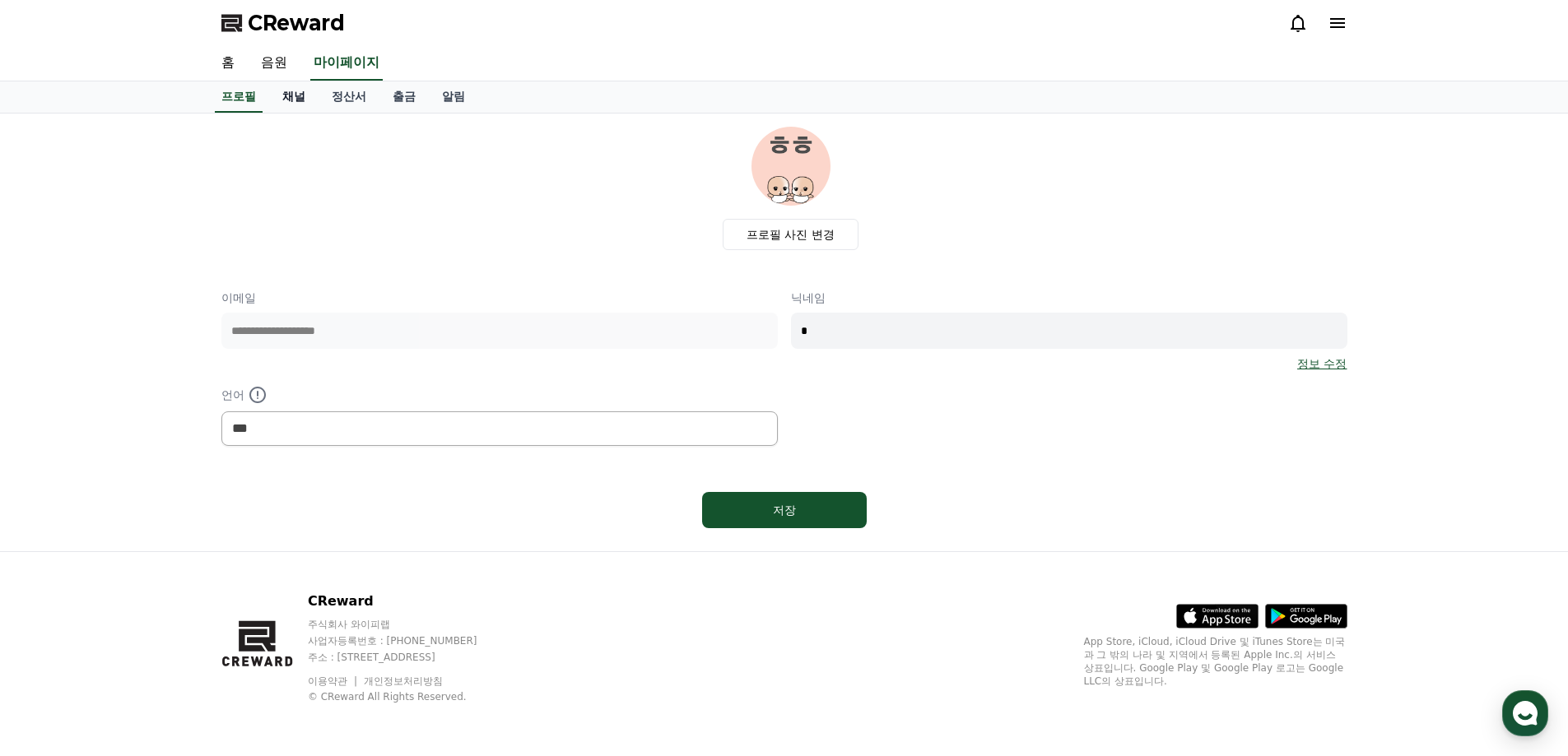
click at [292, 97] on link "채널" at bounding box center [294, 97] width 49 height 31
